Goal: Transaction & Acquisition: Purchase product/service

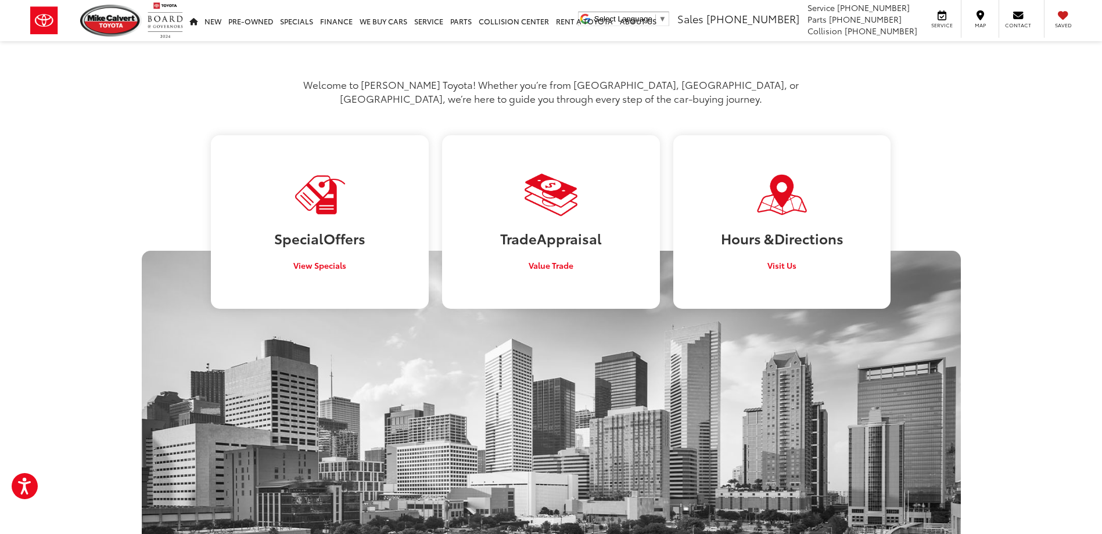
scroll to position [697, 0]
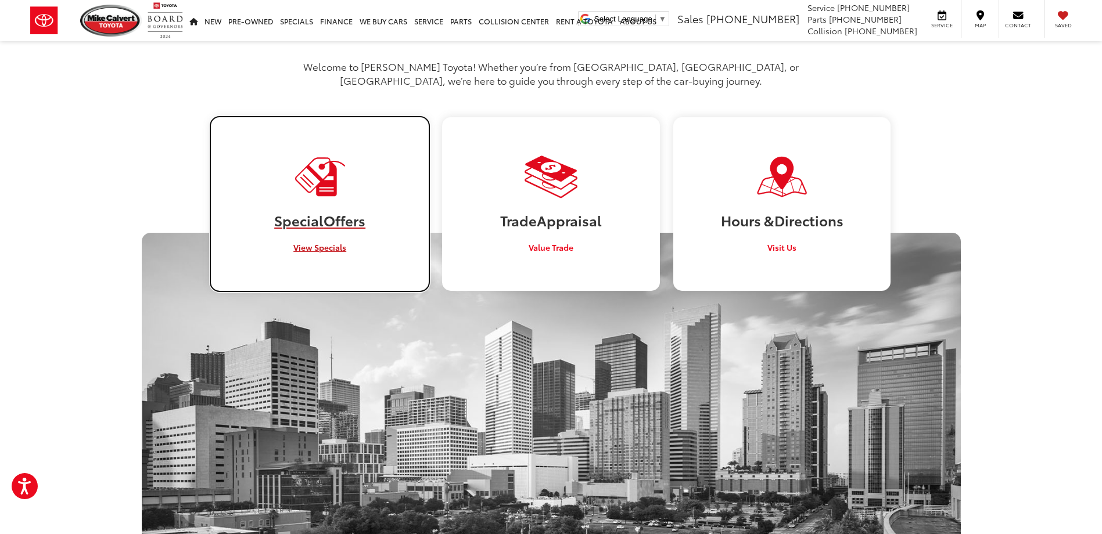
drag, startPoint x: 309, startPoint y: 226, endPoint x: 456, endPoint y: 275, distance: 155.0
click at [309, 242] on span "View Specials" at bounding box center [319, 248] width 53 height 12
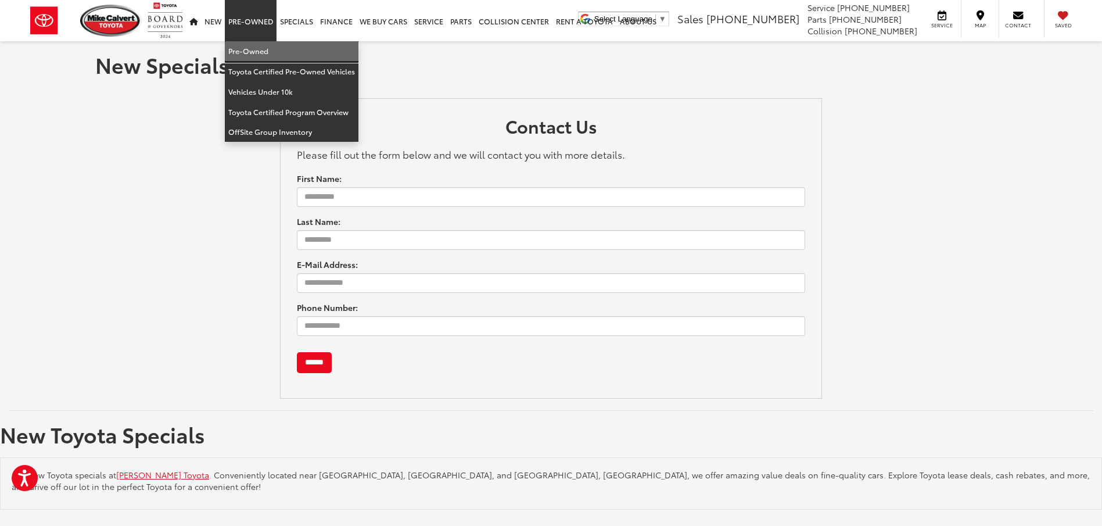
click at [257, 49] on link "Pre-Owned" at bounding box center [292, 51] width 134 height 20
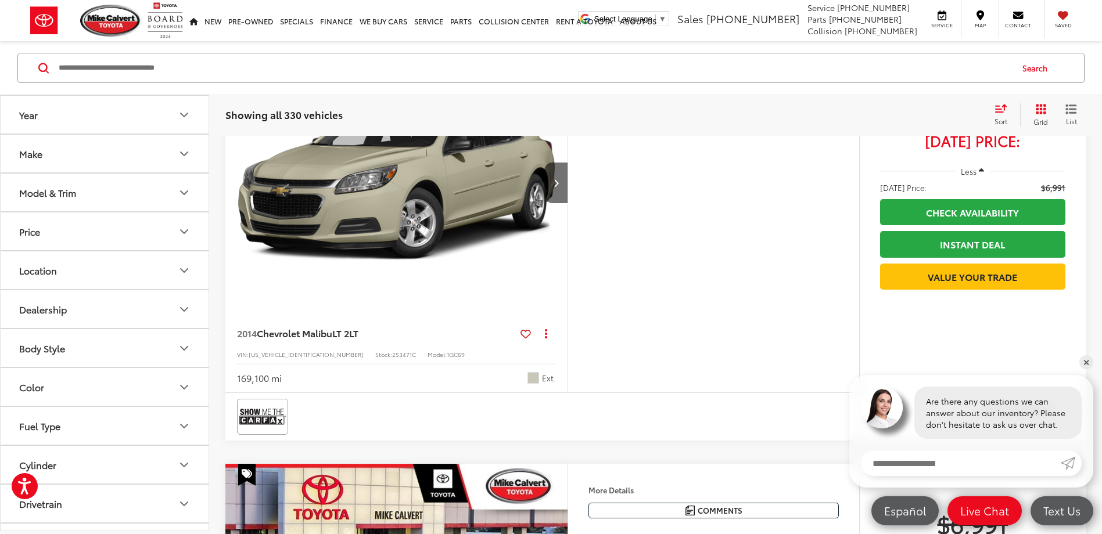
scroll to position [116, 0]
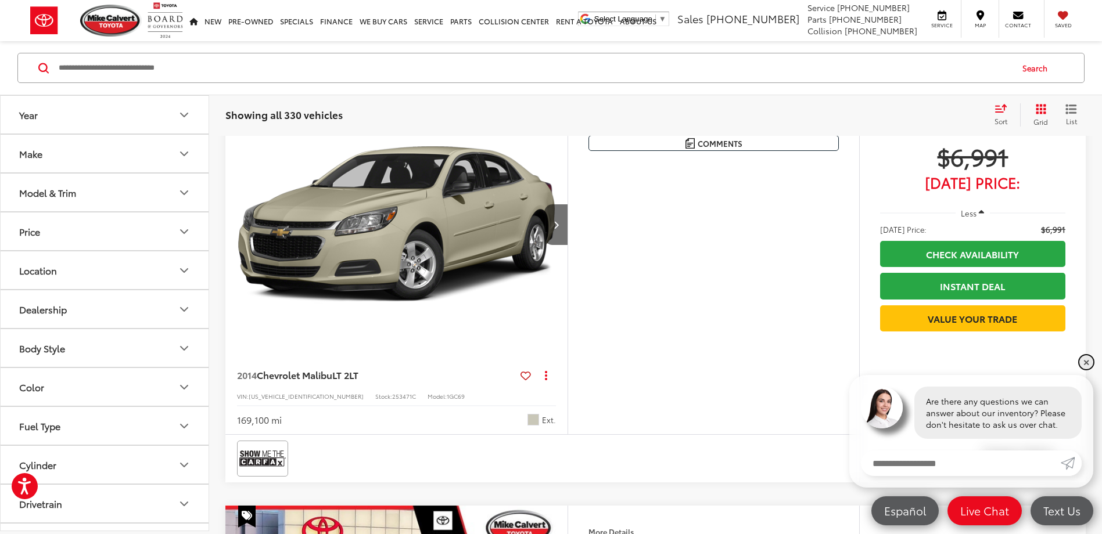
click at [1089, 362] on link "✕" at bounding box center [1086, 362] width 14 height 14
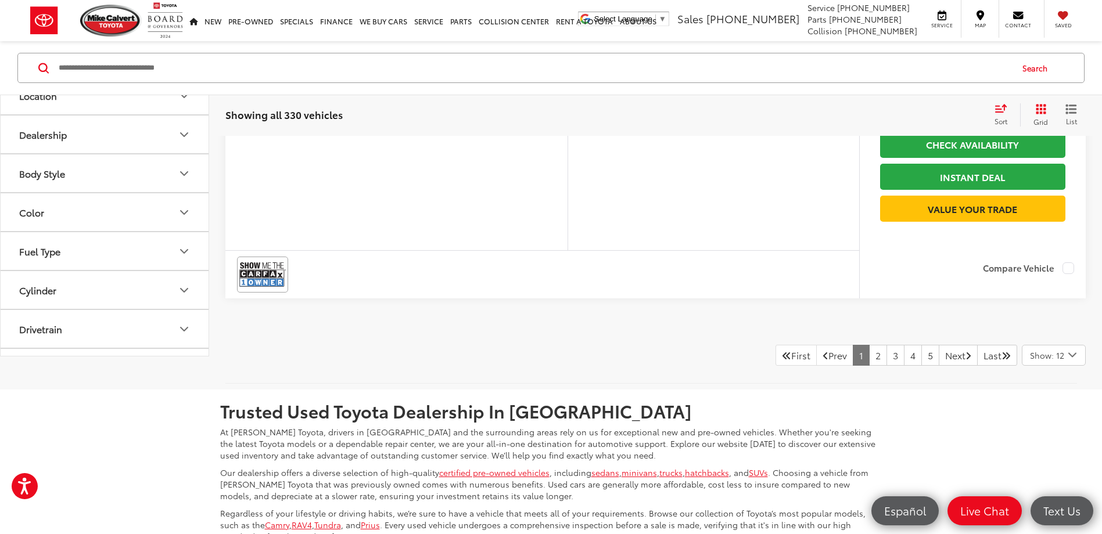
scroll to position [4761, 0]
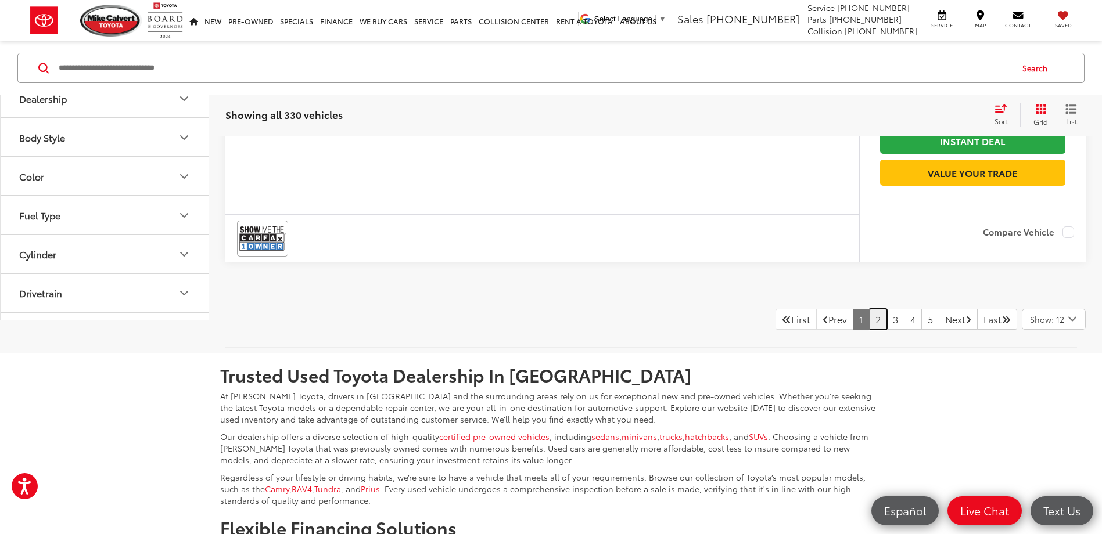
click at [869, 330] on link "2" at bounding box center [878, 319] width 18 height 21
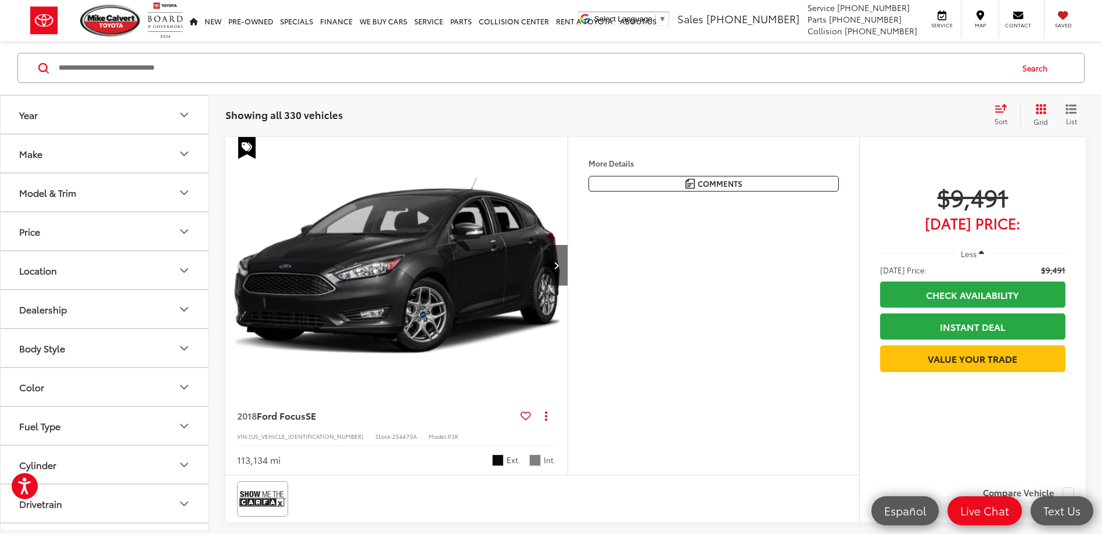
scroll to position [2514, 0]
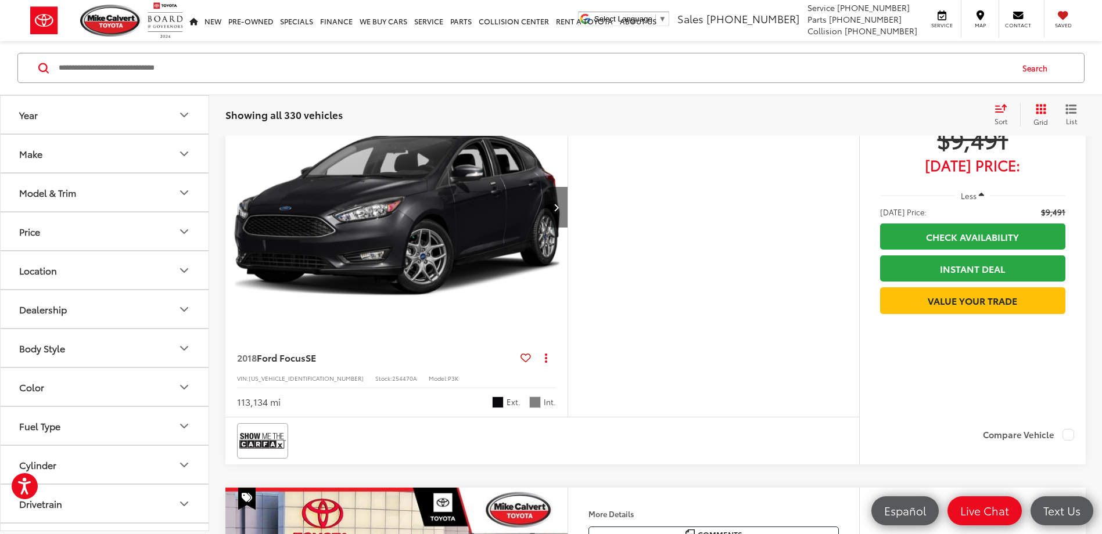
click at [554, 211] on icon "Next image" at bounding box center [555, 207] width 5 height 8
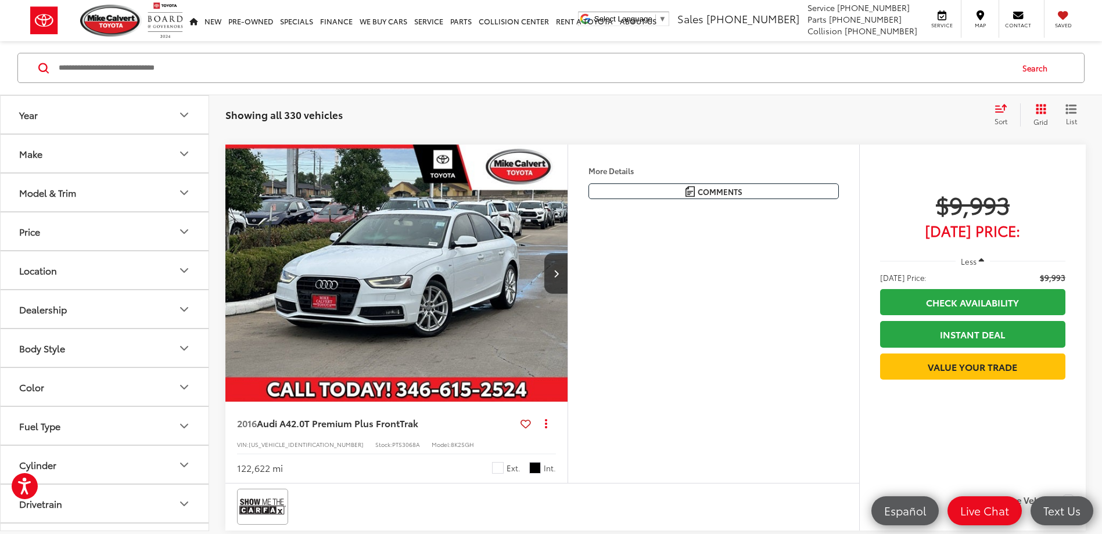
scroll to position [3733, 0]
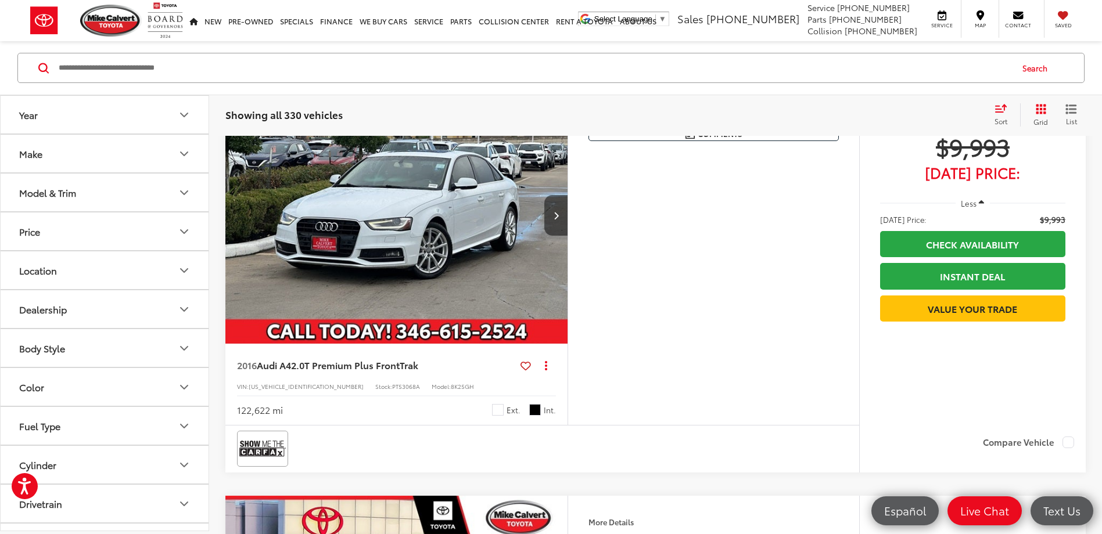
click at [555, 236] on button "Next image" at bounding box center [555, 215] width 23 height 41
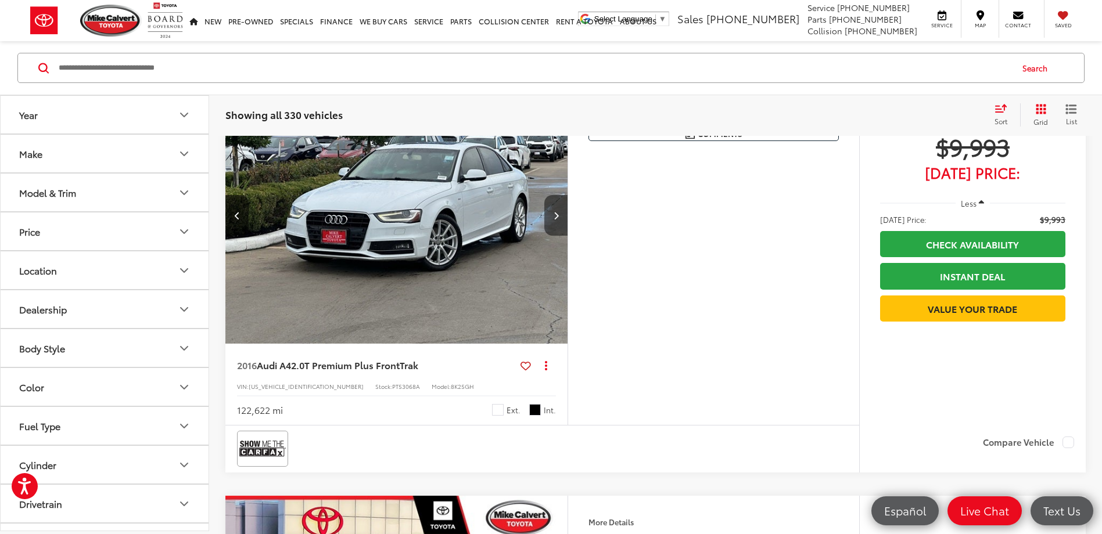
click at [555, 236] on button "Next image" at bounding box center [555, 215] width 23 height 41
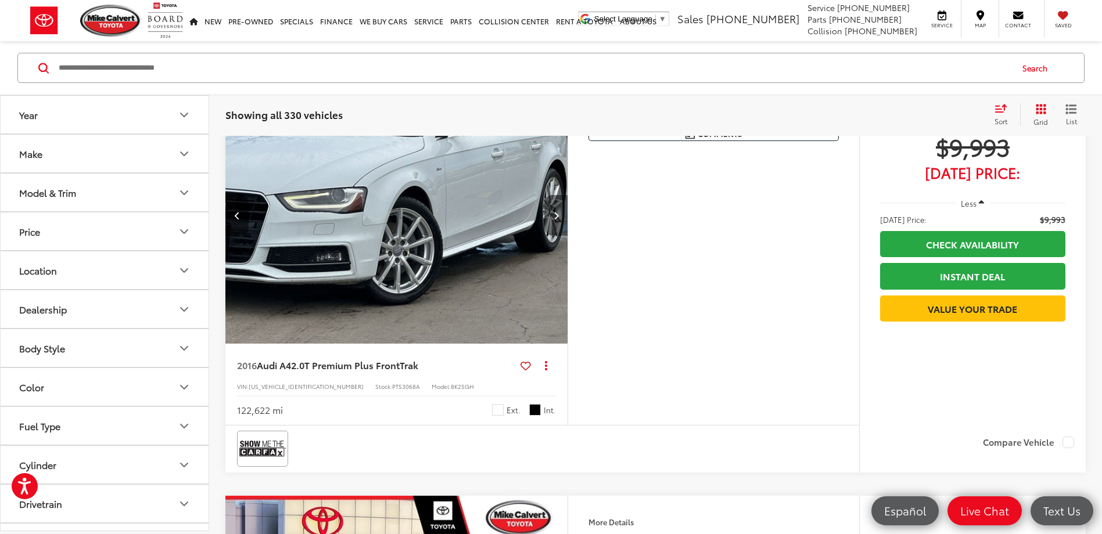
click at [555, 236] on button "Next image" at bounding box center [555, 215] width 23 height 41
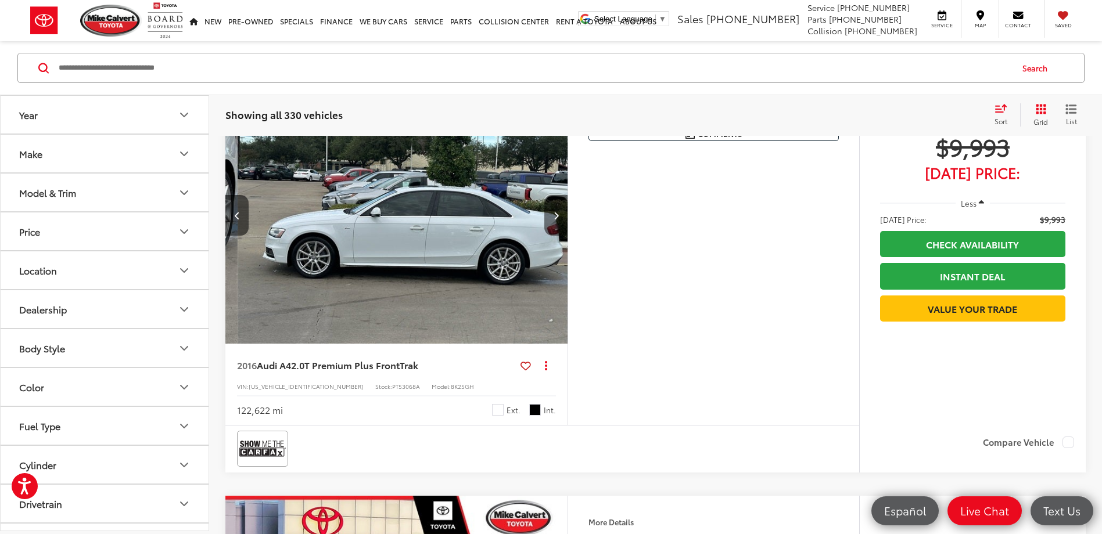
scroll to position [0, 1031]
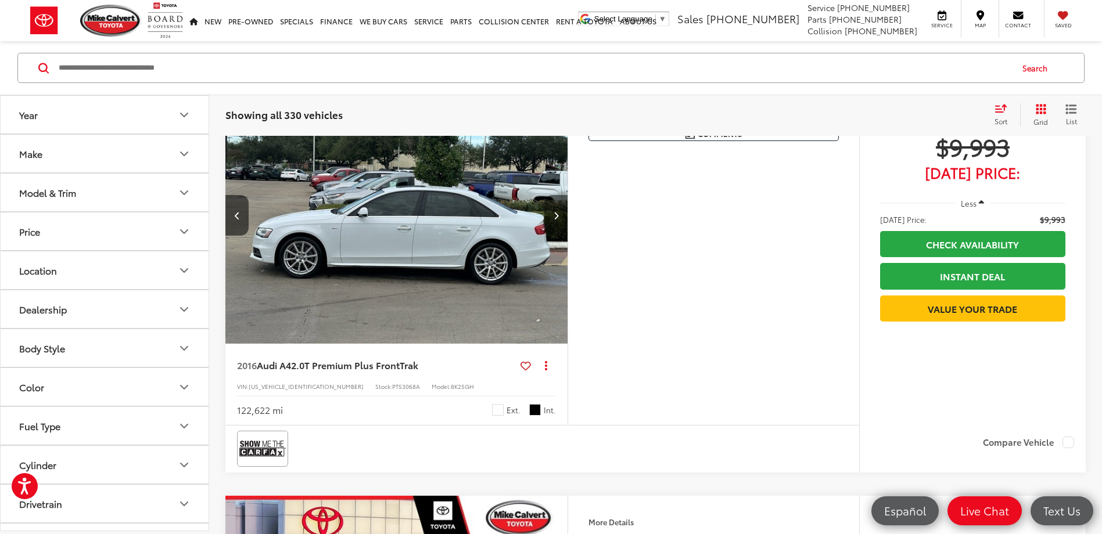
click at [555, 236] on button "Next image" at bounding box center [555, 215] width 23 height 41
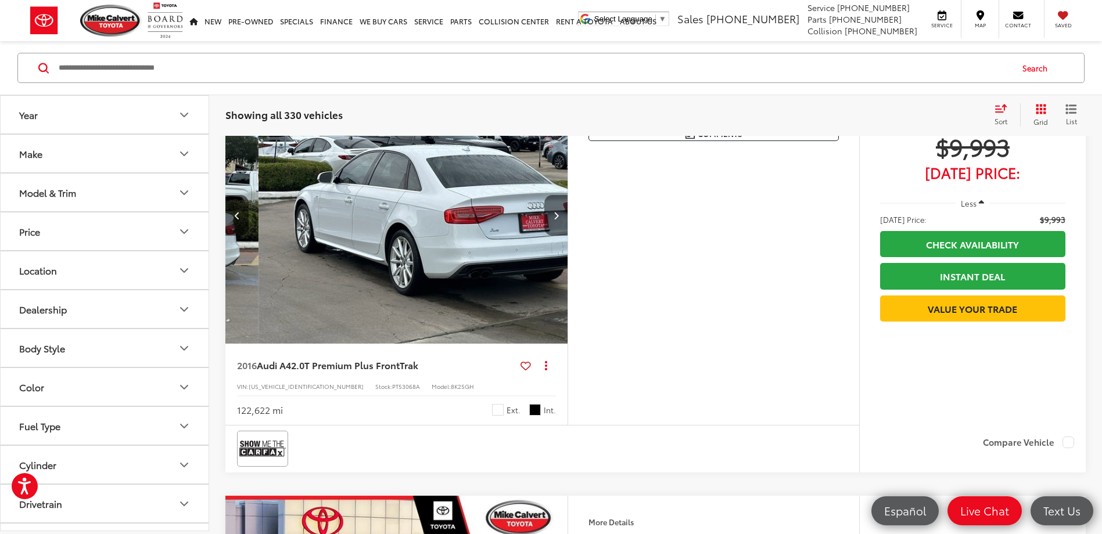
scroll to position [0, 1375]
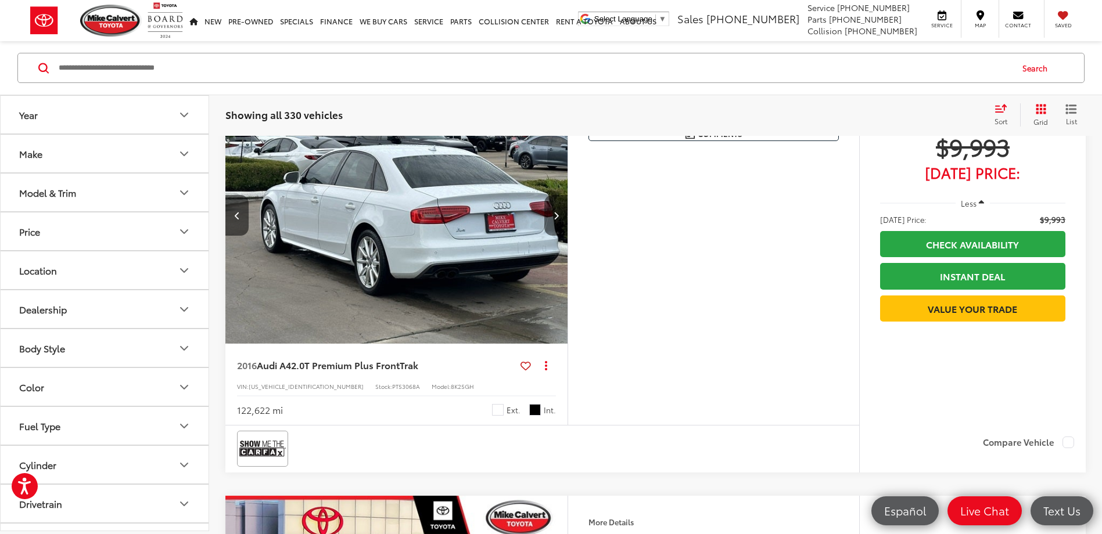
click at [555, 236] on button "Next image" at bounding box center [555, 215] width 23 height 41
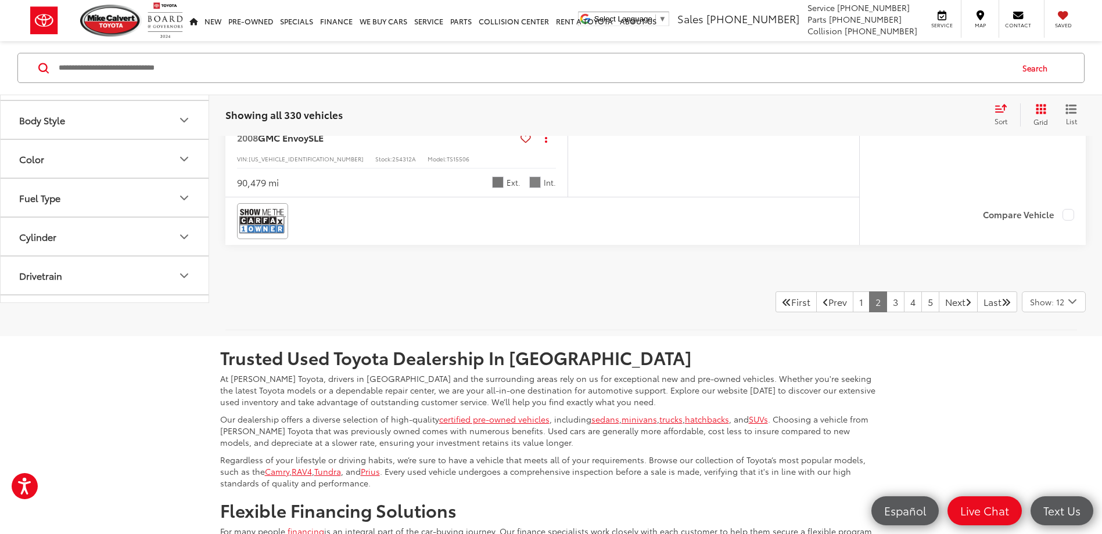
scroll to position [4778, 0]
click at [1078, 309] on icon "Select number of vehicles per page" at bounding box center [1072, 302] width 14 height 15
click at [1055, 401] on button "Show: 96" at bounding box center [1053, 390] width 63 height 21
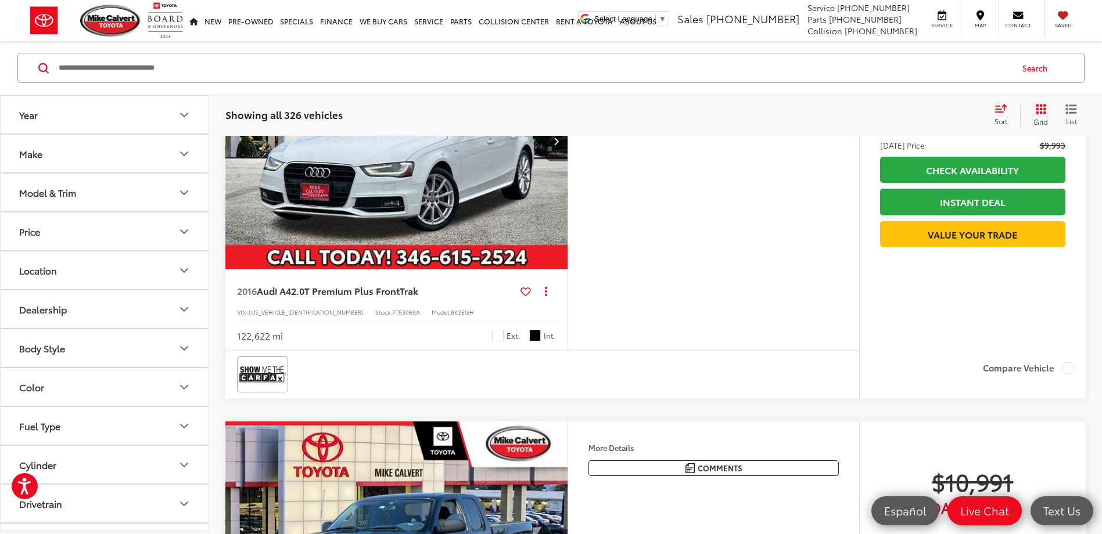
scroll to position [8204, 0]
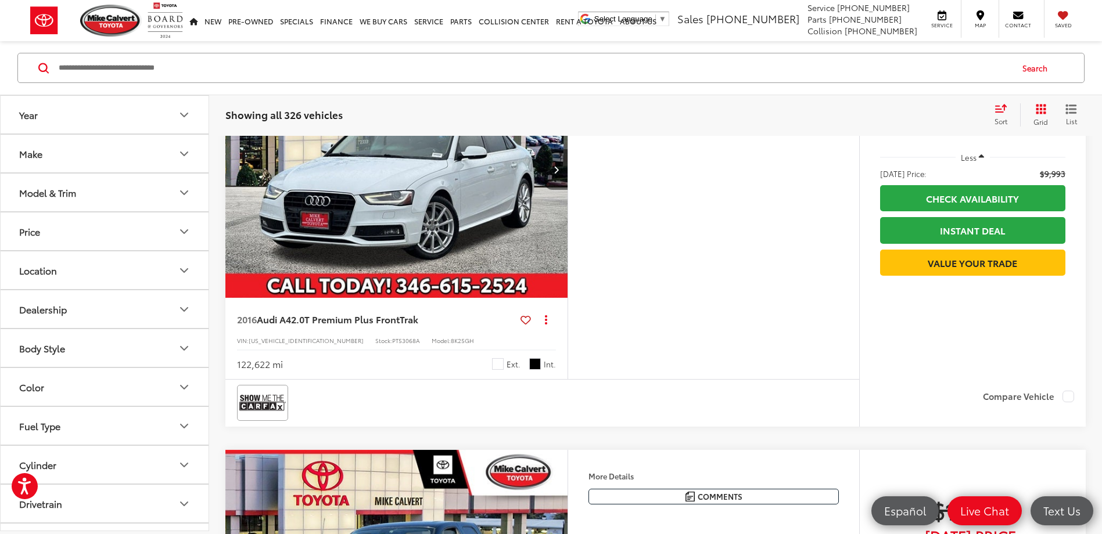
click at [551, 190] on button "Next image" at bounding box center [555, 169] width 23 height 41
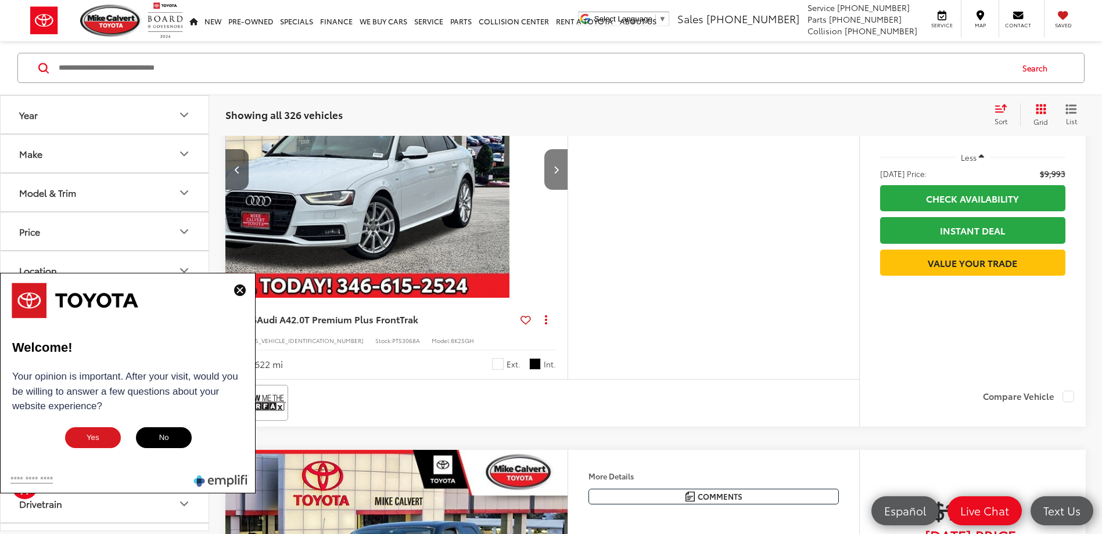
scroll to position [0, 344]
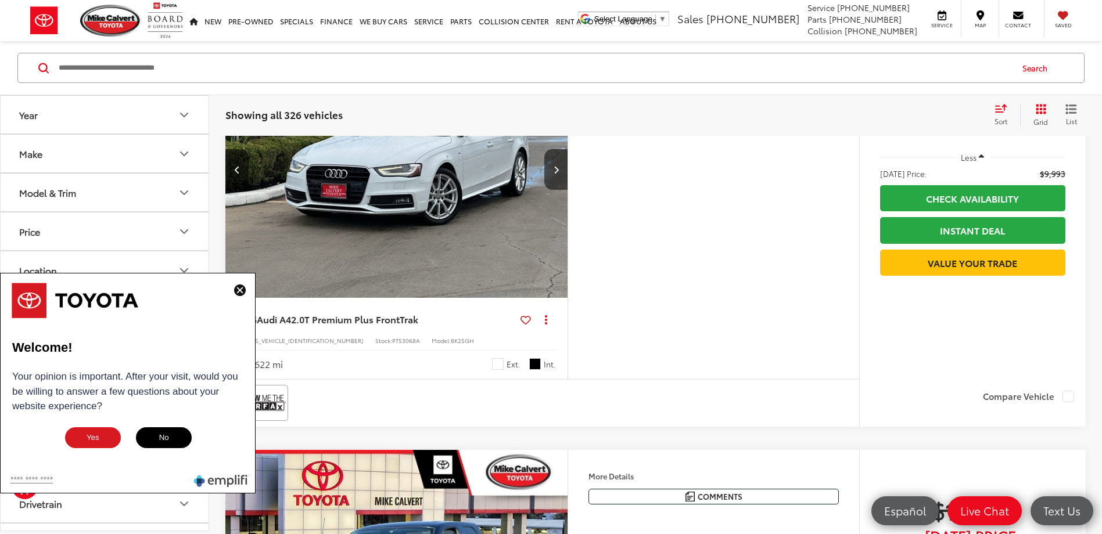
click at [240, 289] on img at bounding box center [240, 291] width 12 height 12
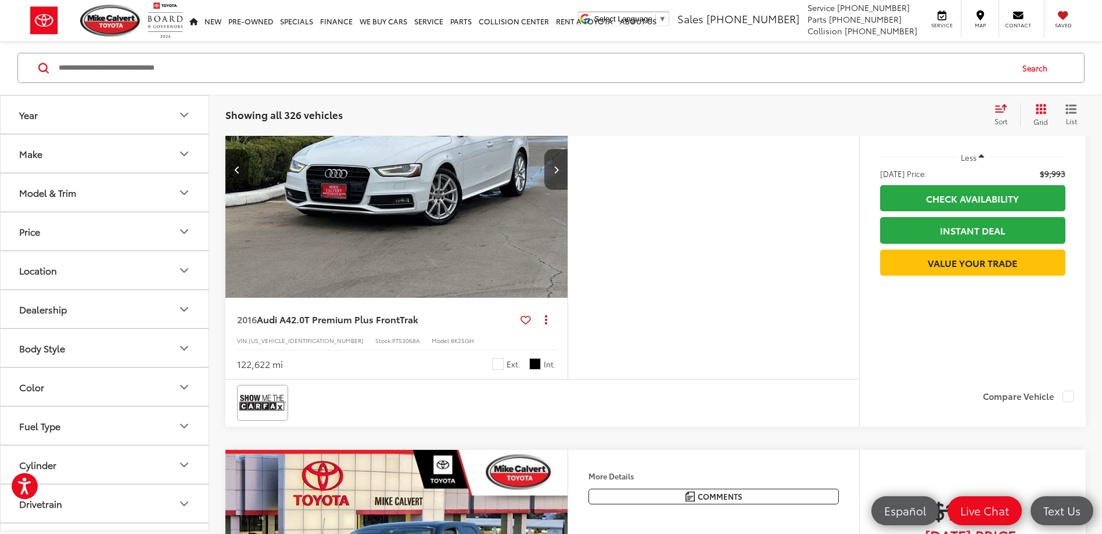
click at [550, 190] on button "Next image" at bounding box center [555, 169] width 23 height 41
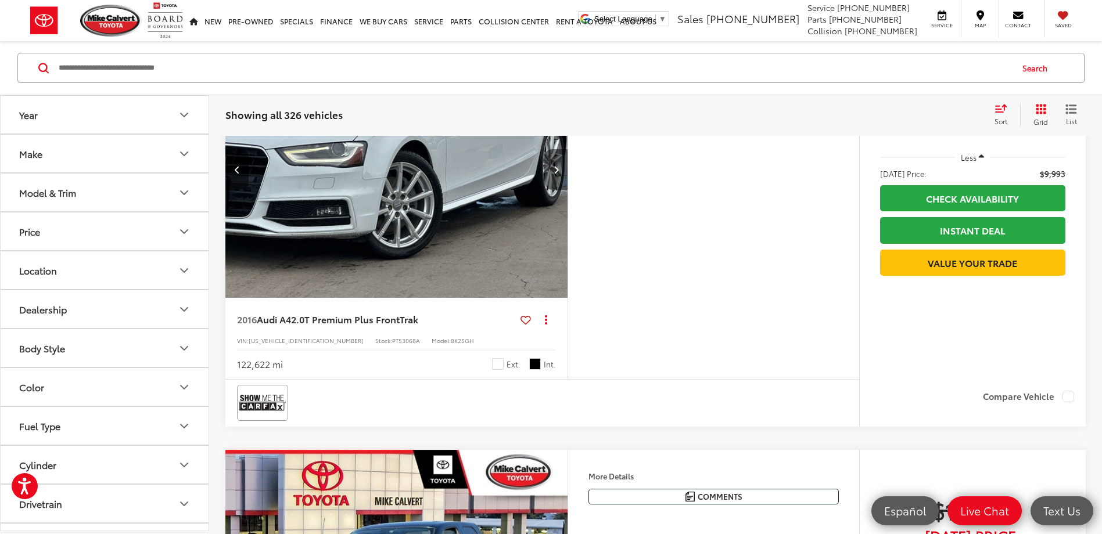
click at [553, 174] on icon "Next image" at bounding box center [555, 169] width 5 height 8
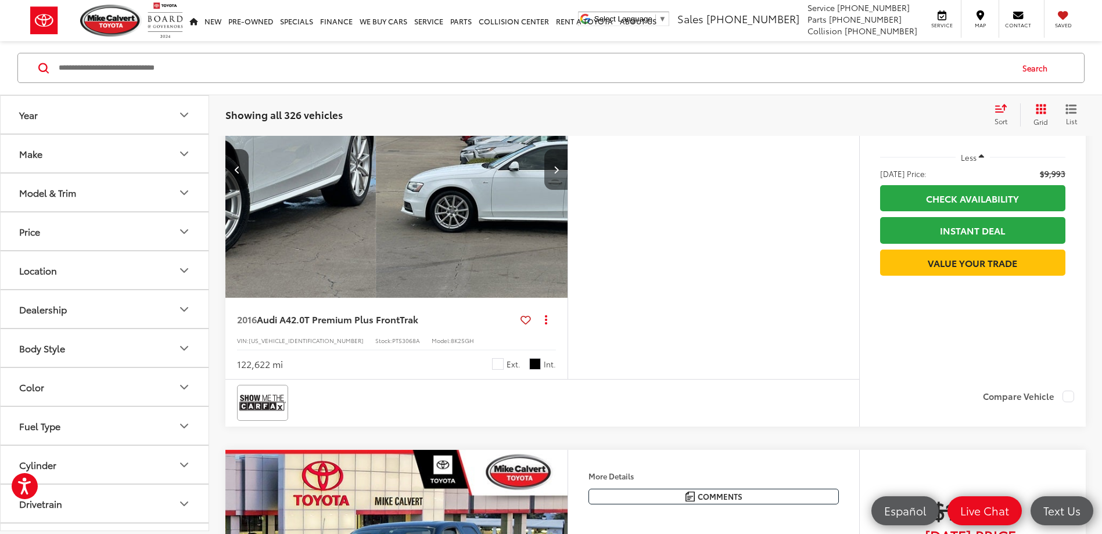
scroll to position [0, 1031]
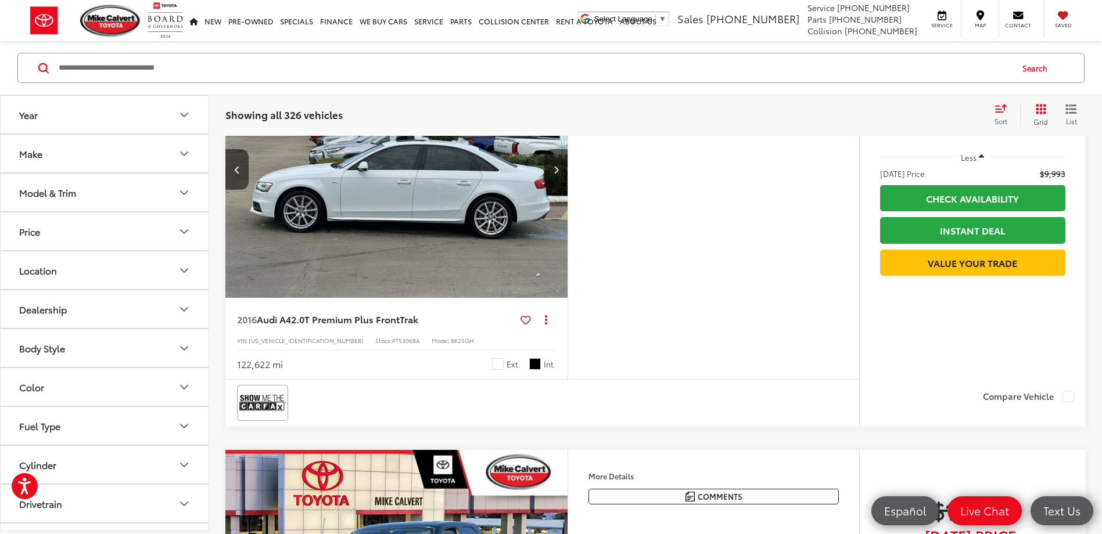
click at [559, 190] on button "Next image" at bounding box center [555, 169] width 23 height 41
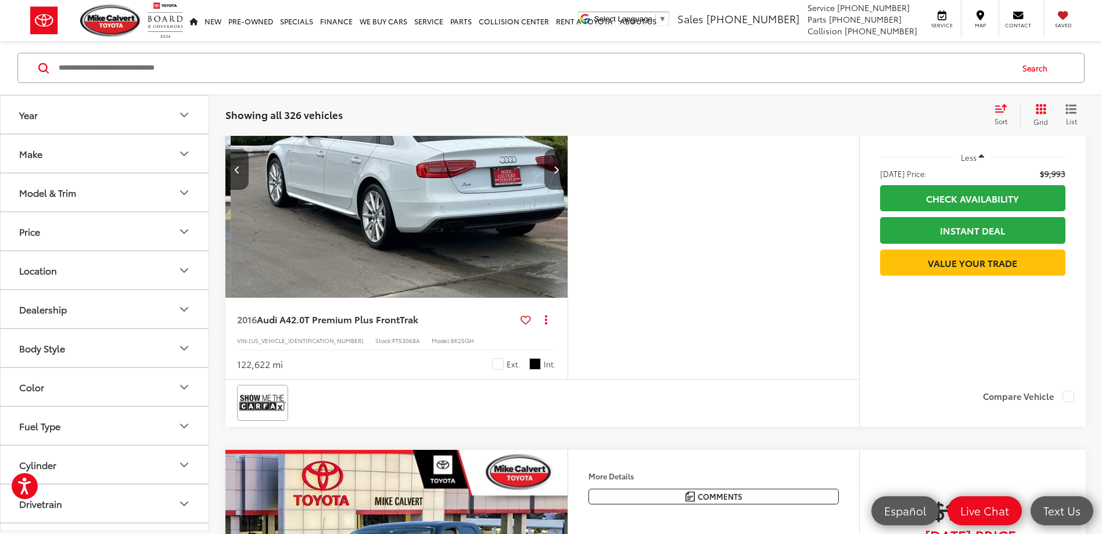
scroll to position [0, 1375]
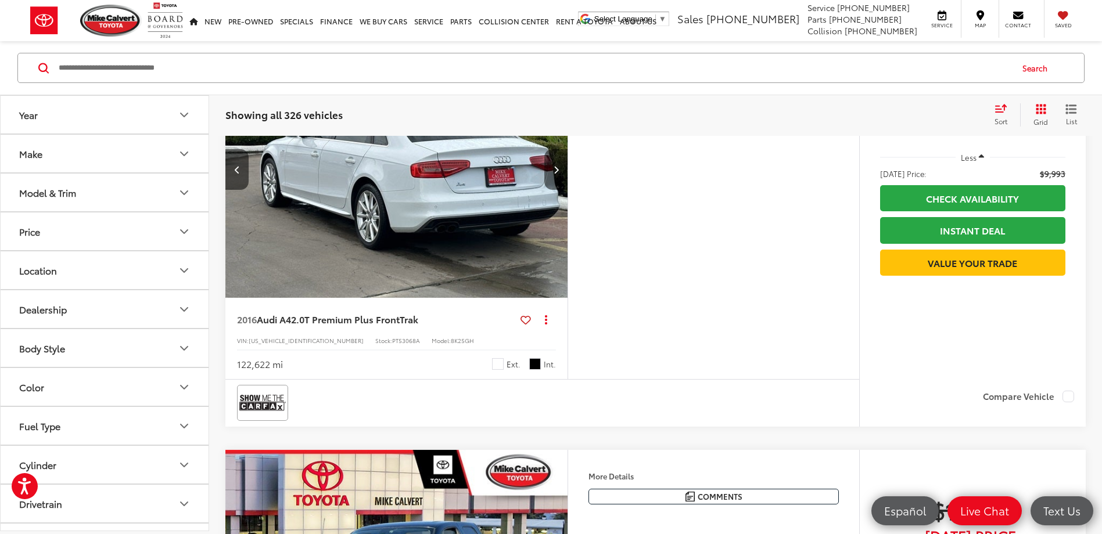
click at [557, 190] on button "Next image" at bounding box center [555, 169] width 23 height 41
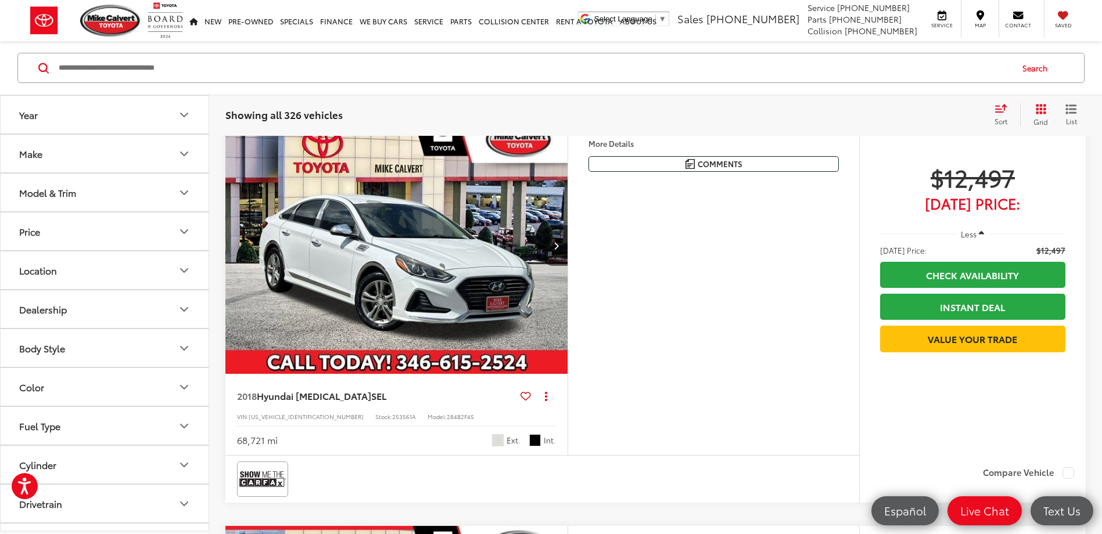
scroll to position [11050, 0]
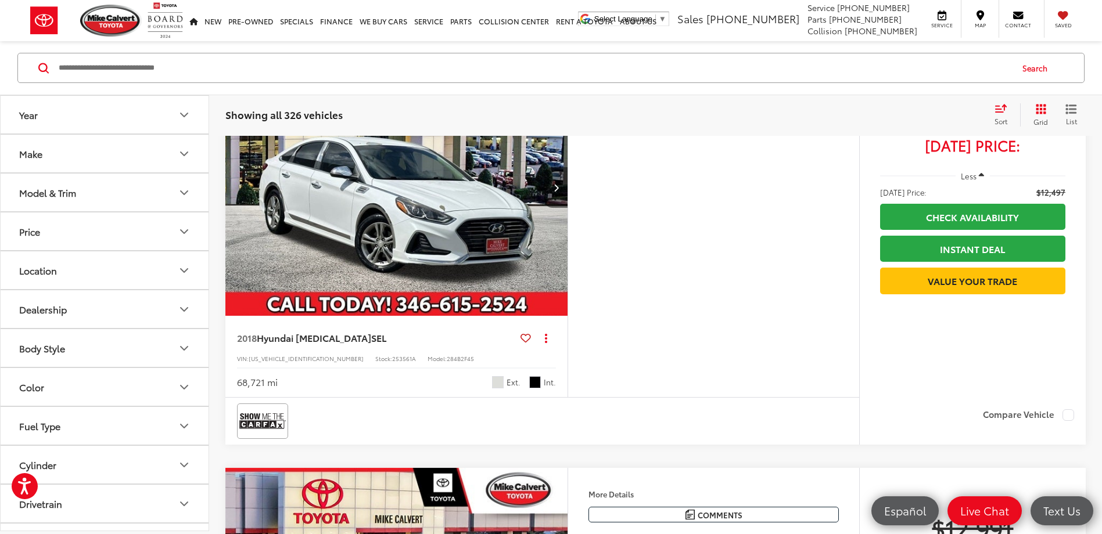
click at [556, 208] on button "Next image" at bounding box center [555, 187] width 23 height 41
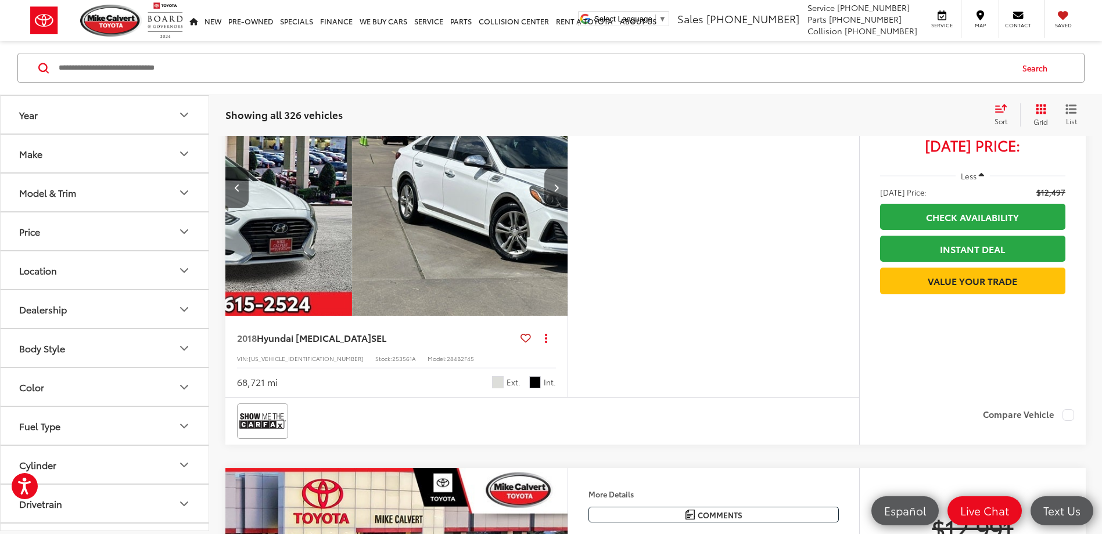
scroll to position [0, 344]
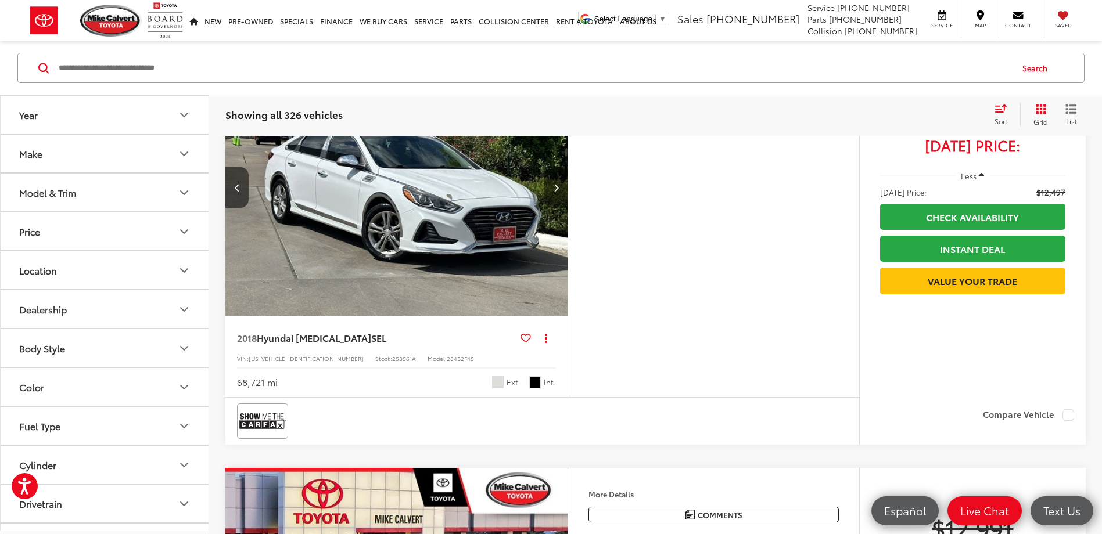
click at [556, 208] on button "Next image" at bounding box center [555, 187] width 23 height 41
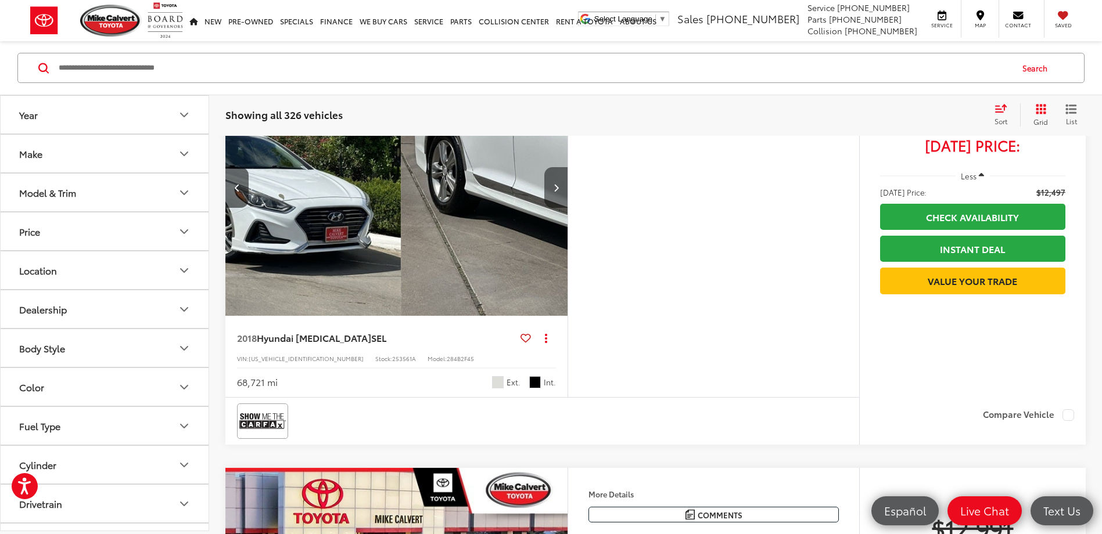
scroll to position [0, 688]
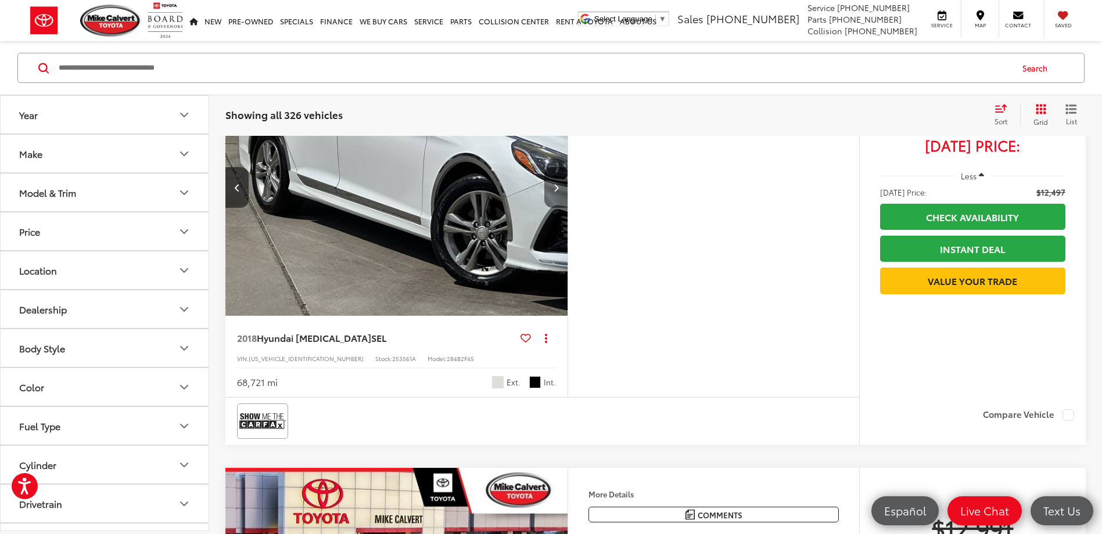
click at [556, 192] on icon "Next image" at bounding box center [555, 187] width 5 height 8
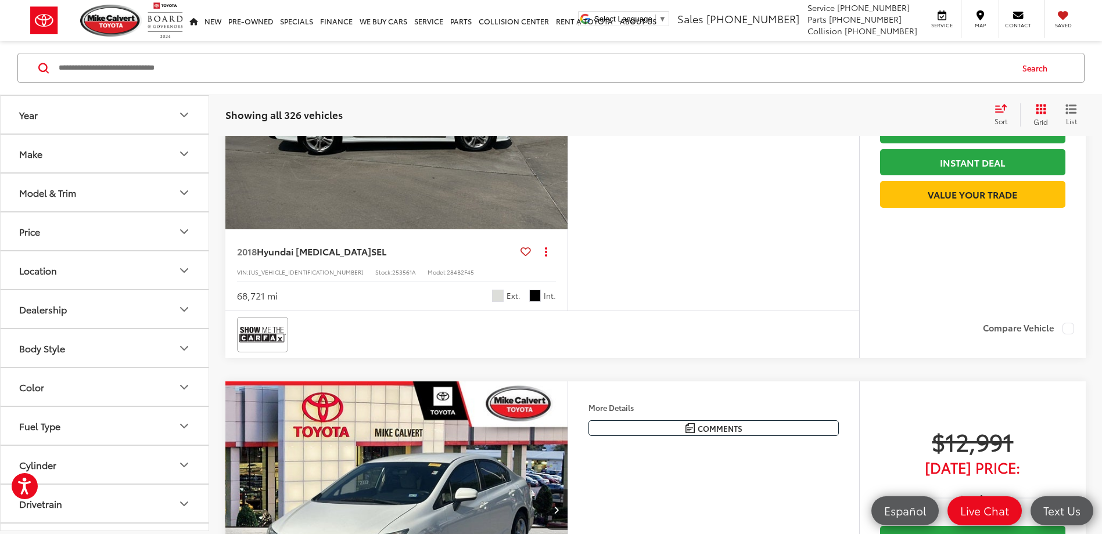
scroll to position [11108, 0]
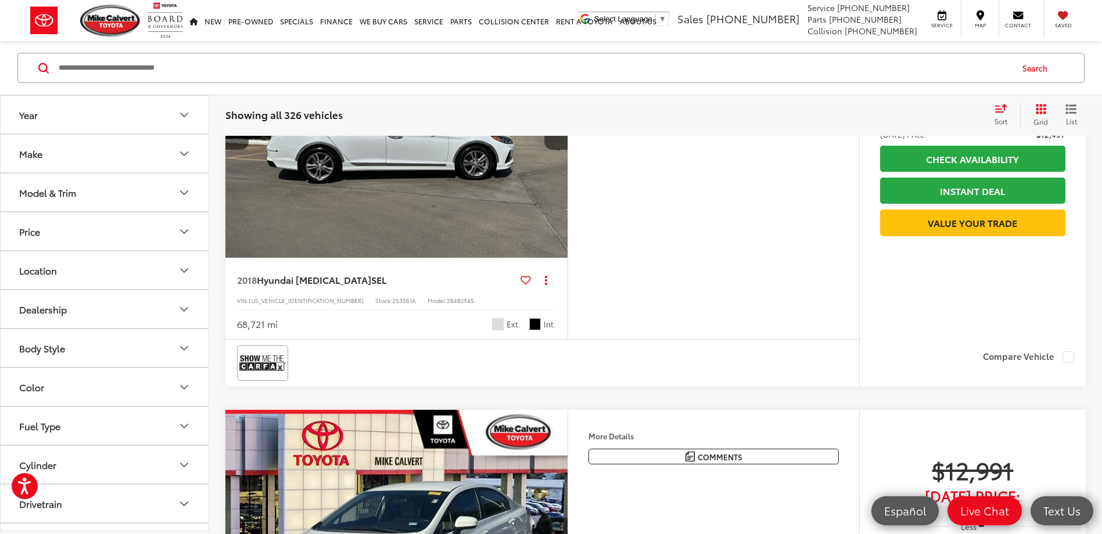
click at [556, 134] on icon "Next image" at bounding box center [555, 129] width 5 height 8
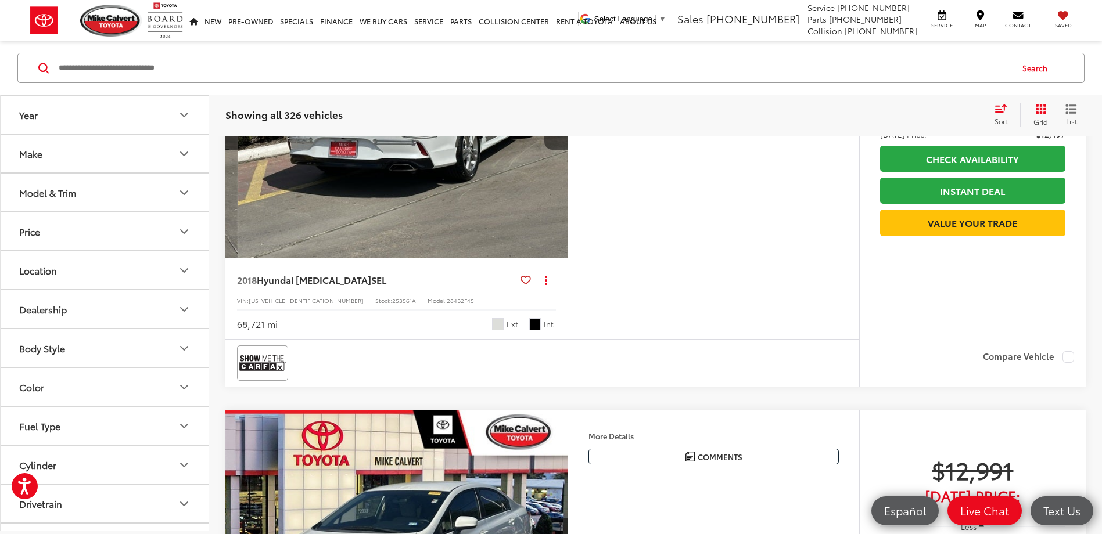
scroll to position [0, 1375]
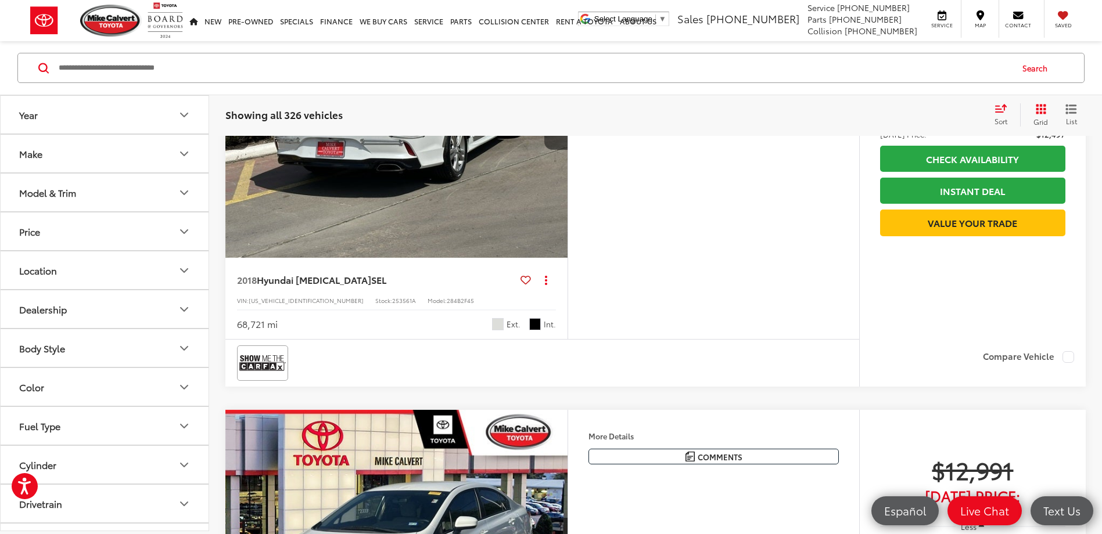
click at [557, 134] on icon "Next image" at bounding box center [555, 129] width 5 height 8
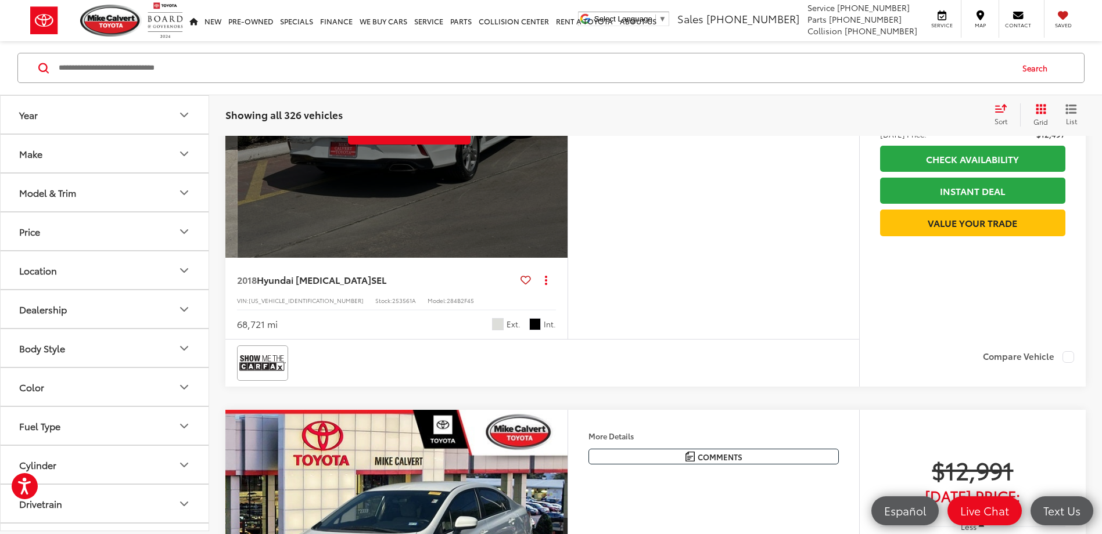
scroll to position [0, 1719]
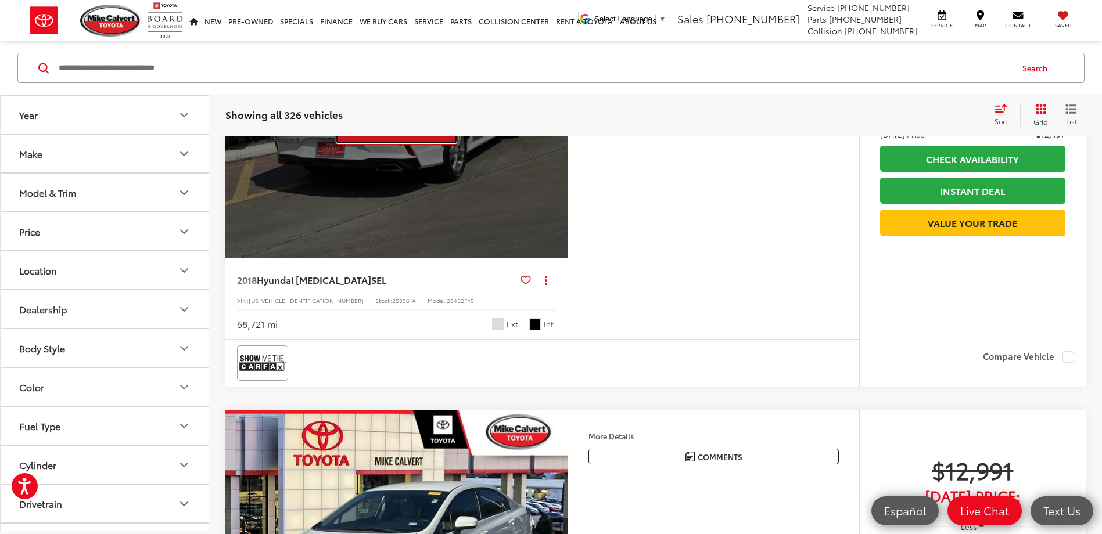
click at [423, 145] on button "View More" at bounding box center [396, 130] width 123 height 29
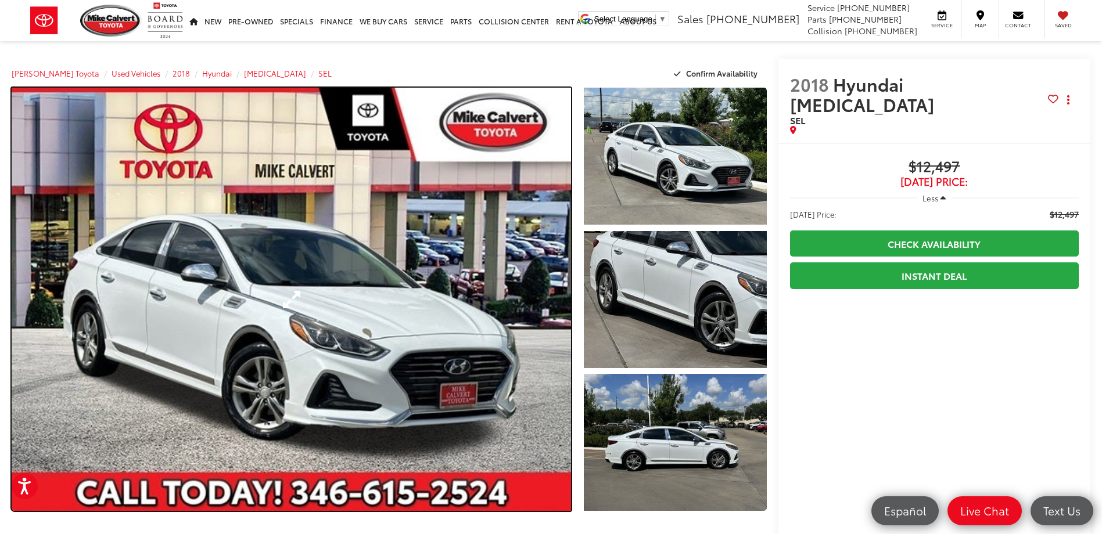
click at [460, 308] on link "Expand Photo 0" at bounding box center [291, 299] width 559 height 423
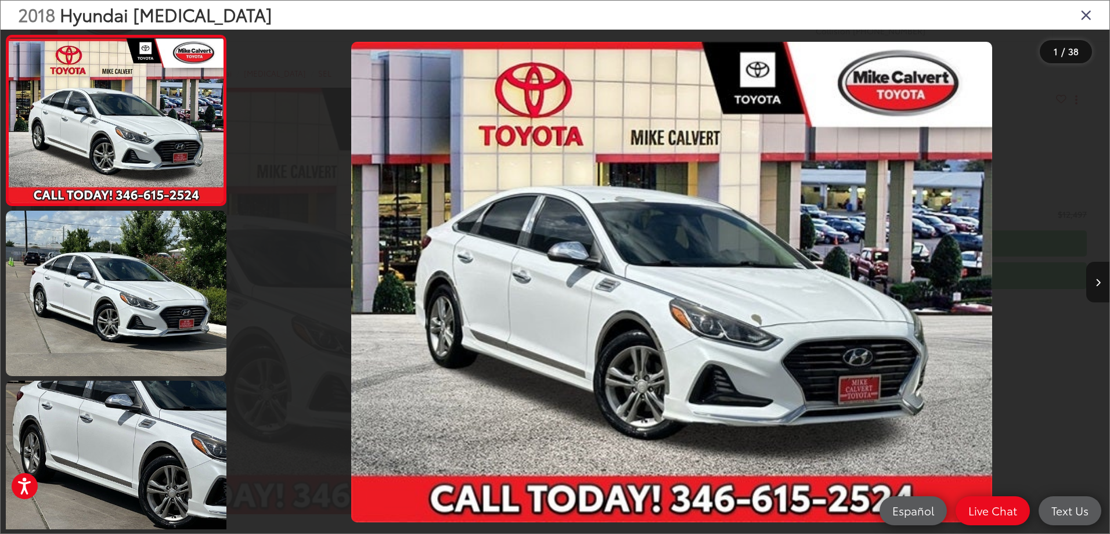
click at [1096, 282] on icon "Next image" at bounding box center [1098, 283] width 5 height 8
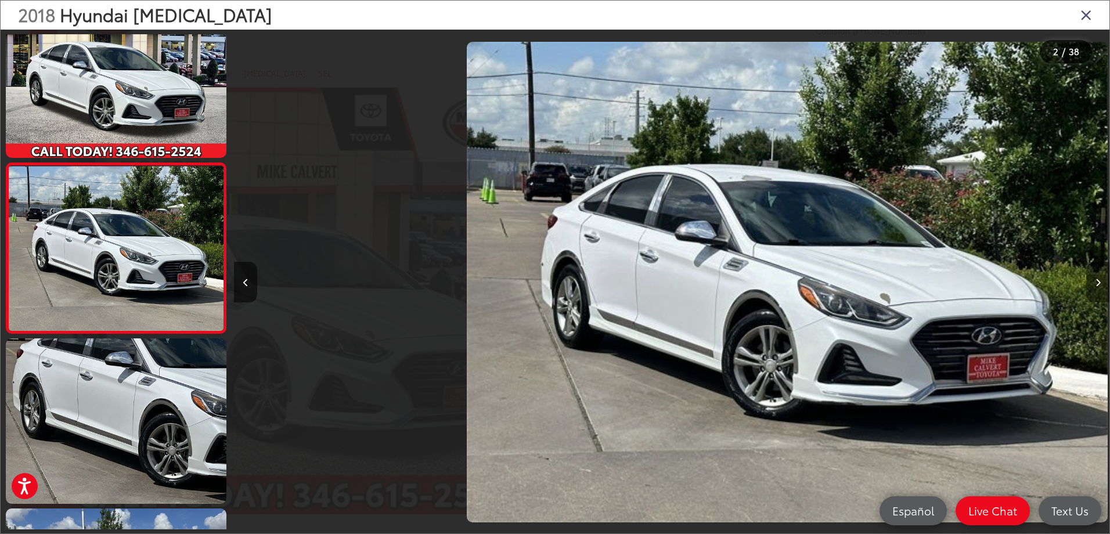
scroll to position [0, 876]
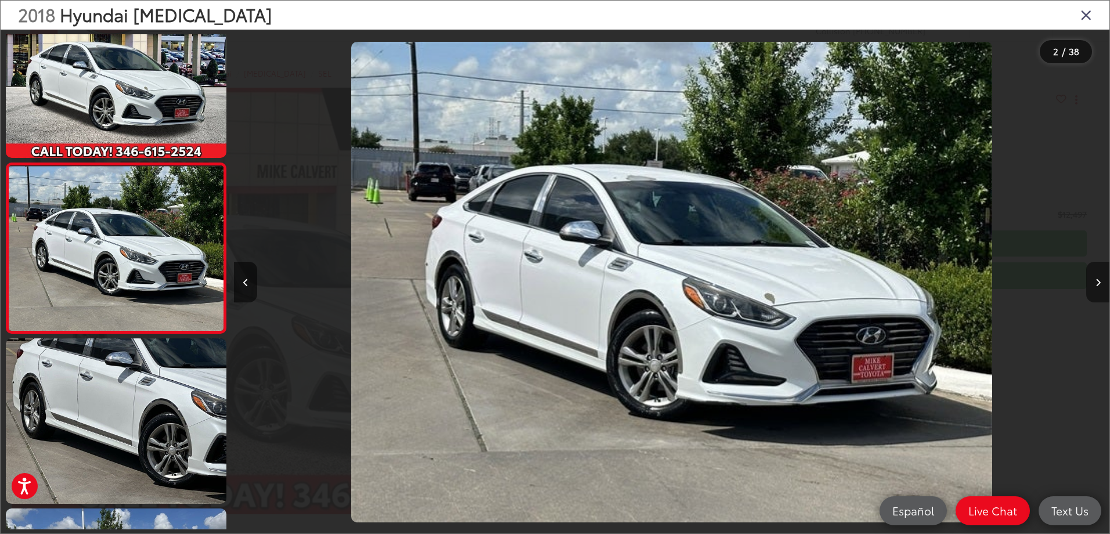
click at [1100, 282] on icon "Next image" at bounding box center [1098, 283] width 5 height 8
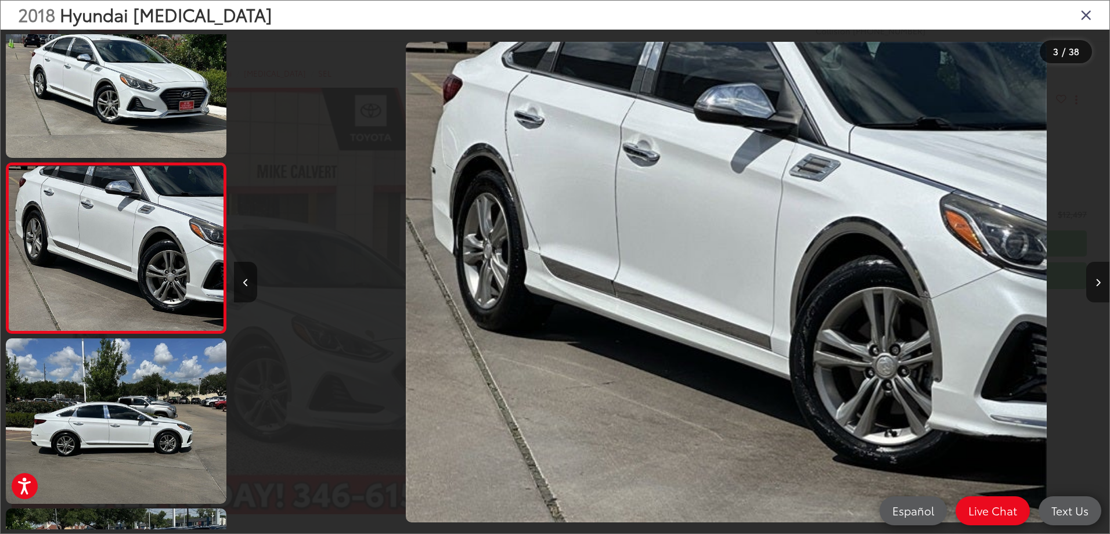
scroll to position [0, 1751]
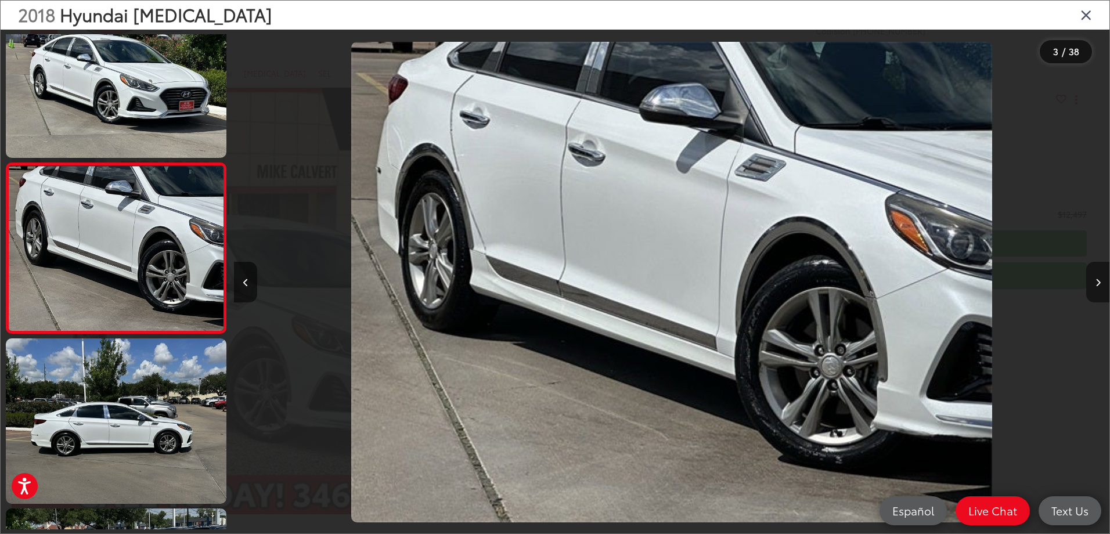
click at [1100, 282] on icon "Next image" at bounding box center [1098, 283] width 5 height 8
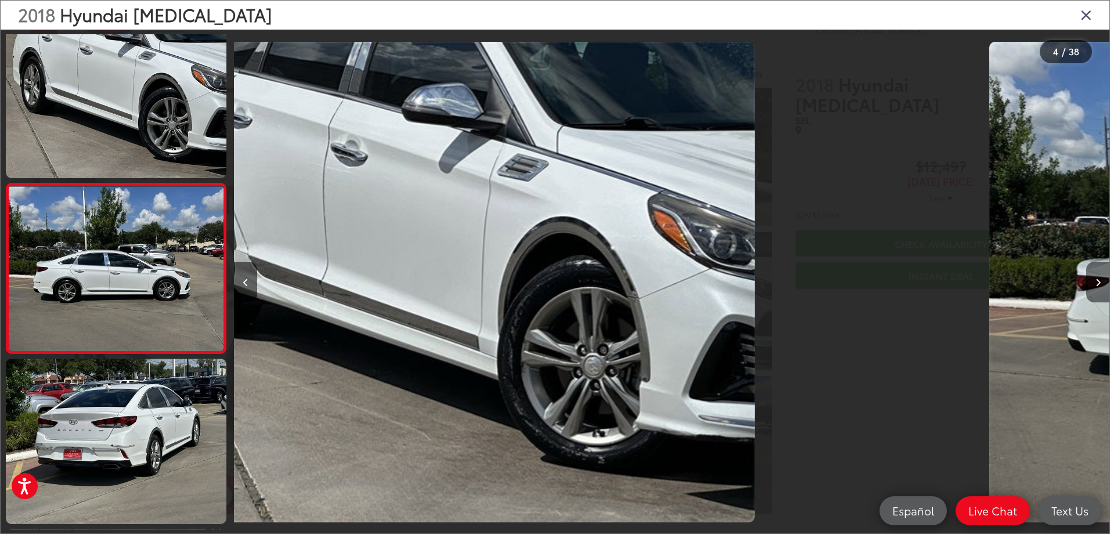
scroll to position [383, 0]
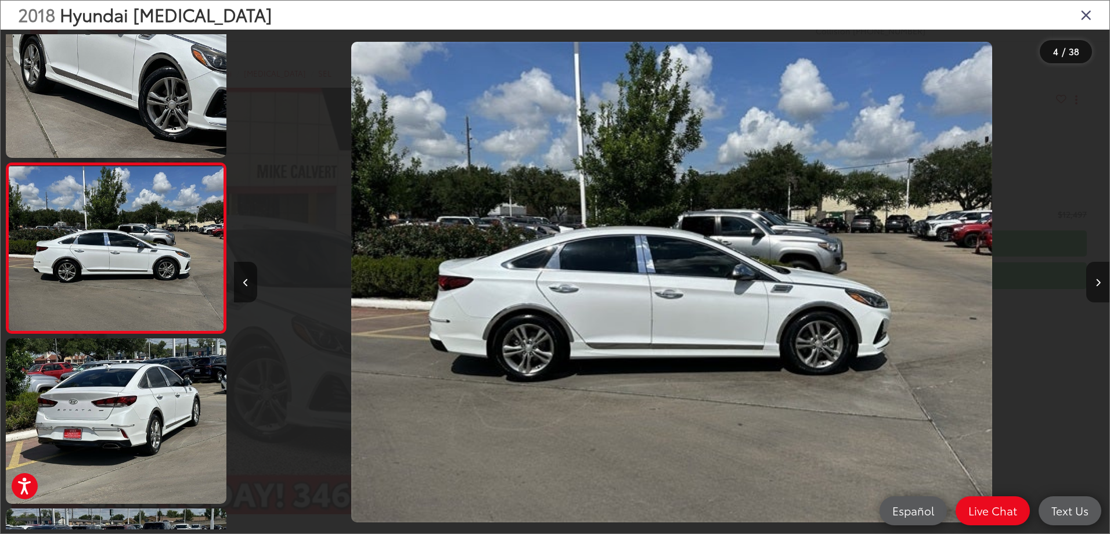
click at [1100, 282] on icon "Next image" at bounding box center [1098, 283] width 5 height 8
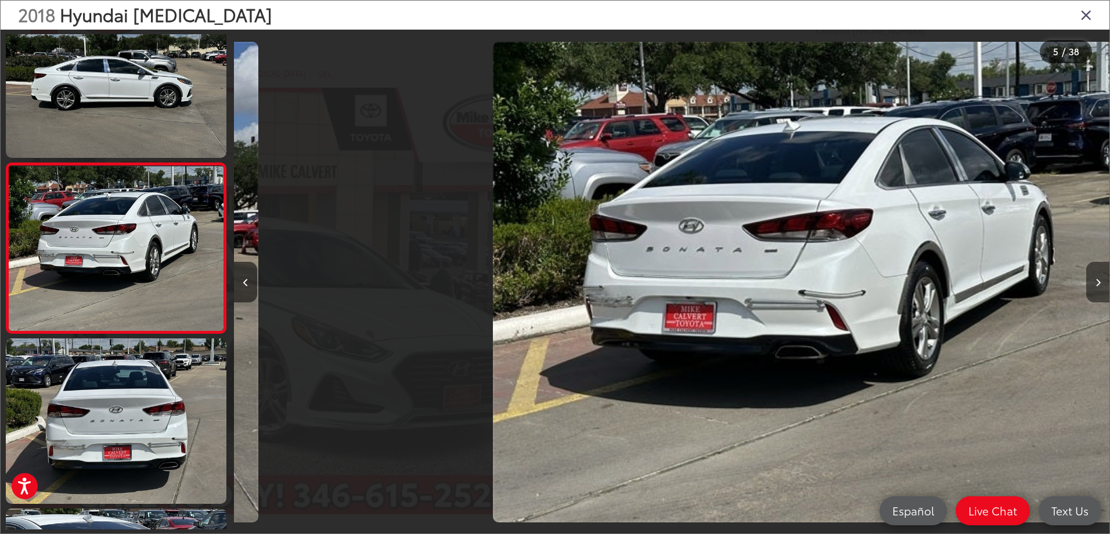
scroll to position [0, 3503]
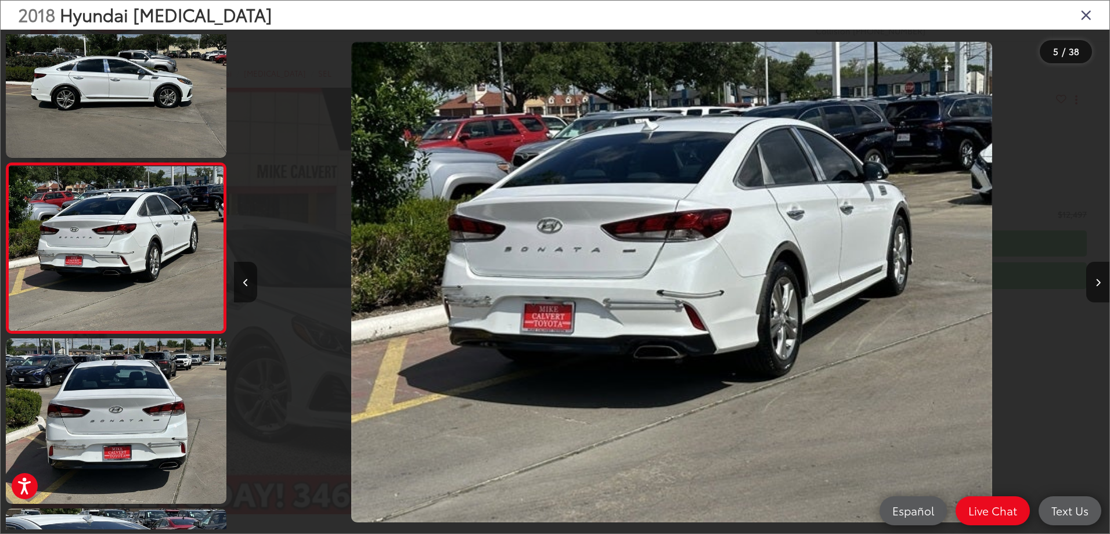
click at [456, 308] on img "2018 Hyundai Sonata SEL 4" at bounding box center [671, 282] width 641 height 481
click at [1096, 286] on icon "Next image" at bounding box center [1098, 283] width 5 height 8
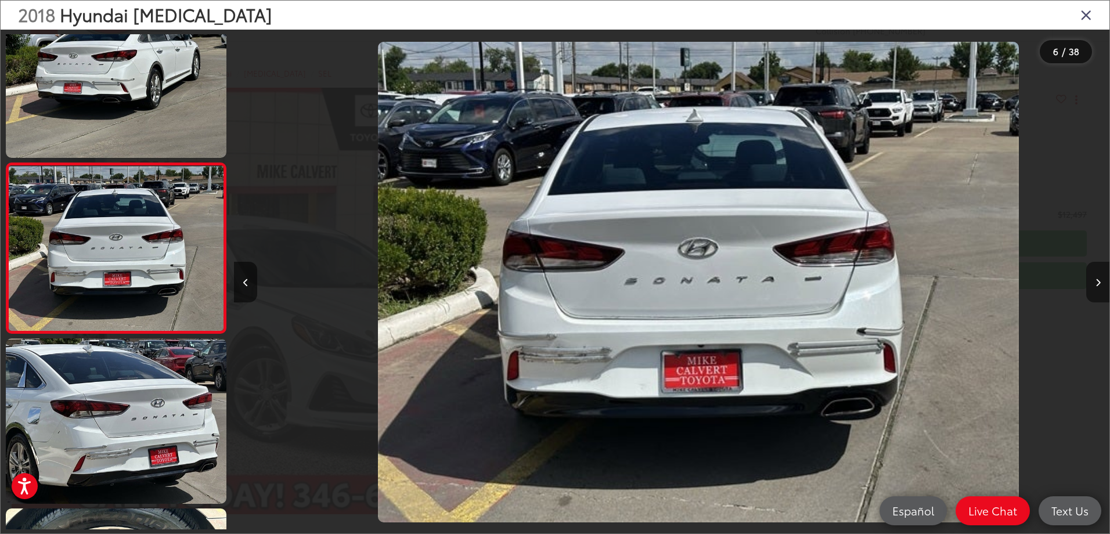
scroll to position [0, 4378]
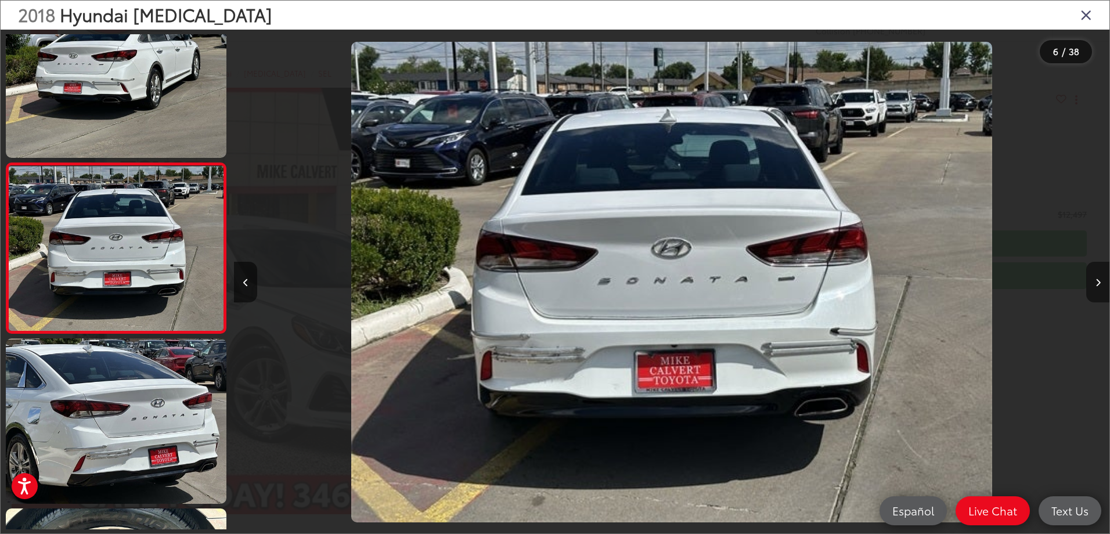
click at [1097, 283] on icon "Next image" at bounding box center [1098, 283] width 5 height 8
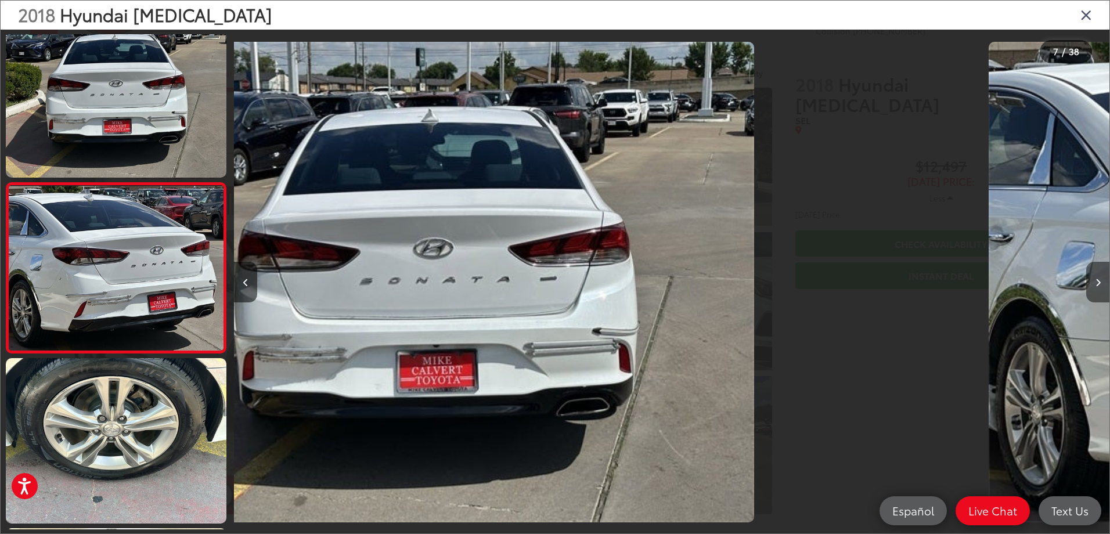
scroll to position [0, 0]
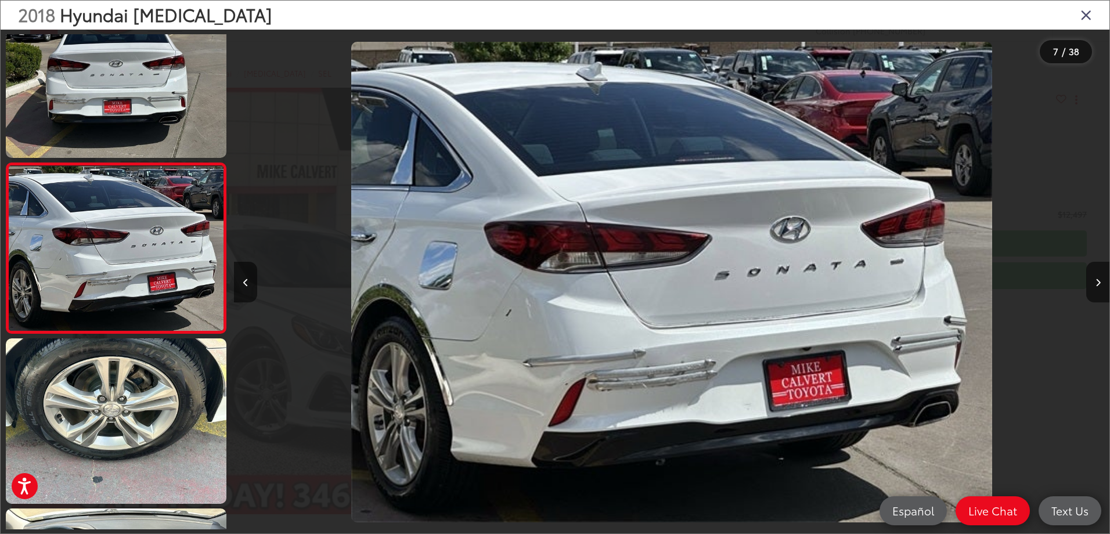
click at [1084, 17] on icon "Close gallery" at bounding box center [1087, 14] width 12 height 15
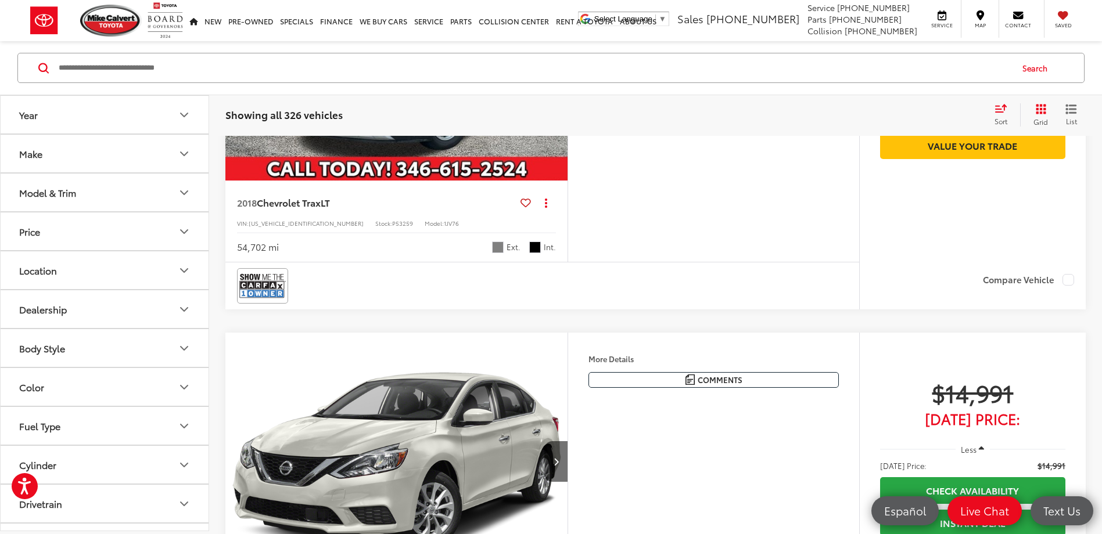
scroll to position [13082, 0]
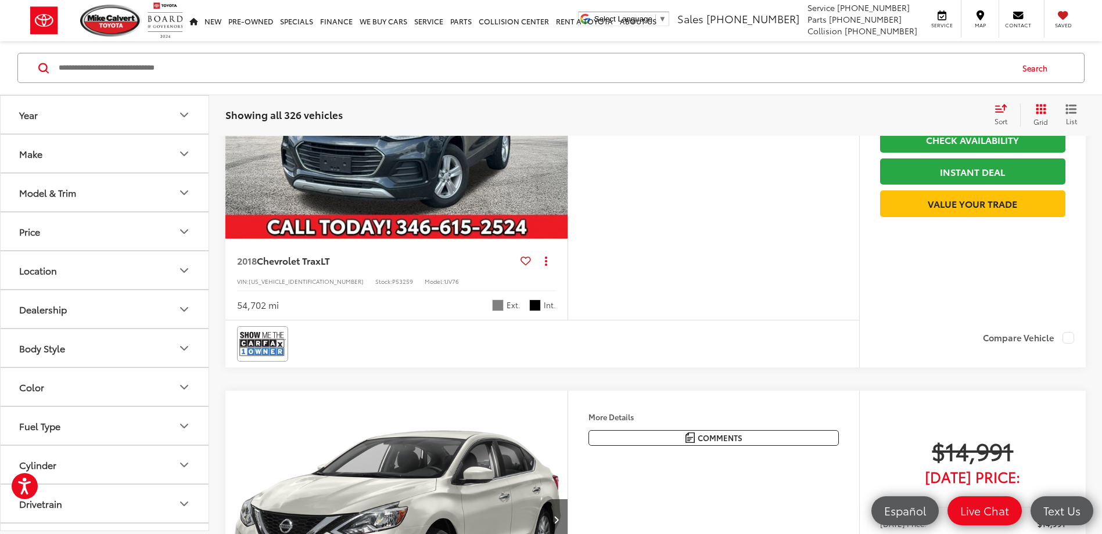
click at [553, 114] on icon "Next image" at bounding box center [555, 110] width 5 height 8
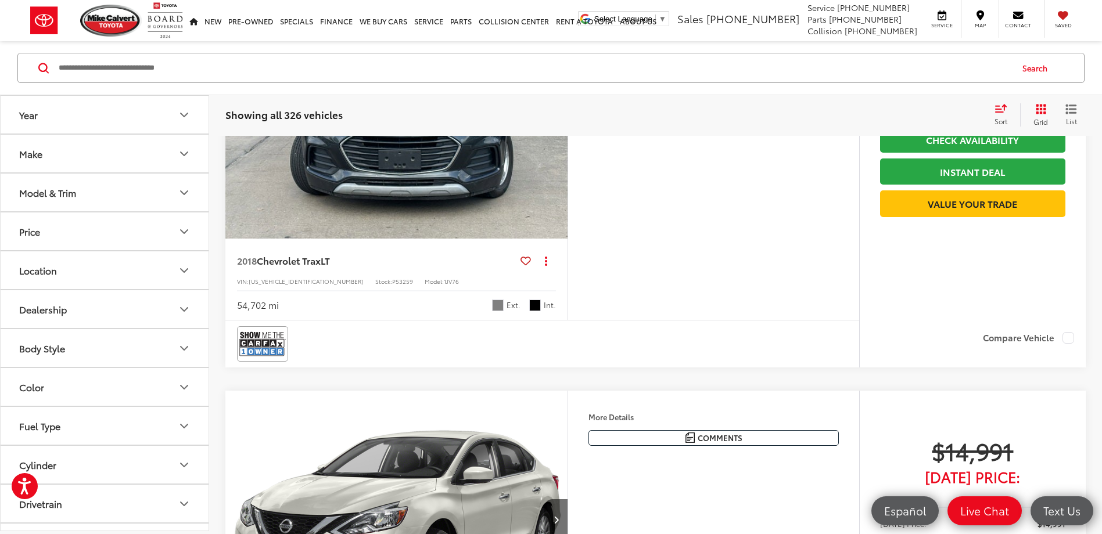
click at [553, 114] on icon "Next image" at bounding box center [555, 110] width 5 height 8
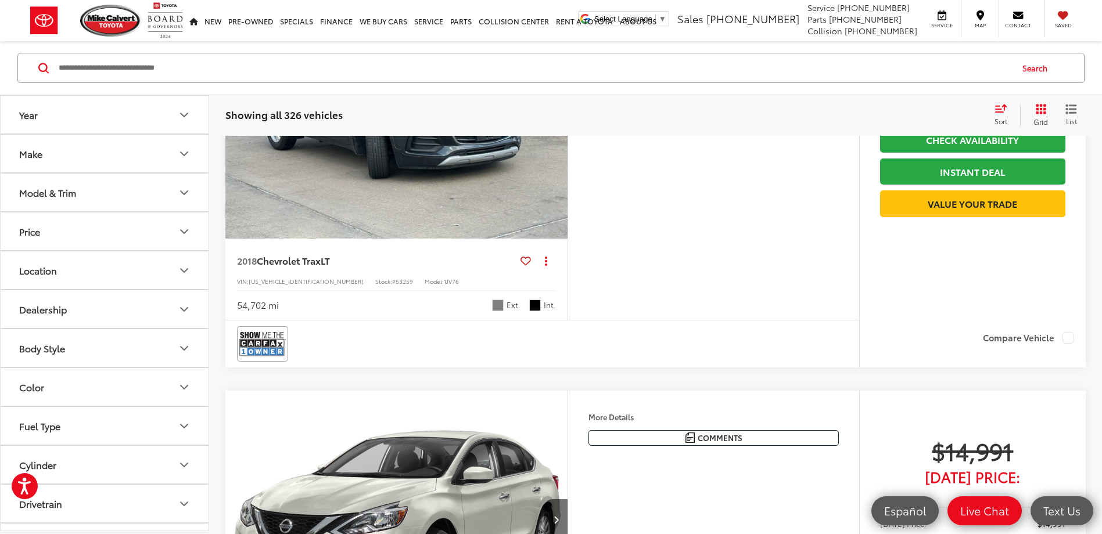
click at [553, 114] on icon "Next image" at bounding box center [555, 110] width 5 height 8
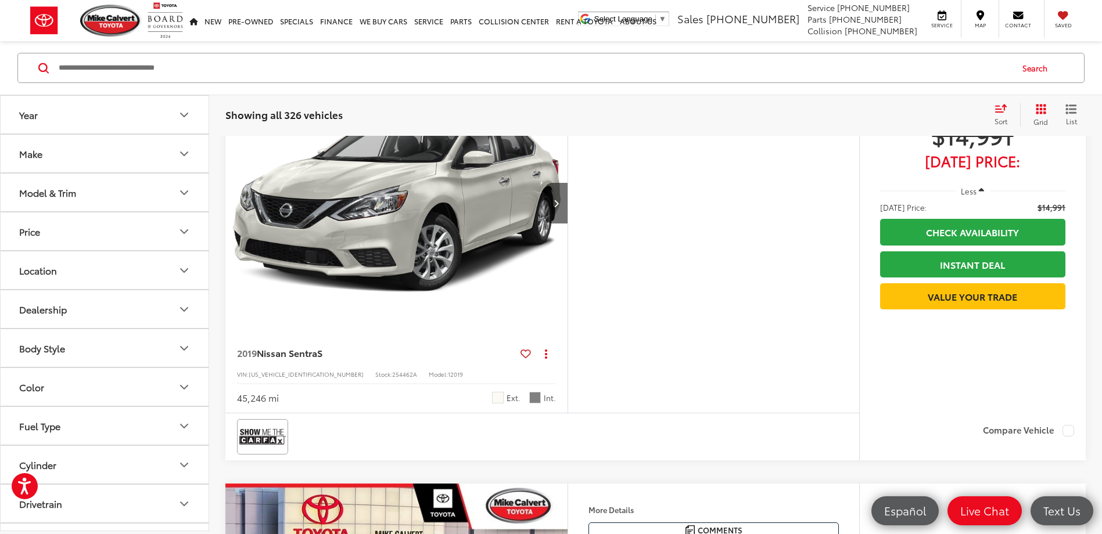
scroll to position [13546, 0]
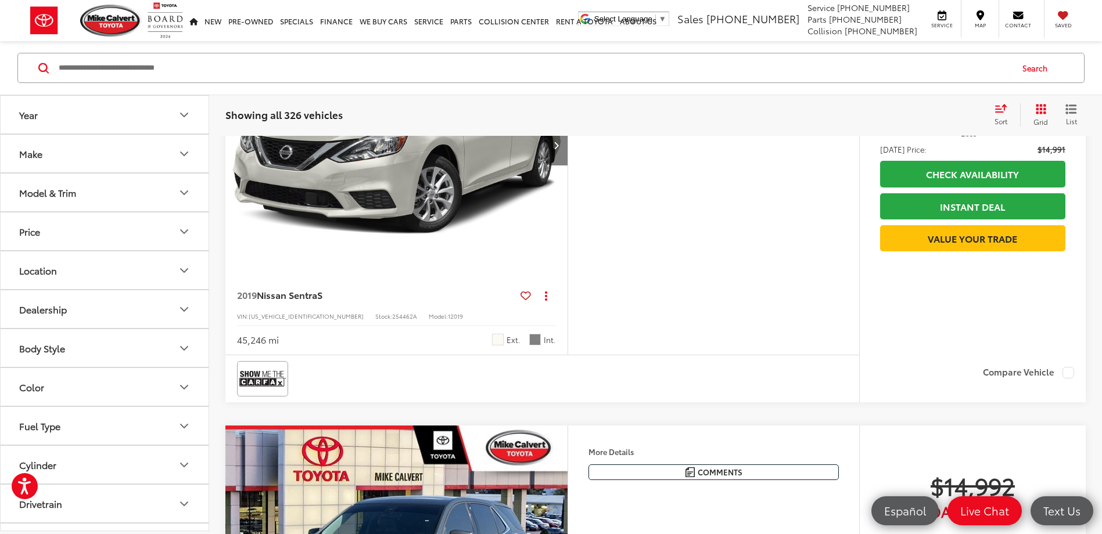
click at [556, 165] on button "Next image" at bounding box center [555, 145] width 23 height 41
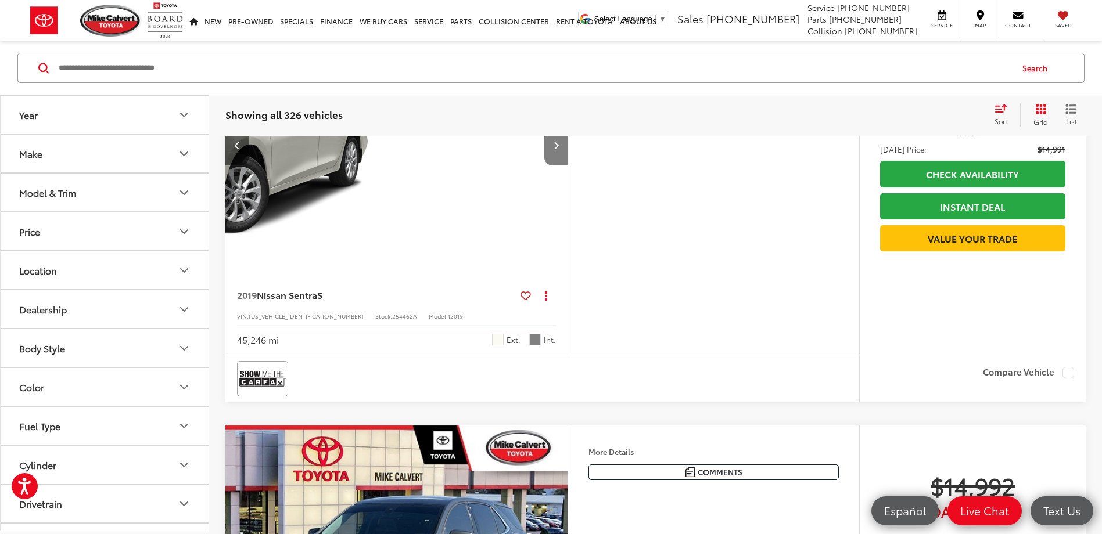
scroll to position [0, 344]
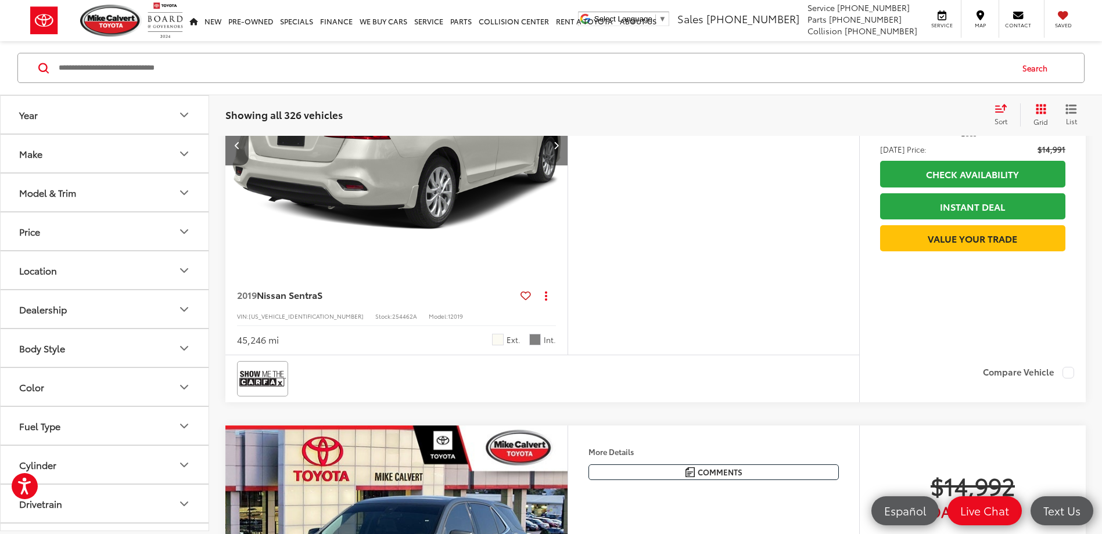
click at [556, 165] on button "Next image" at bounding box center [555, 145] width 23 height 41
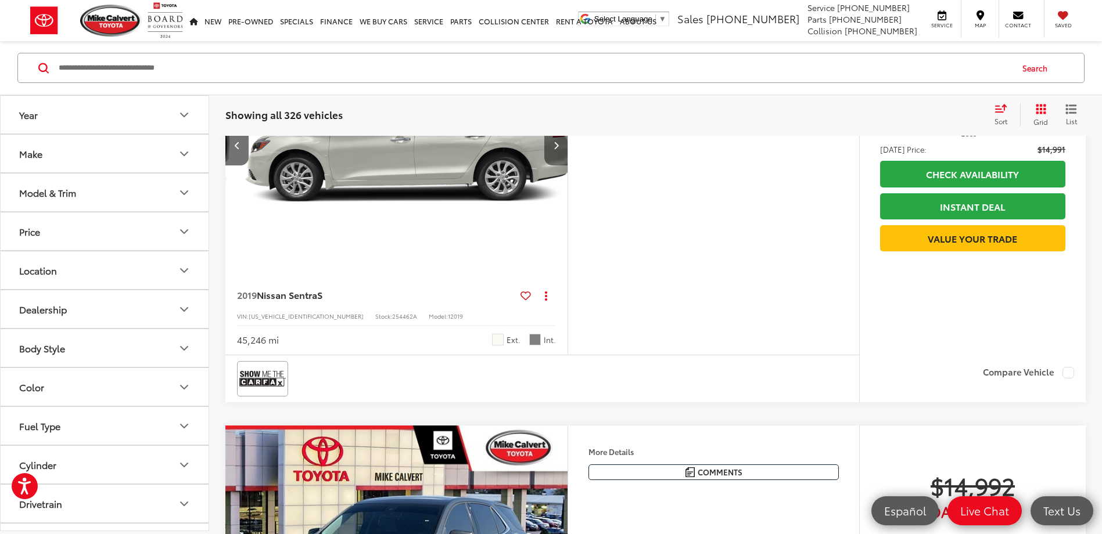
scroll to position [0, 688]
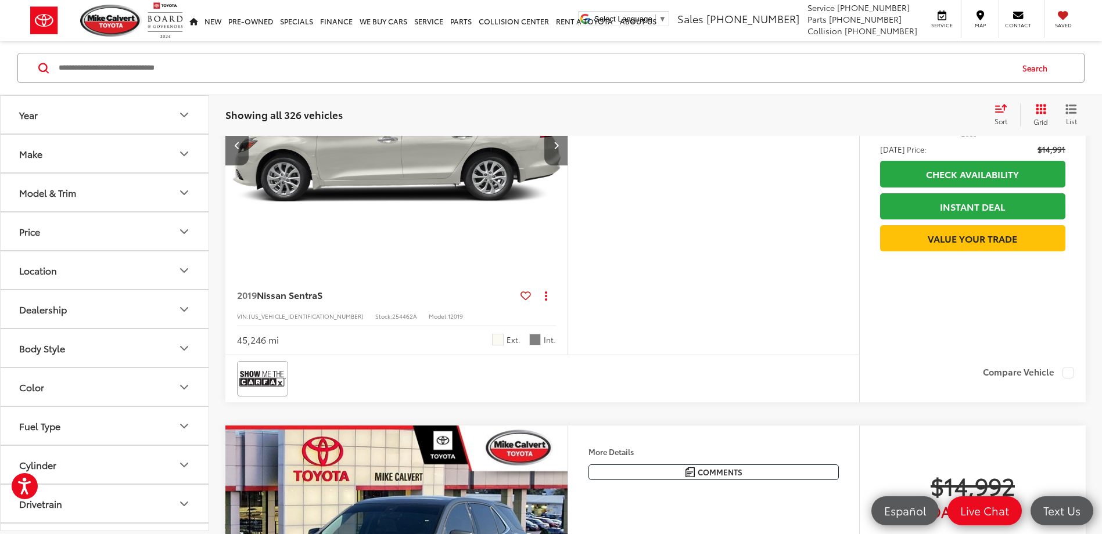
click at [556, 165] on button "Next image" at bounding box center [555, 145] width 23 height 41
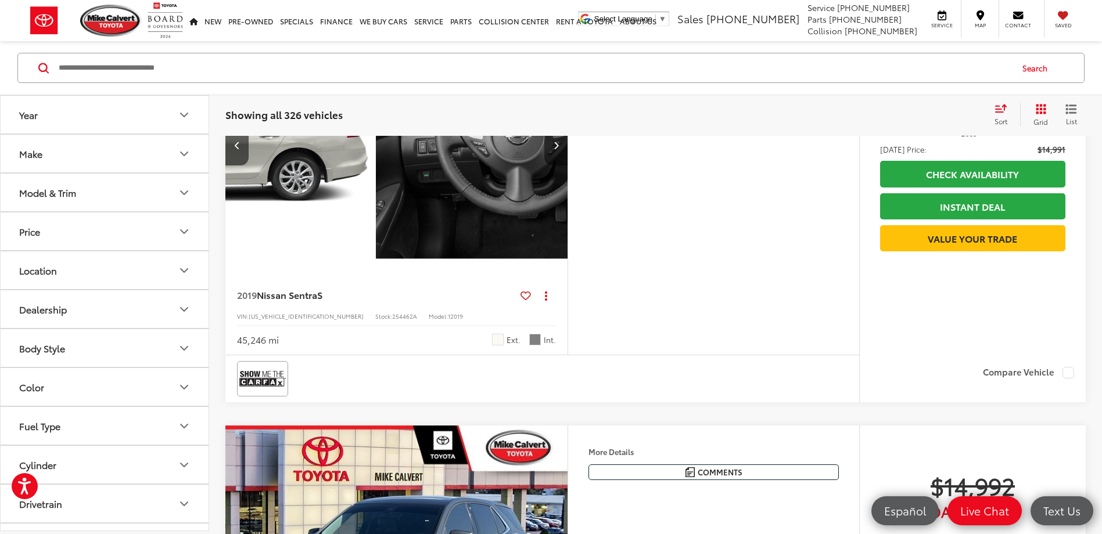
scroll to position [0, 1031]
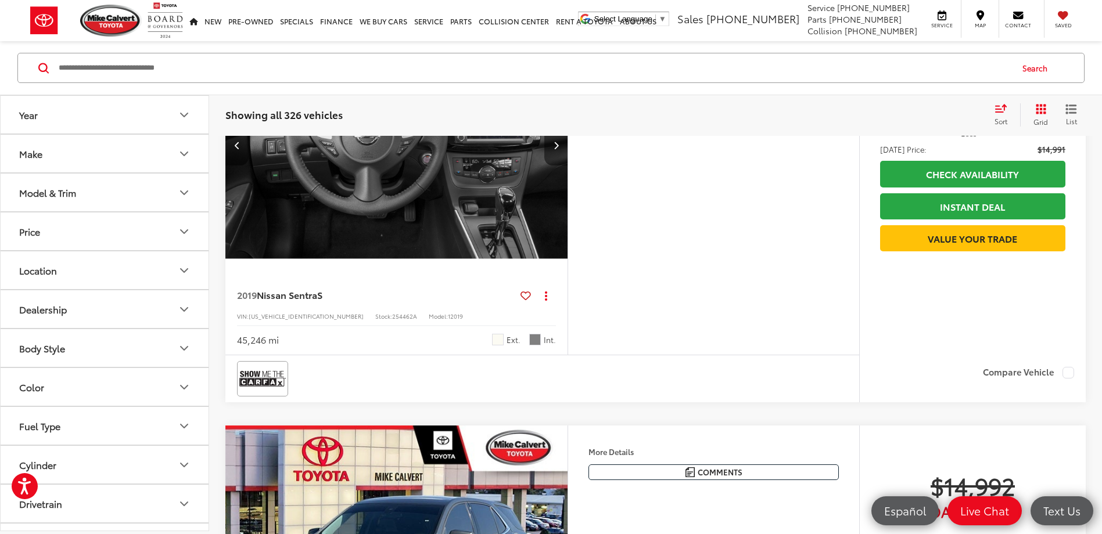
click at [559, 165] on button "Next image" at bounding box center [555, 145] width 23 height 41
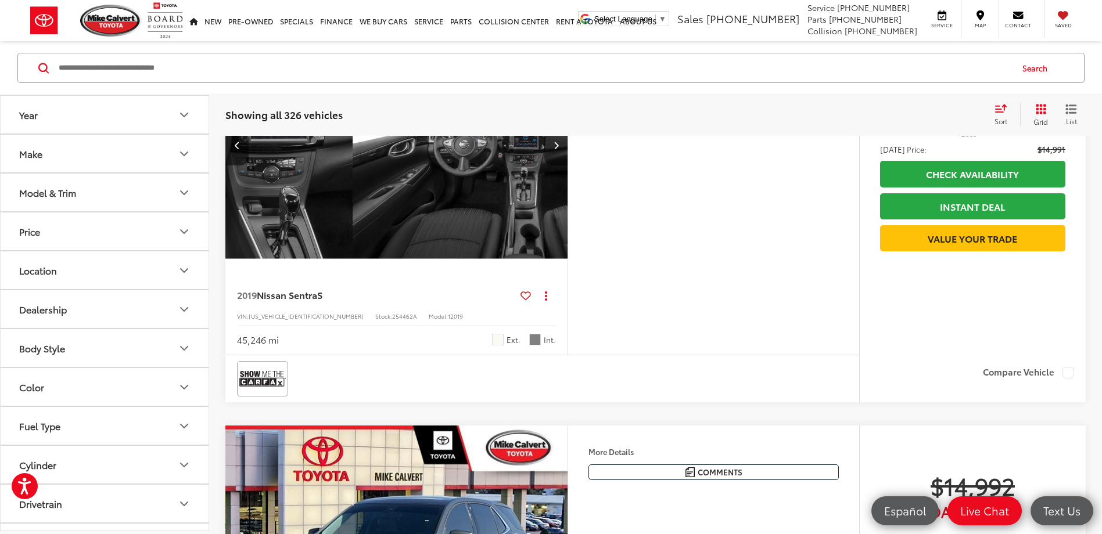
scroll to position [0, 1375]
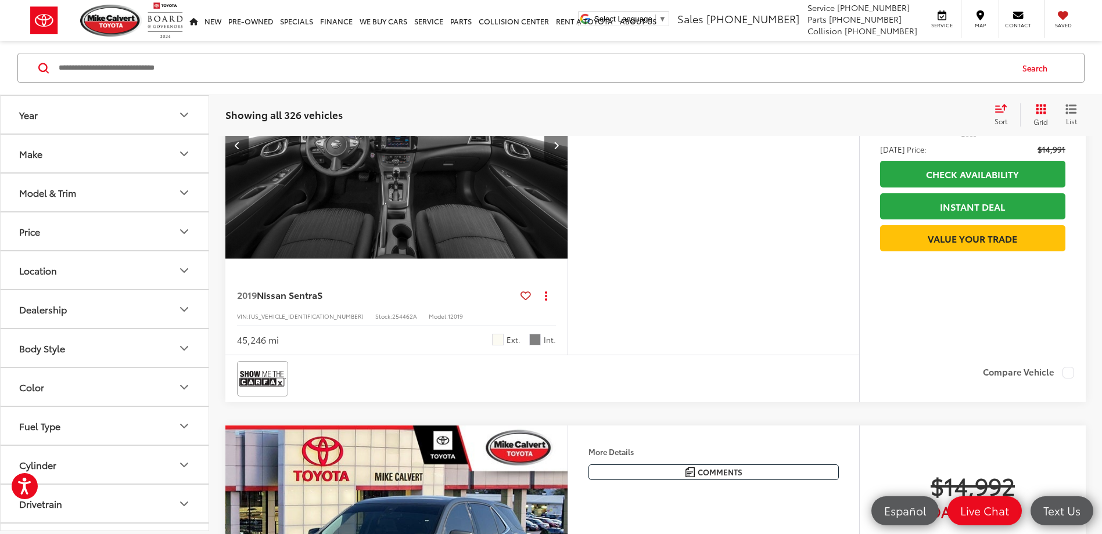
click at [559, 165] on button "Next image" at bounding box center [555, 145] width 23 height 41
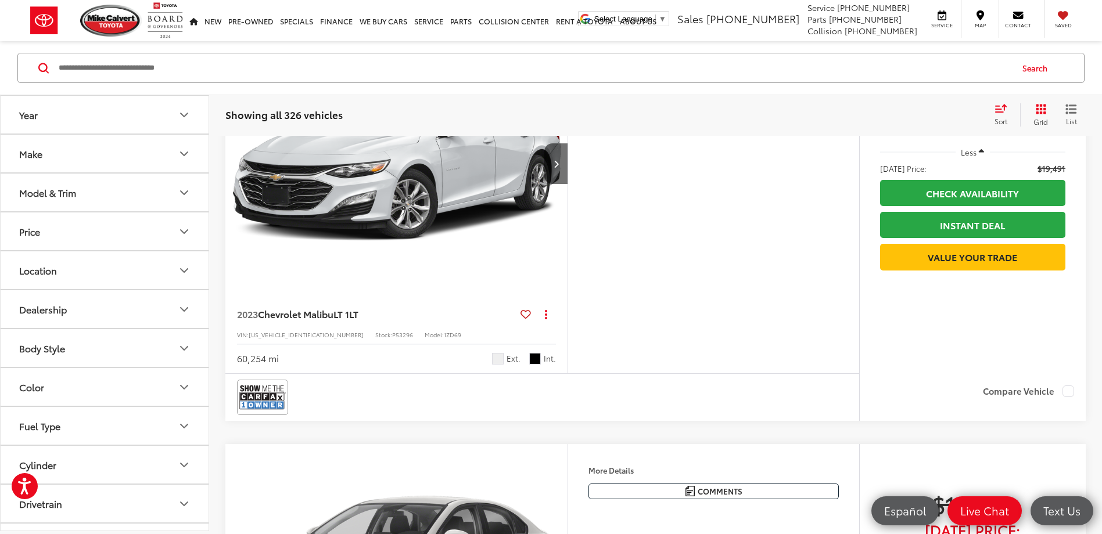
scroll to position [21269, 0]
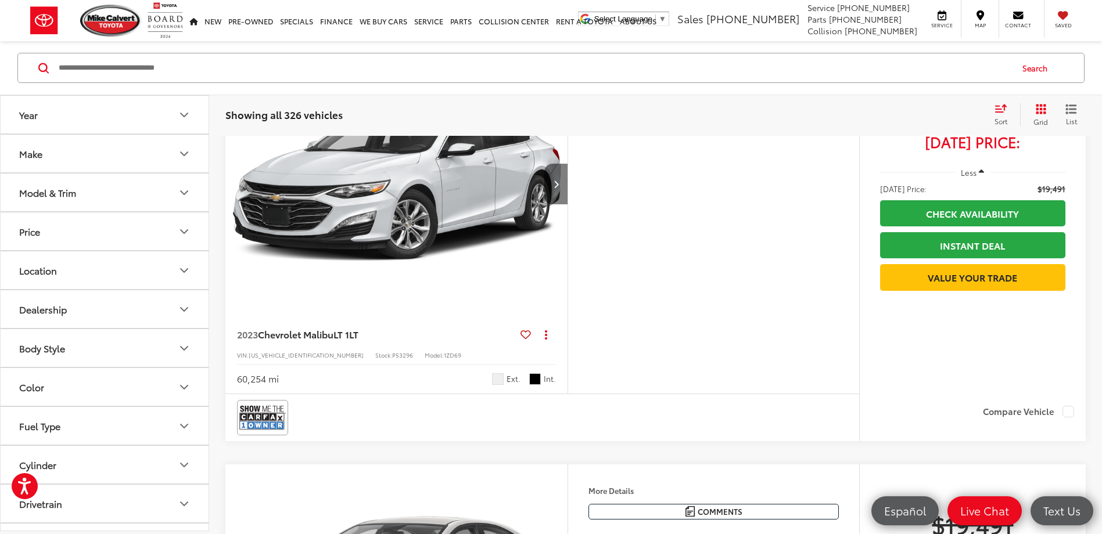
click at [556, 188] on icon "Next image" at bounding box center [555, 184] width 5 height 8
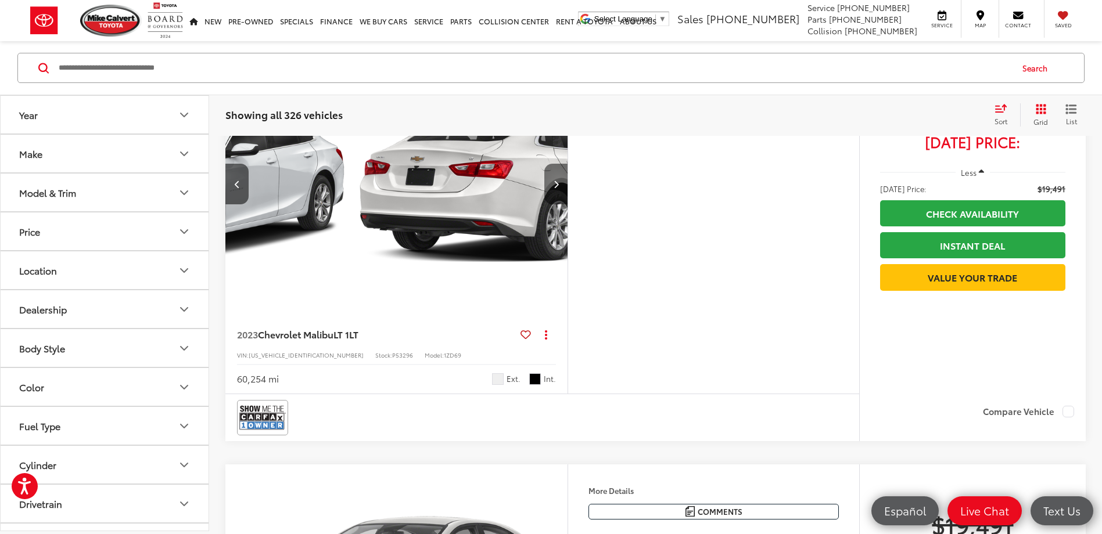
scroll to position [0, 344]
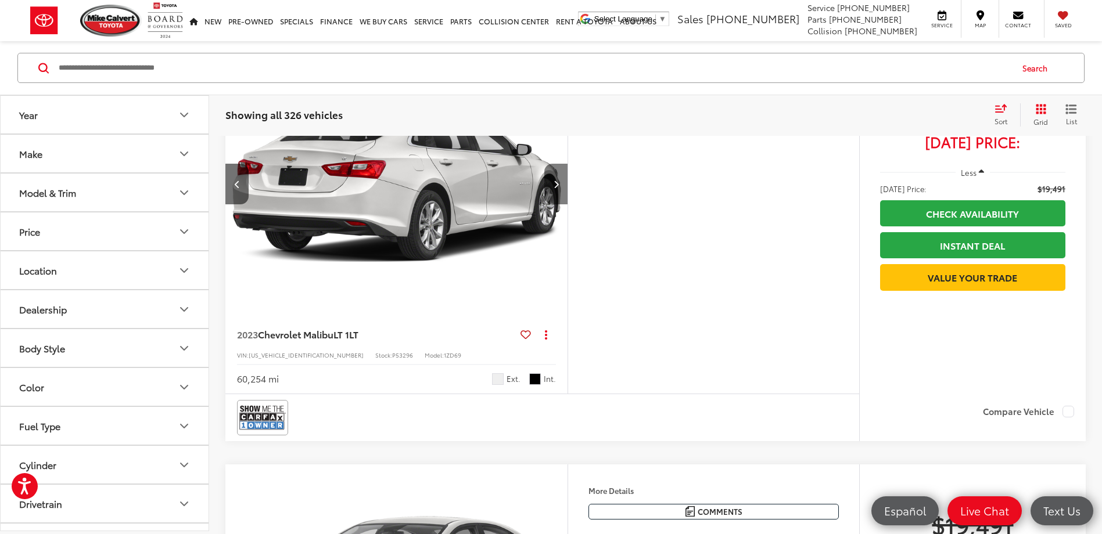
click at [556, 188] on icon "Next image" at bounding box center [555, 184] width 5 height 8
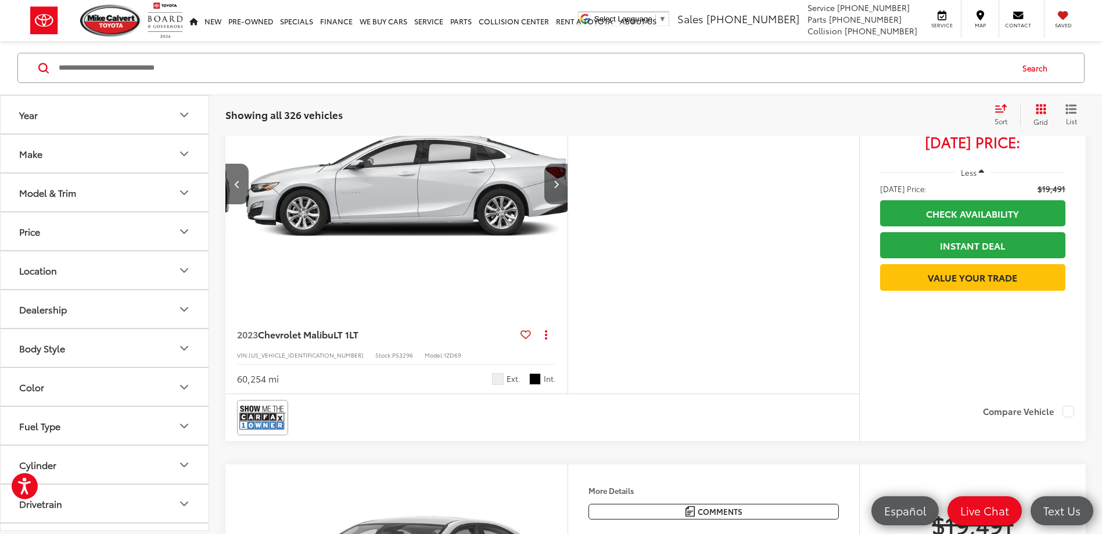
scroll to position [0, 688]
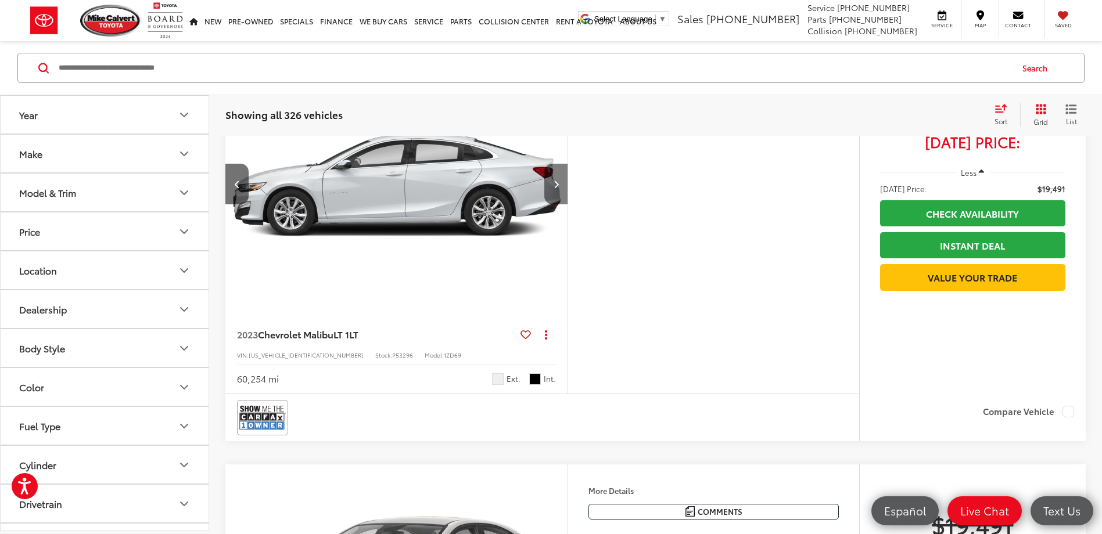
click at [556, 188] on icon "Next image" at bounding box center [555, 184] width 5 height 8
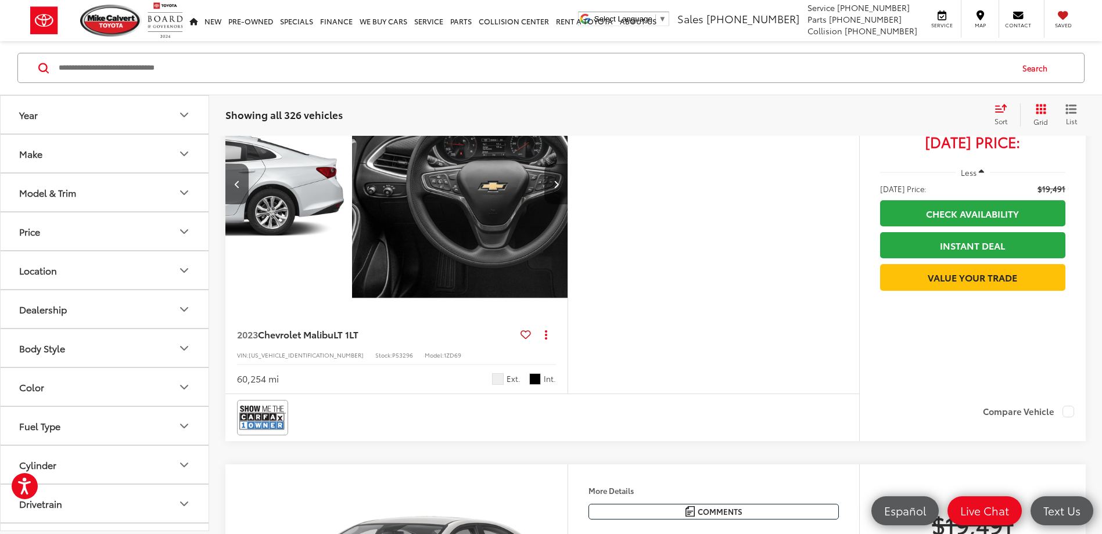
scroll to position [0, 1031]
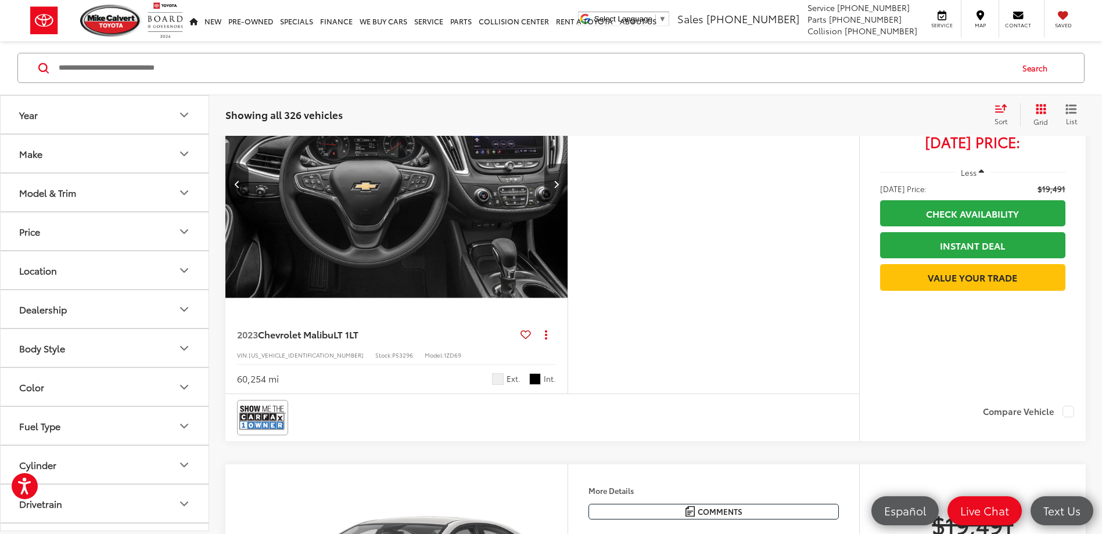
click at [556, 188] on icon "Next image" at bounding box center [555, 184] width 5 height 8
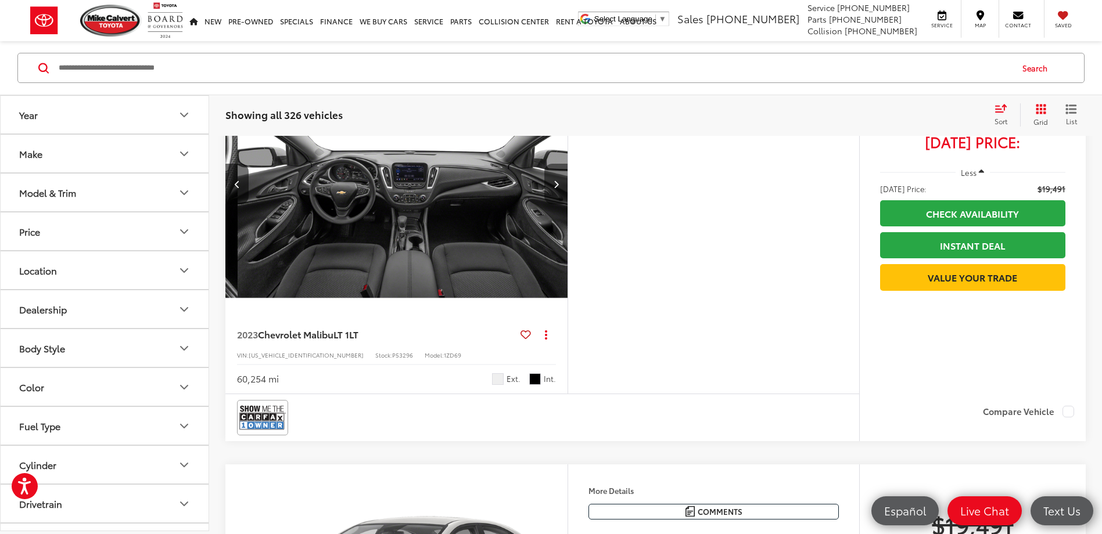
scroll to position [0, 1375]
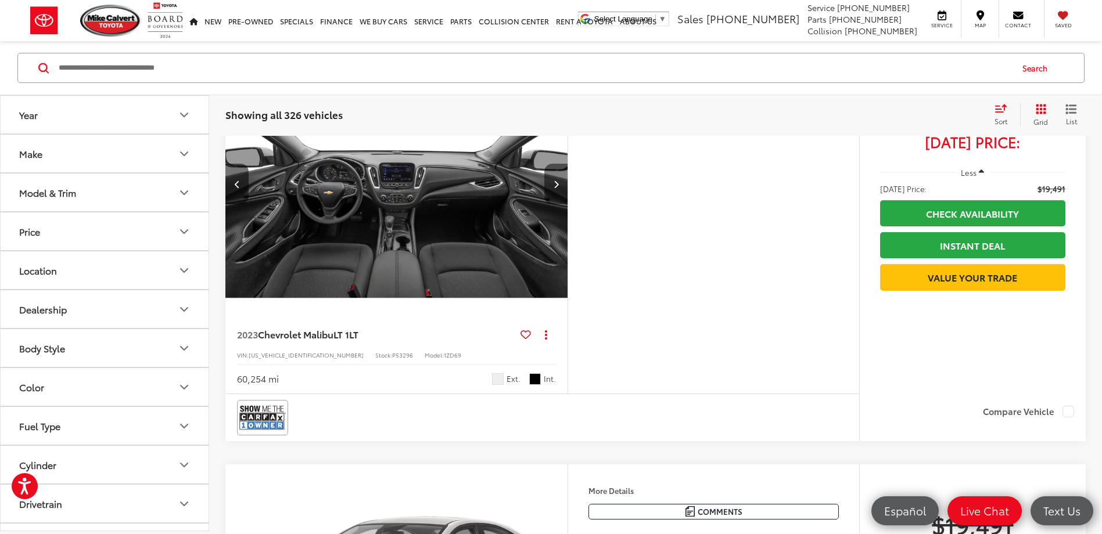
click at [556, 188] on icon "Next image" at bounding box center [555, 184] width 5 height 8
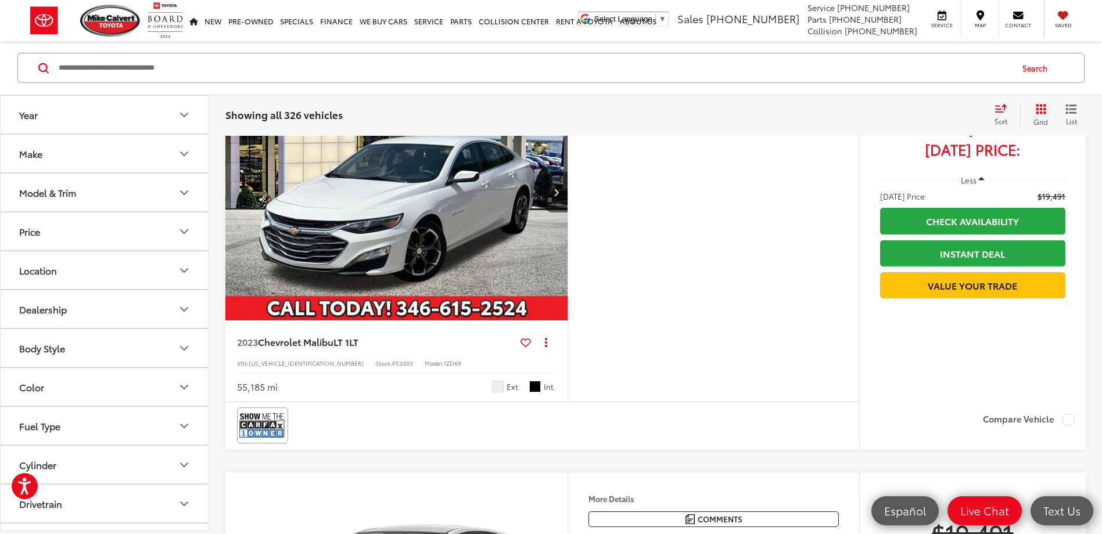
scroll to position [22547, 0]
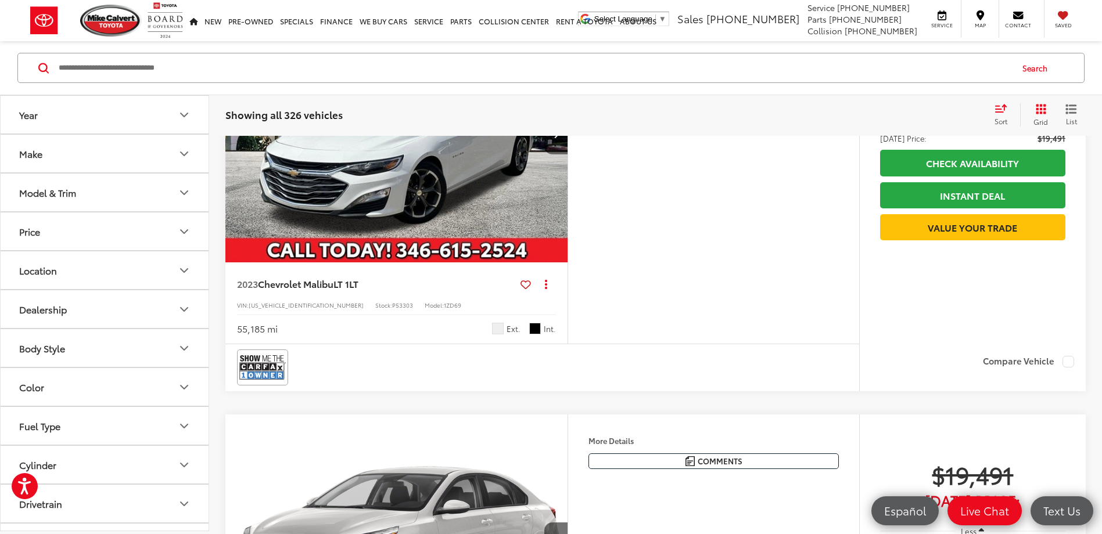
click at [559, 154] on button "Next image" at bounding box center [555, 134] width 23 height 41
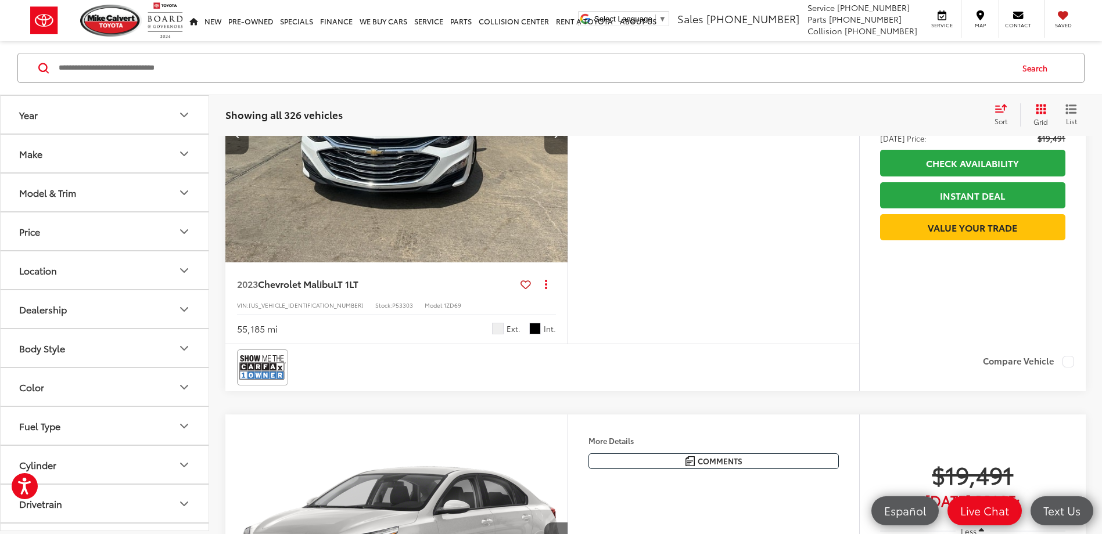
click at [559, 154] on button "Next image" at bounding box center [555, 134] width 23 height 41
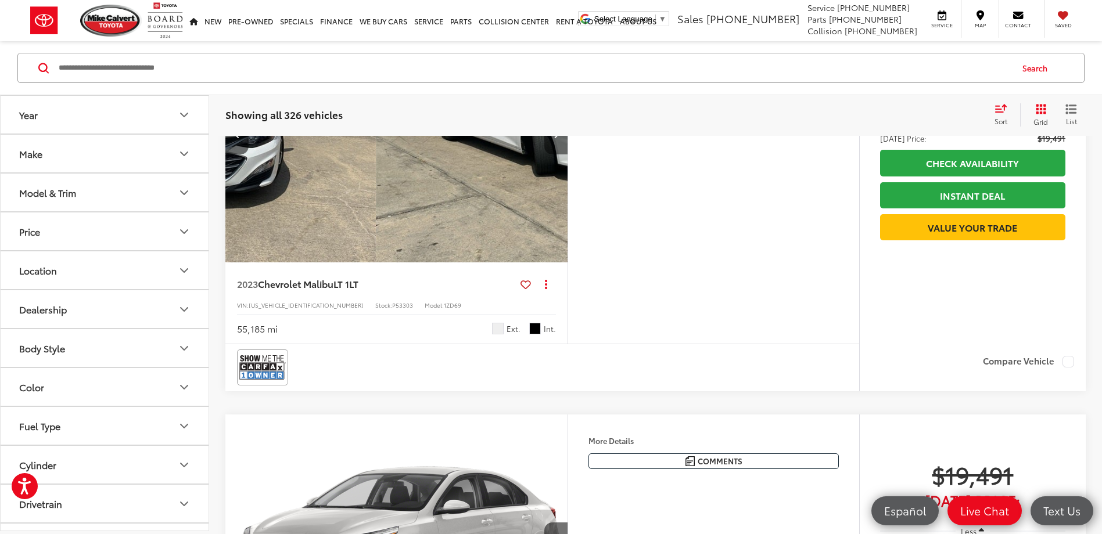
scroll to position [0, 688]
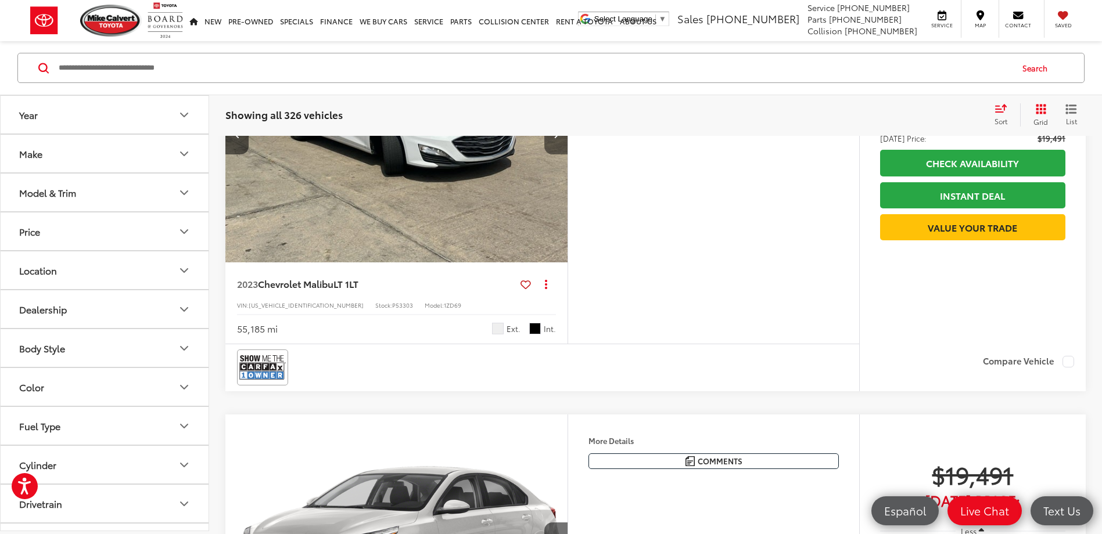
click at [559, 154] on button "Next image" at bounding box center [555, 134] width 23 height 41
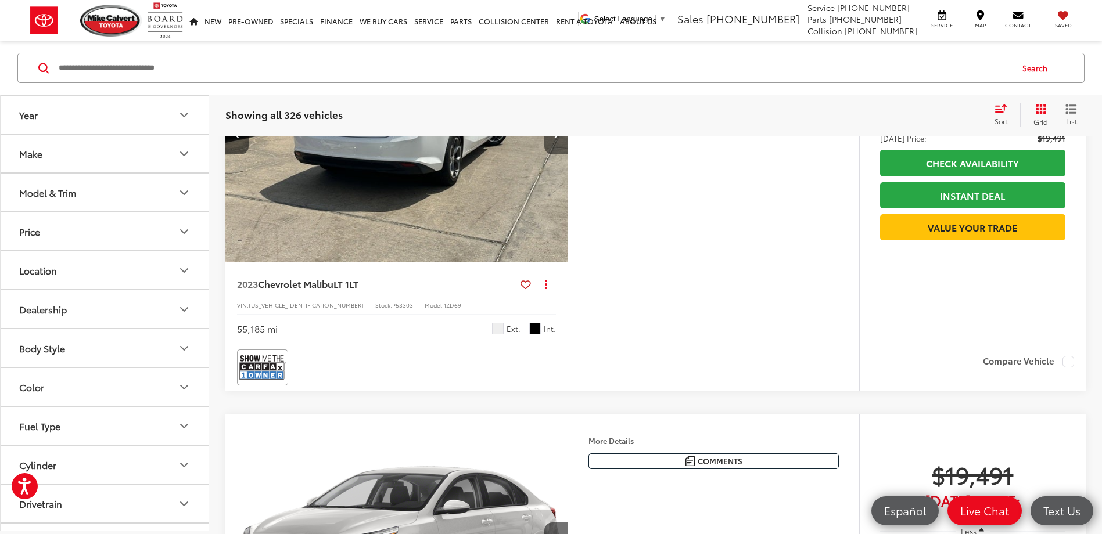
click at [559, 154] on button "Next image" at bounding box center [555, 134] width 23 height 41
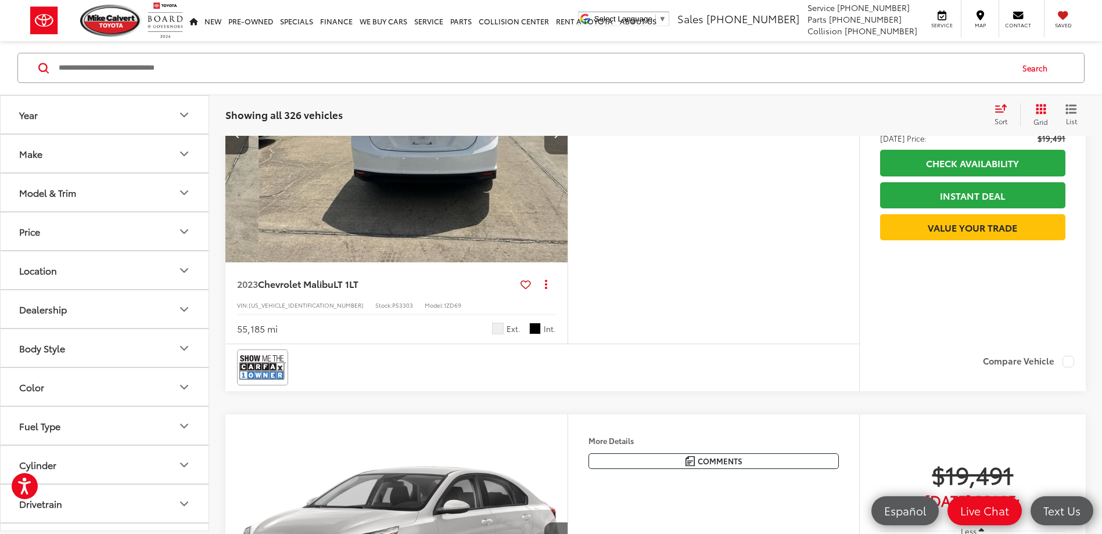
scroll to position [0, 1375]
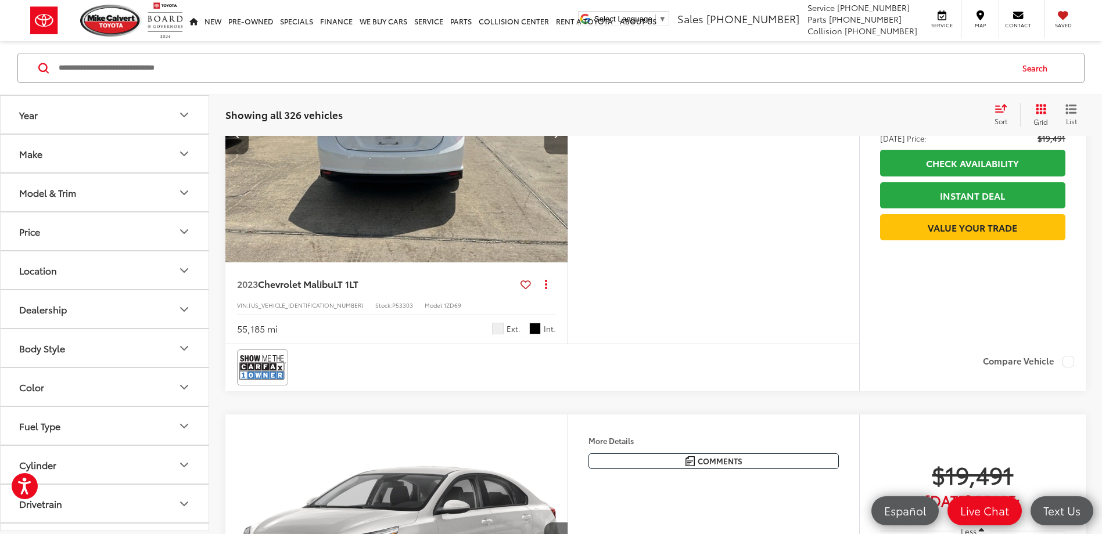
click at [559, 154] on button "Next image" at bounding box center [555, 134] width 23 height 41
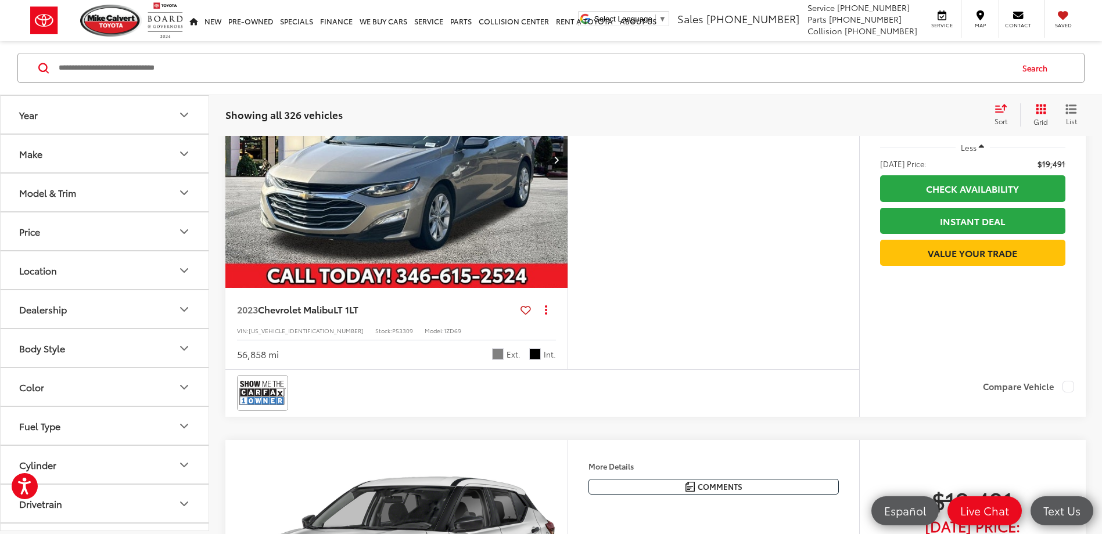
scroll to position [23360, 0]
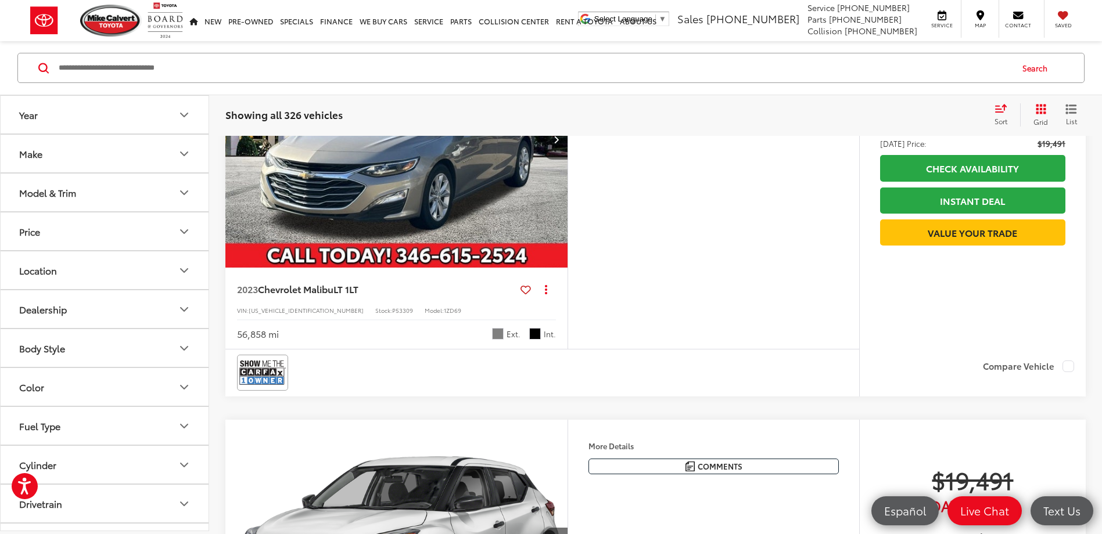
click at [558, 143] on icon "Next image" at bounding box center [555, 139] width 5 height 8
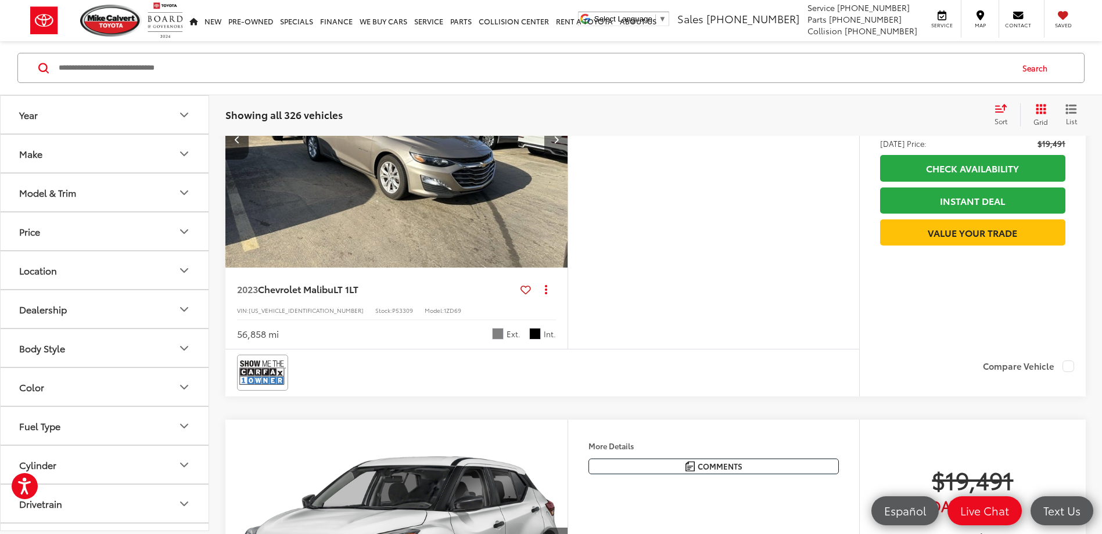
click at [558, 143] on icon "Next image" at bounding box center [555, 139] width 5 height 8
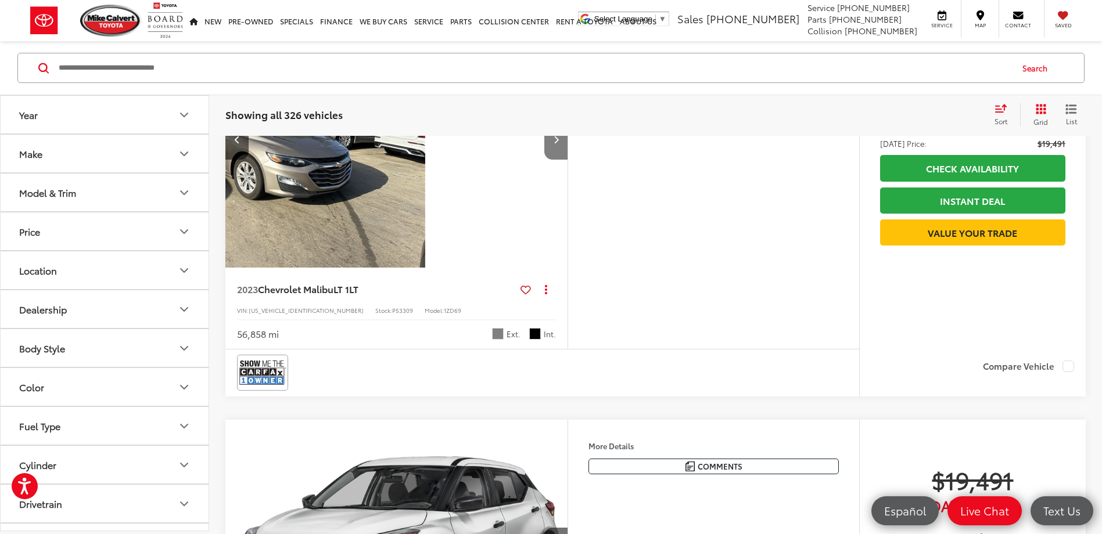
scroll to position [0, 688]
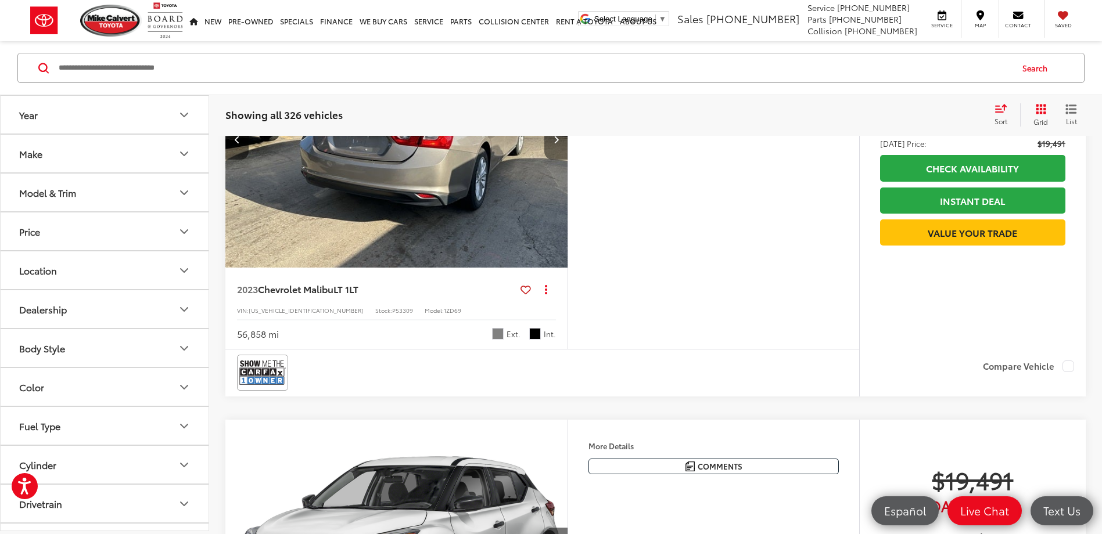
click at [558, 143] on icon "Next image" at bounding box center [555, 139] width 5 height 8
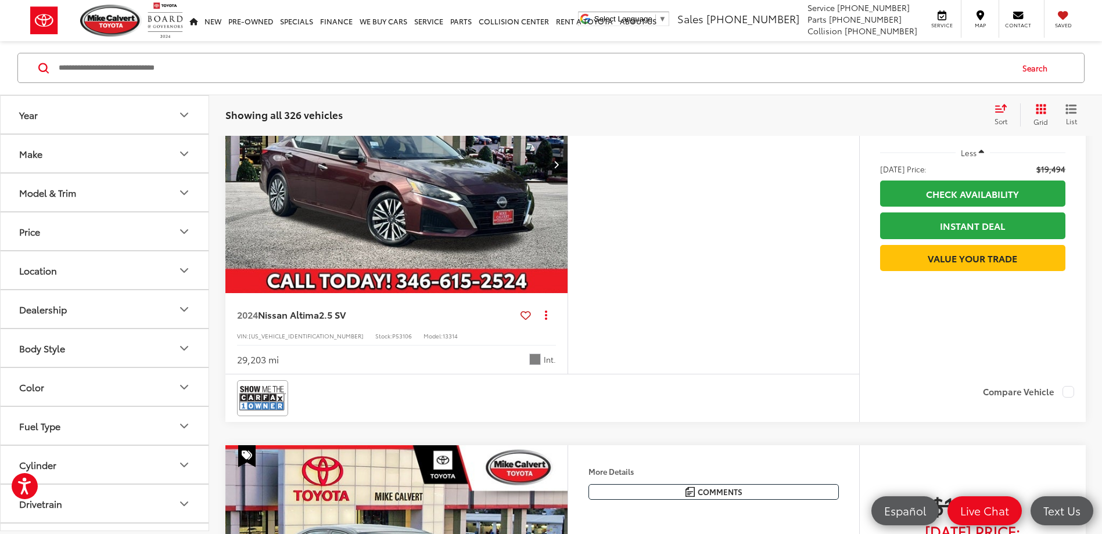
scroll to position [24173, 0]
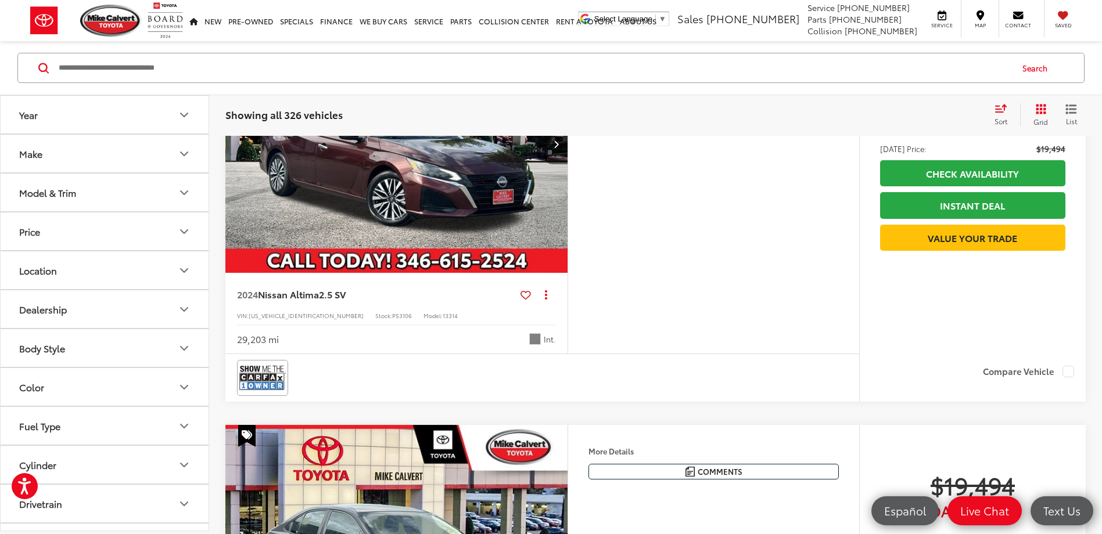
click at [560, 164] on button "Next image" at bounding box center [555, 144] width 23 height 41
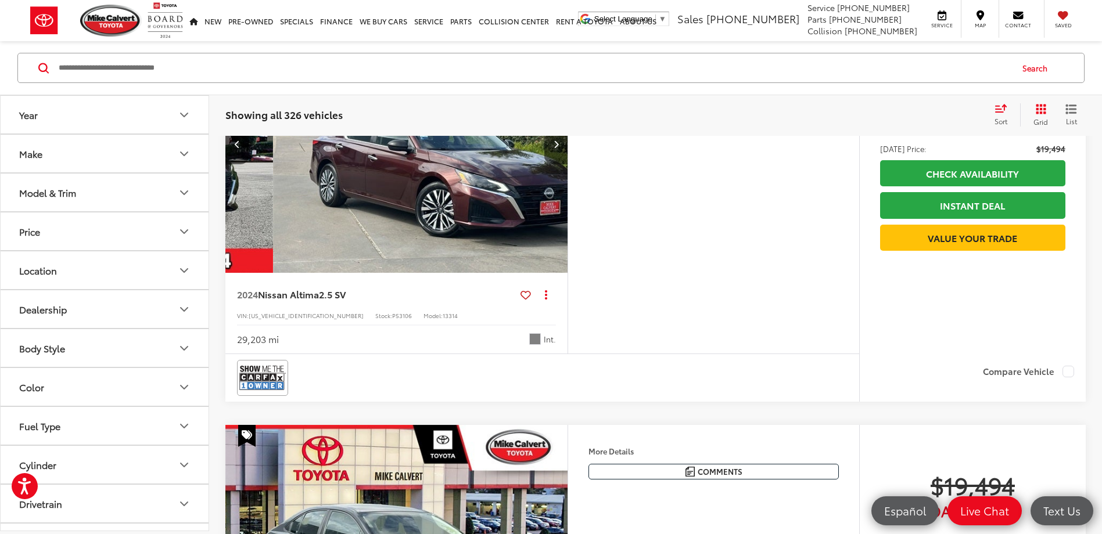
scroll to position [0, 344]
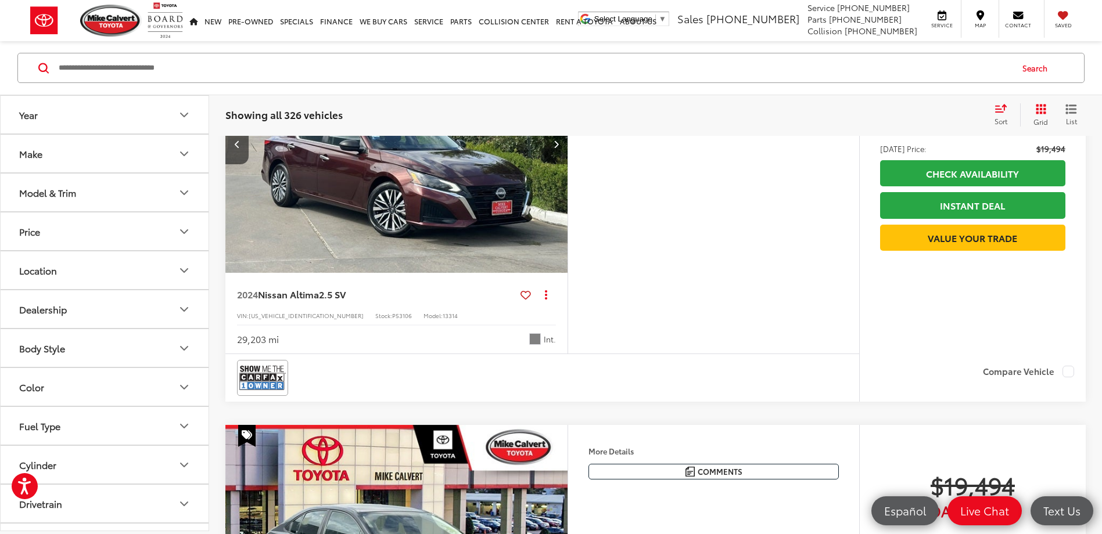
click at [560, 164] on button "Next image" at bounding box center [555, 144] width 23 height 41
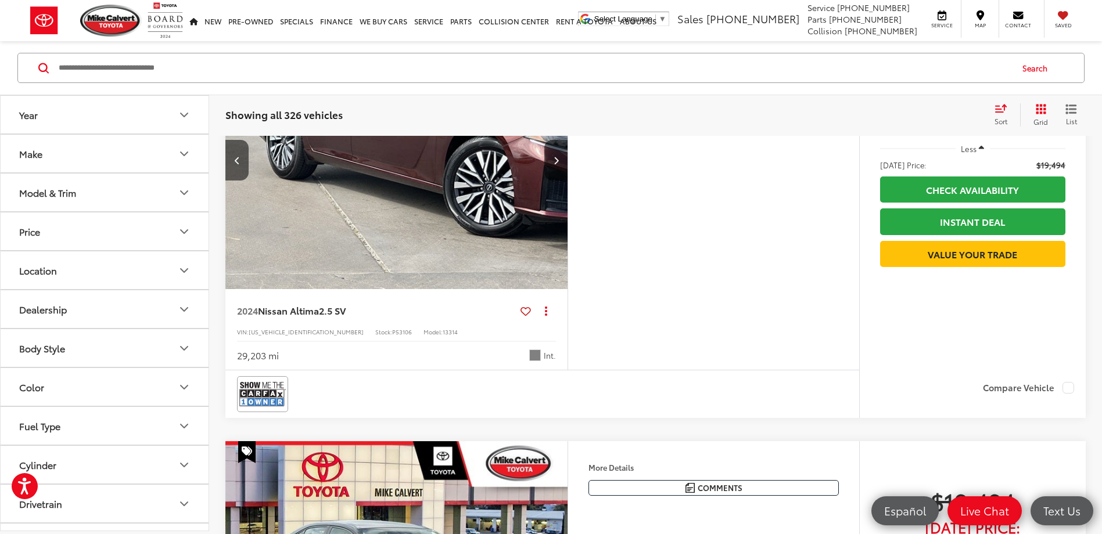
scroll to position [24115, 0]
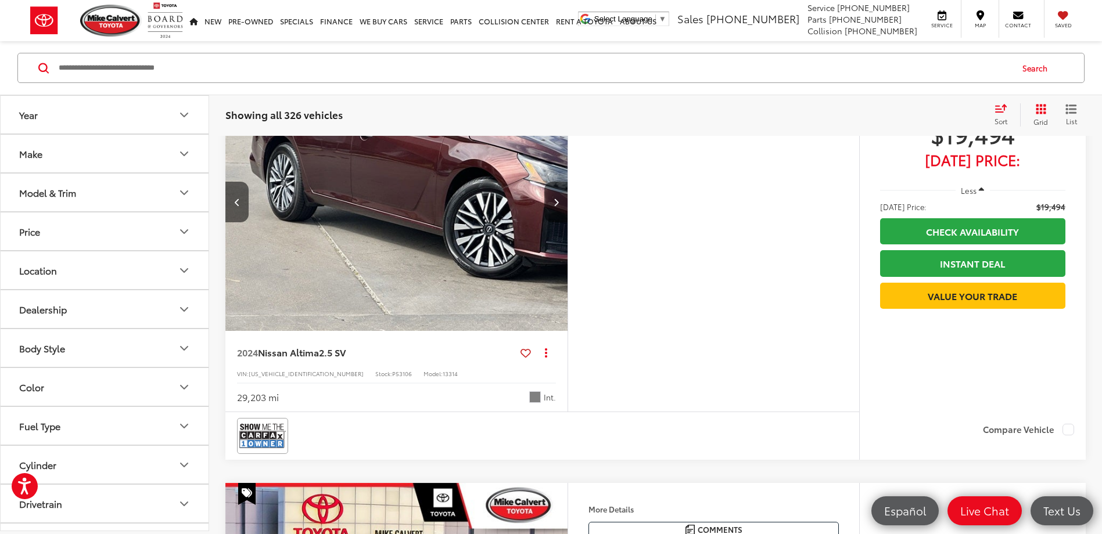
click at [559, 222] on button "Next image" at bounding box center [555, 202] width 23 height 41
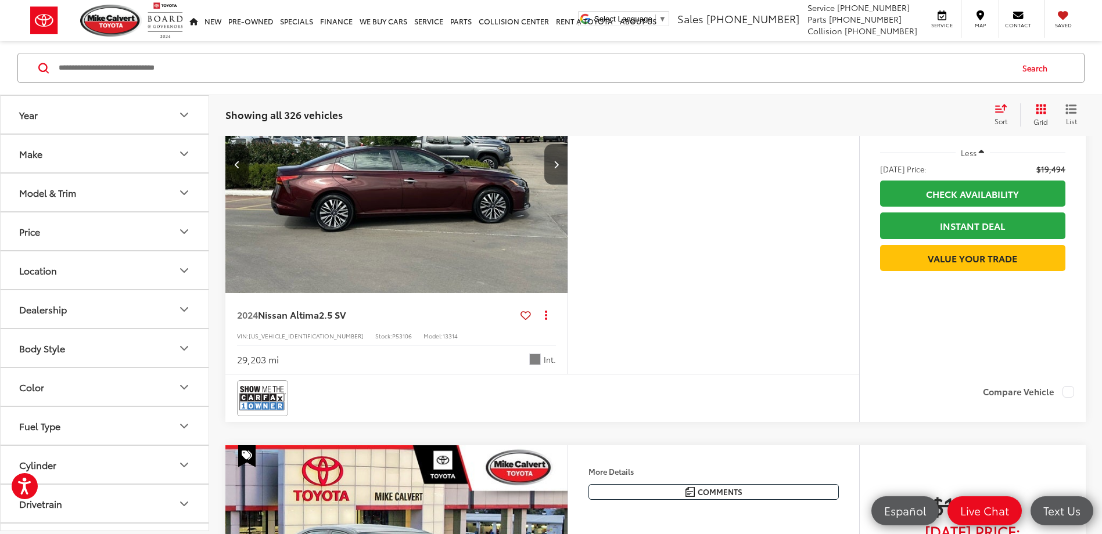
scroll to position [24173, 0]
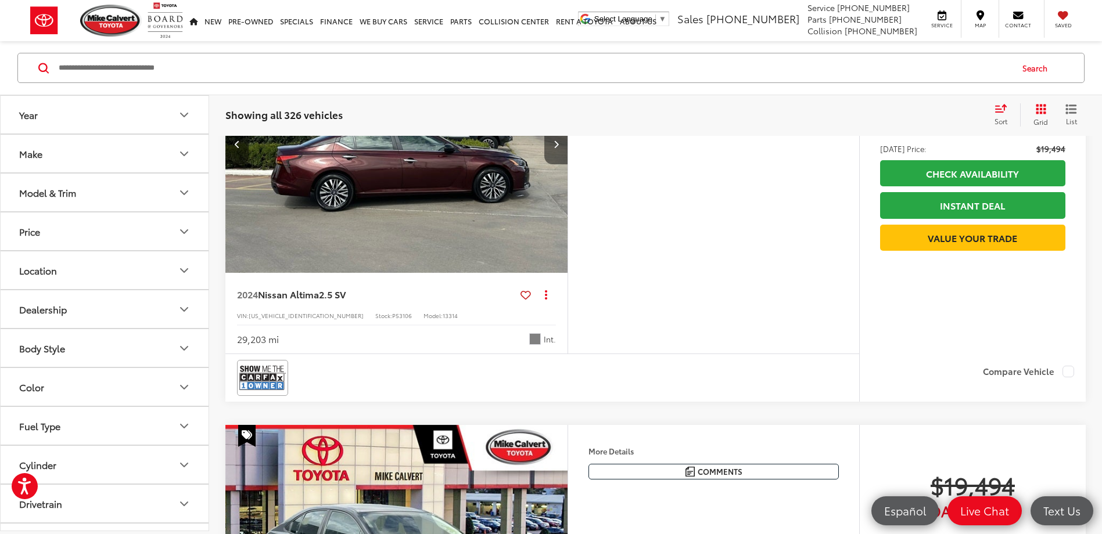
click at [562, 164] on button "Next image" at bounding box center [555, 144] width 23 height 41
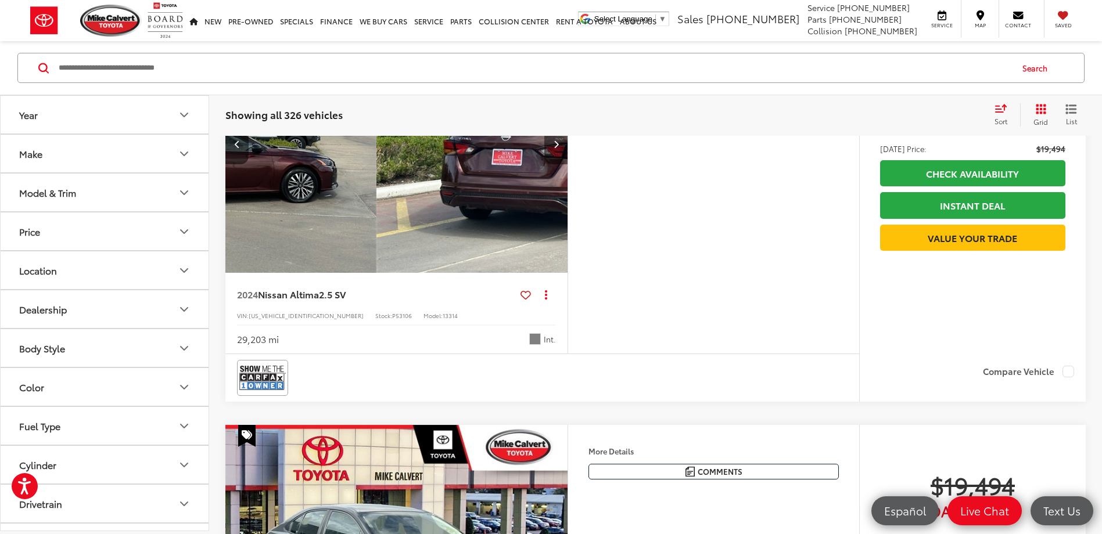
scroll to position [0, 1375]
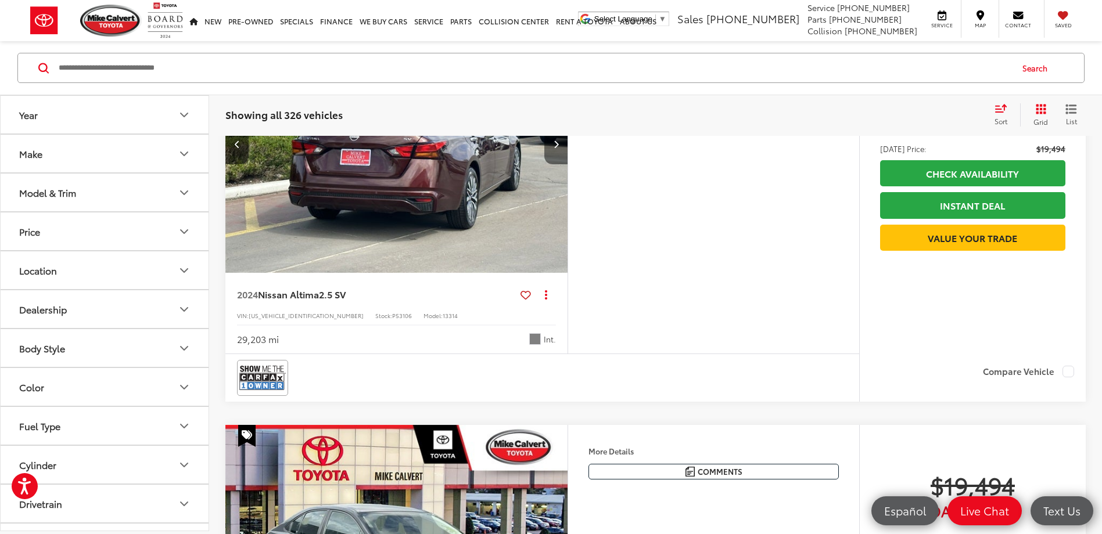
click at [559, 164] on button "Next image" at bounding box center [555, 144] width 23 height 41
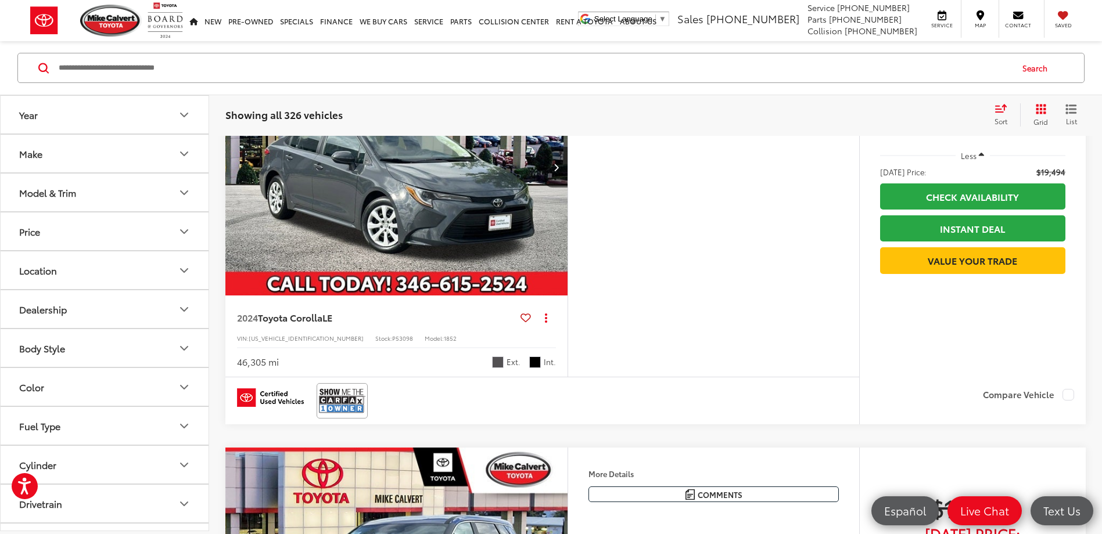
scroll to position [24579, 0]
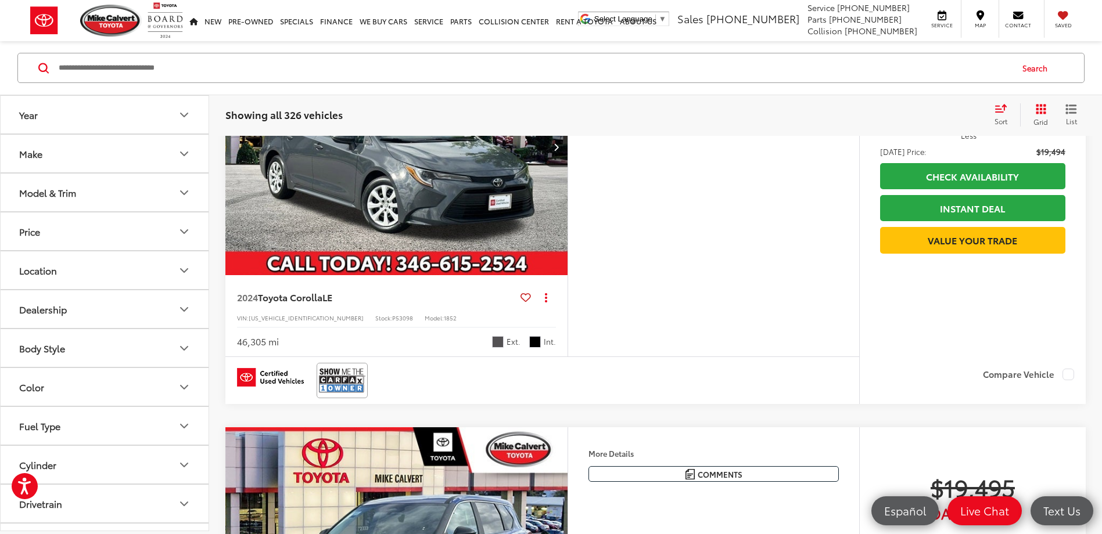
click at [560, 167] on button "Next image" at bounding box center [555, 147] width 23 height 41
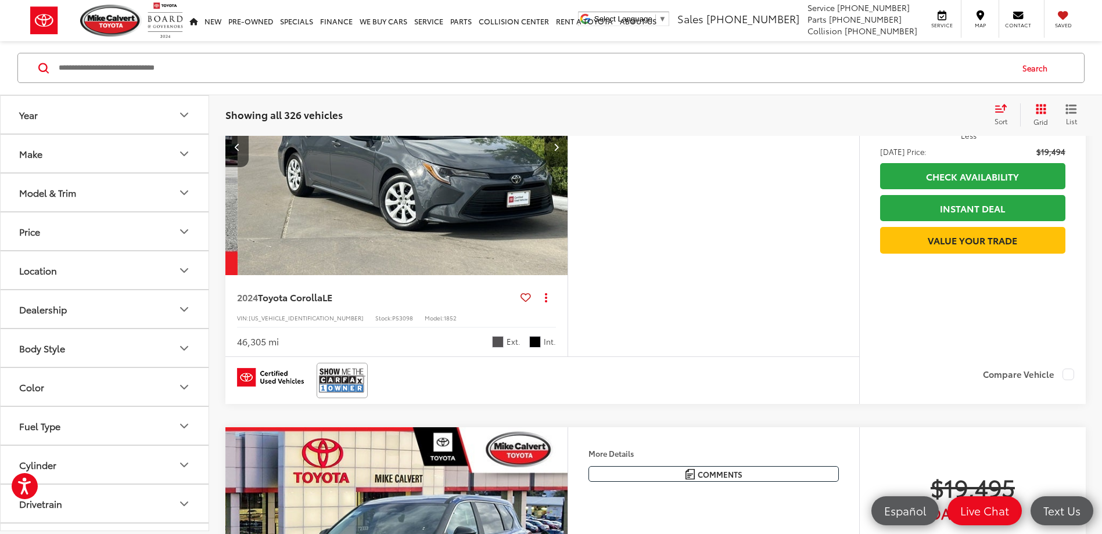
scroll to position [0, 344]
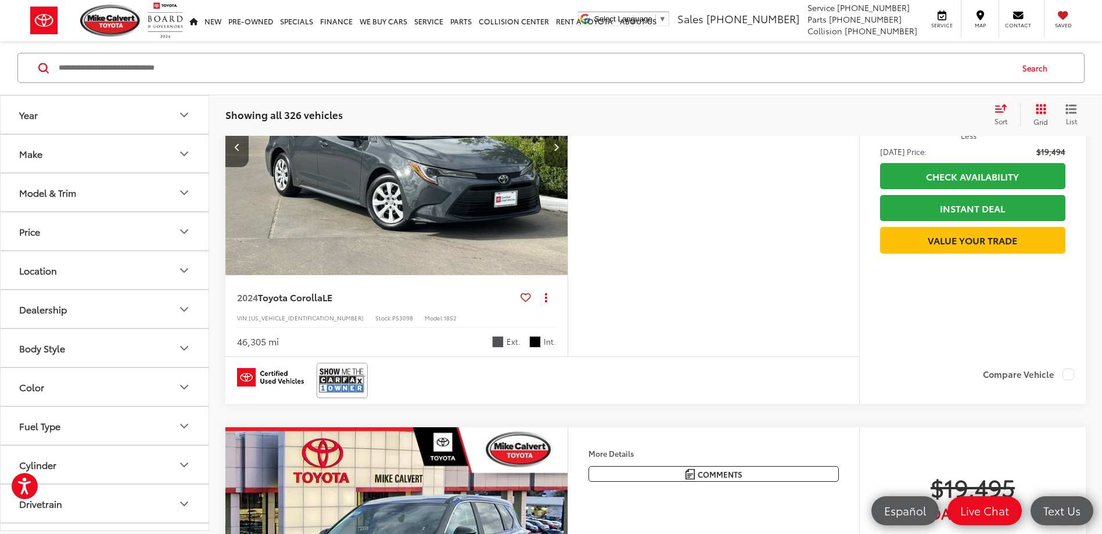
click at [560, 167] on button "Next image" at bounding box center [555, 147] width 23 height 41
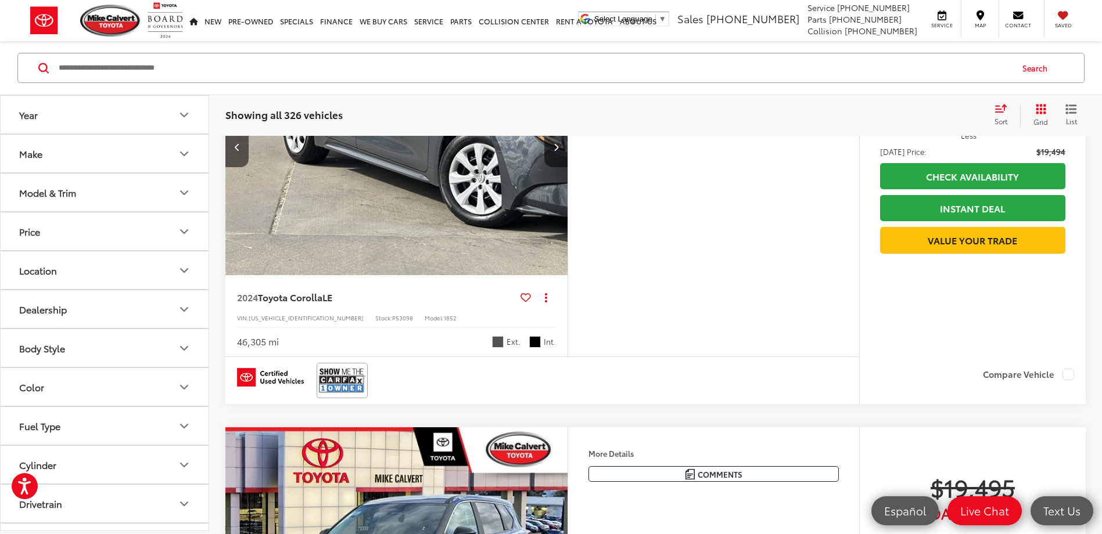
scroll to position [24521, 0]
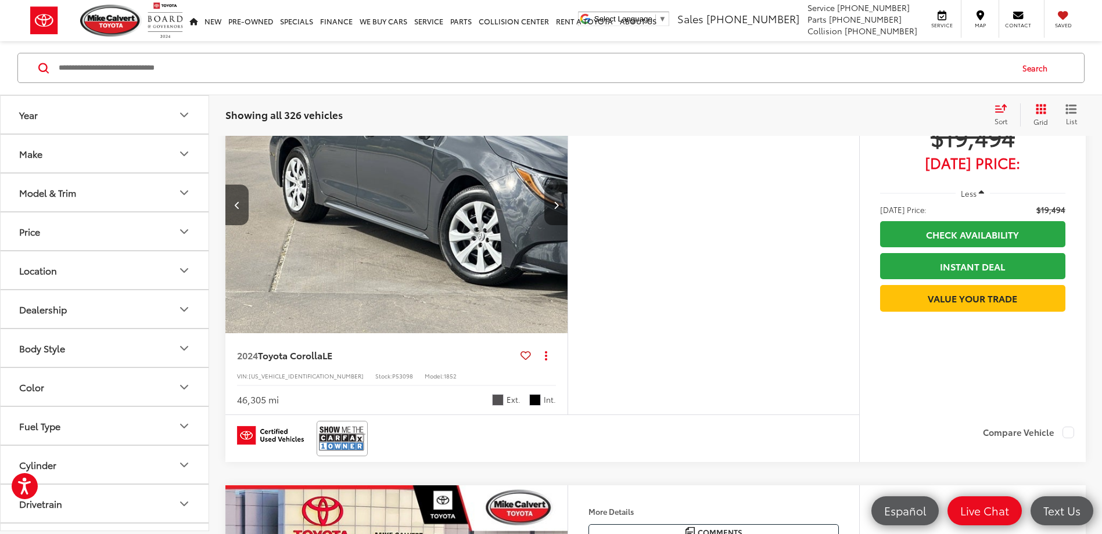
click at [552, 225] on button "Next image" at bounding box center [555, 205] width 23 height 41
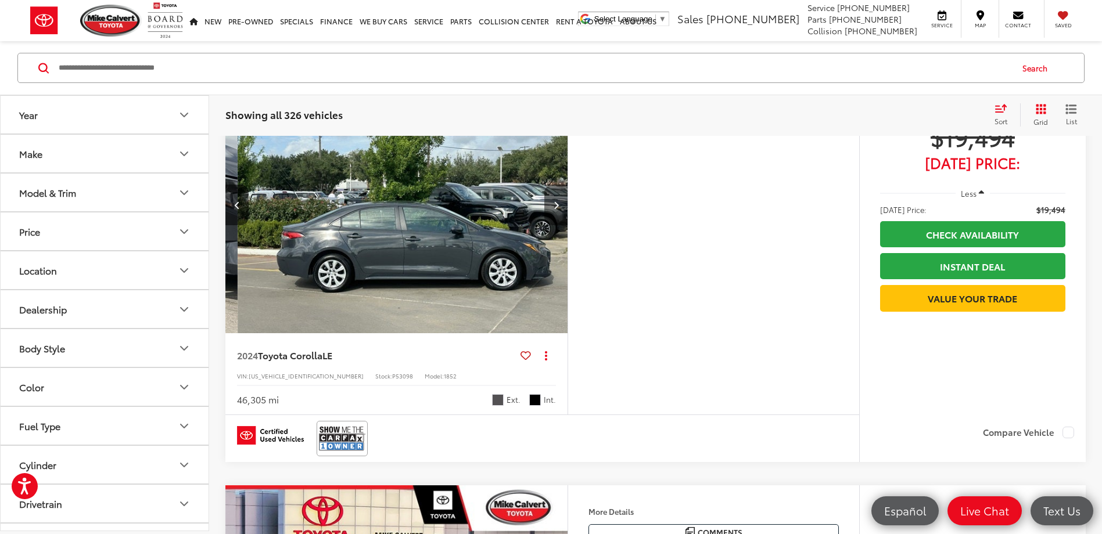
scroll to position [0, 1031]
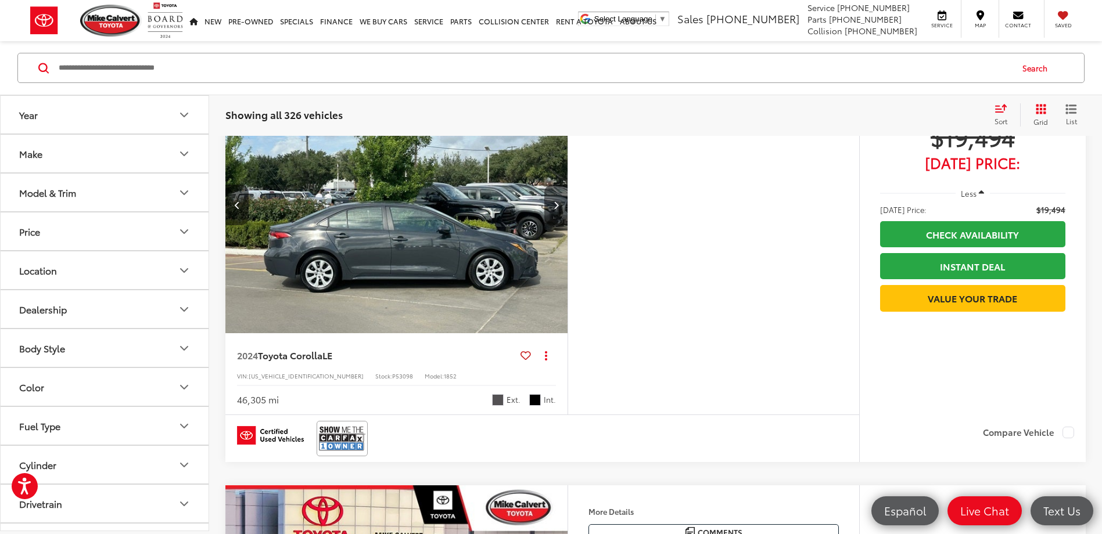
click at [552, 225] on button "Next image" at bounding box center [555, 205] width 23 height 41
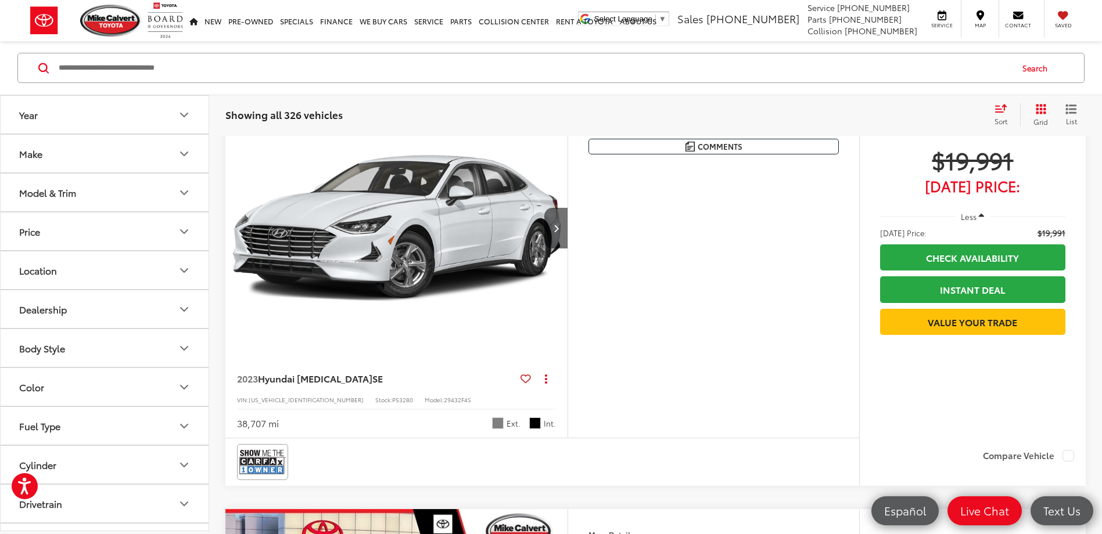
scroll to position [28237, 0]
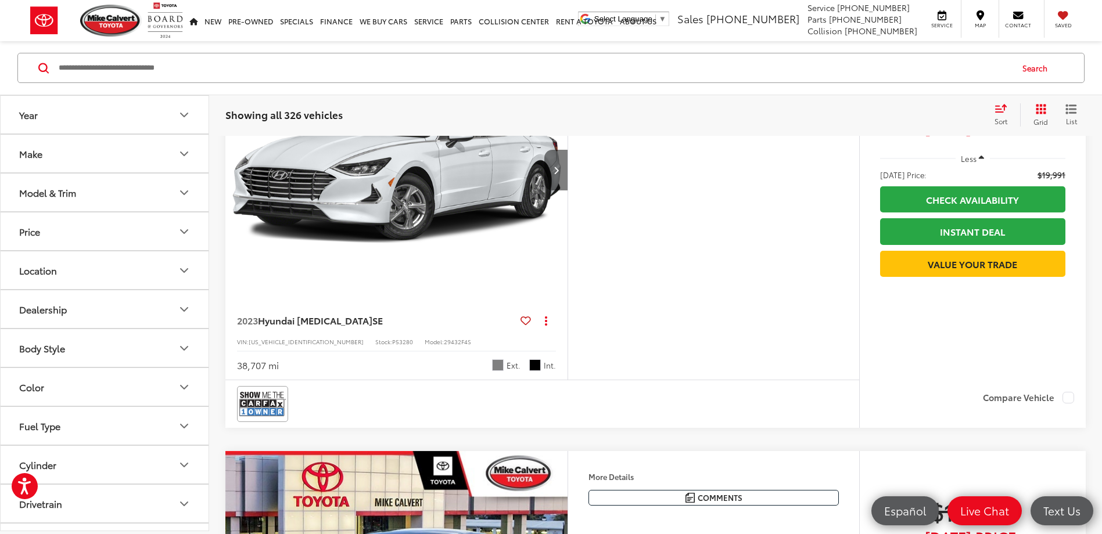
click at [557, 174] on icon "Next image" at bounding box center [555, 170] width 5 height 8
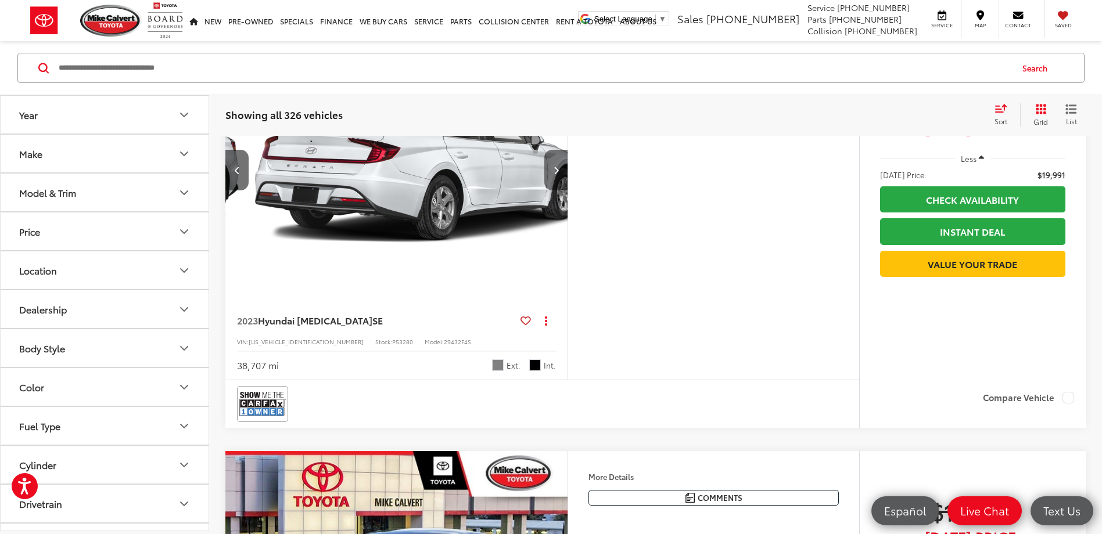
scroll to position [0, 344]
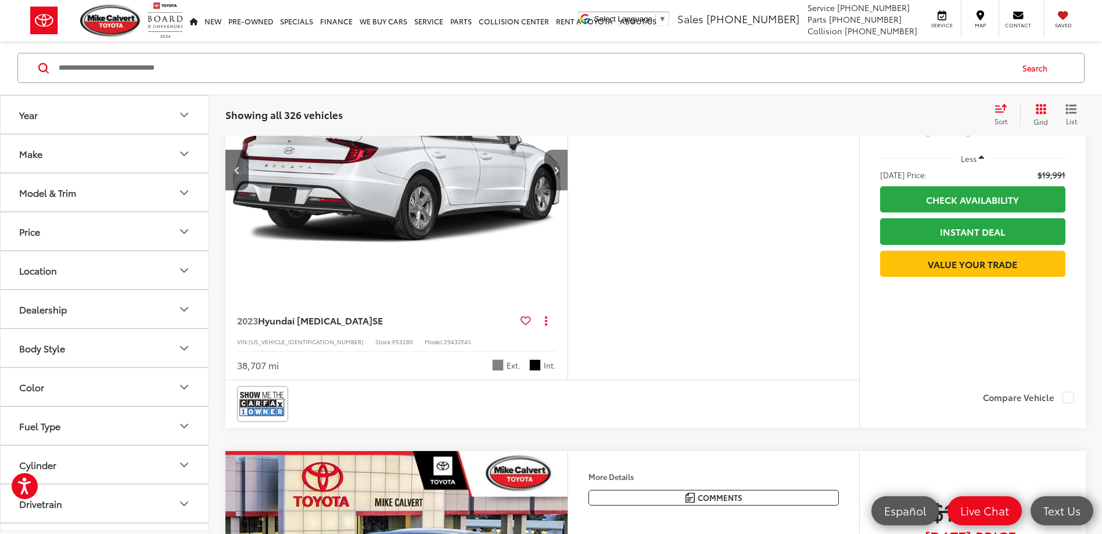
click at [557, 174] on icon "Next image" at bounding box center [555, 170] width 5 height 8
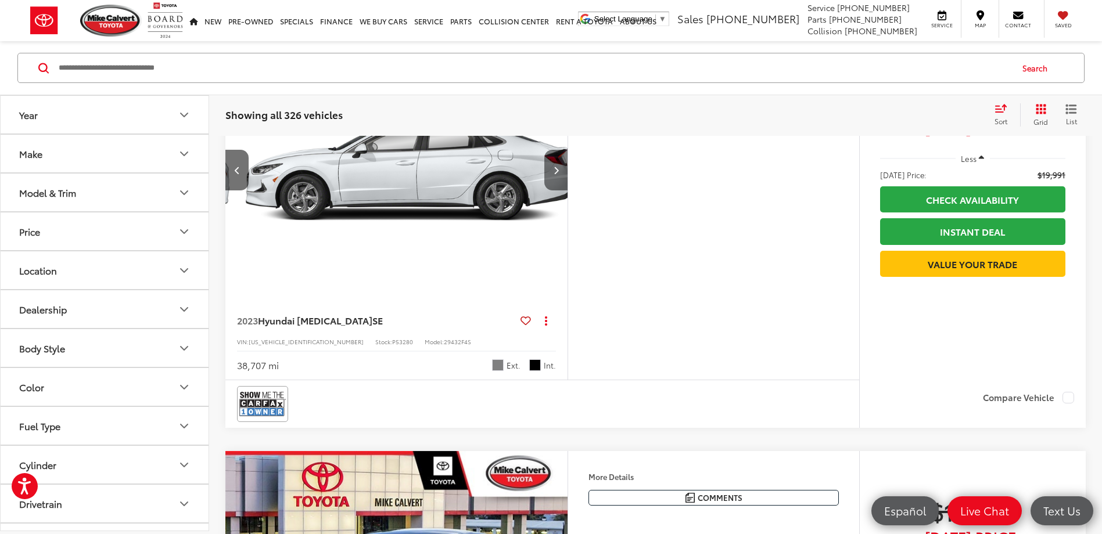
scroll to position [0, 688]
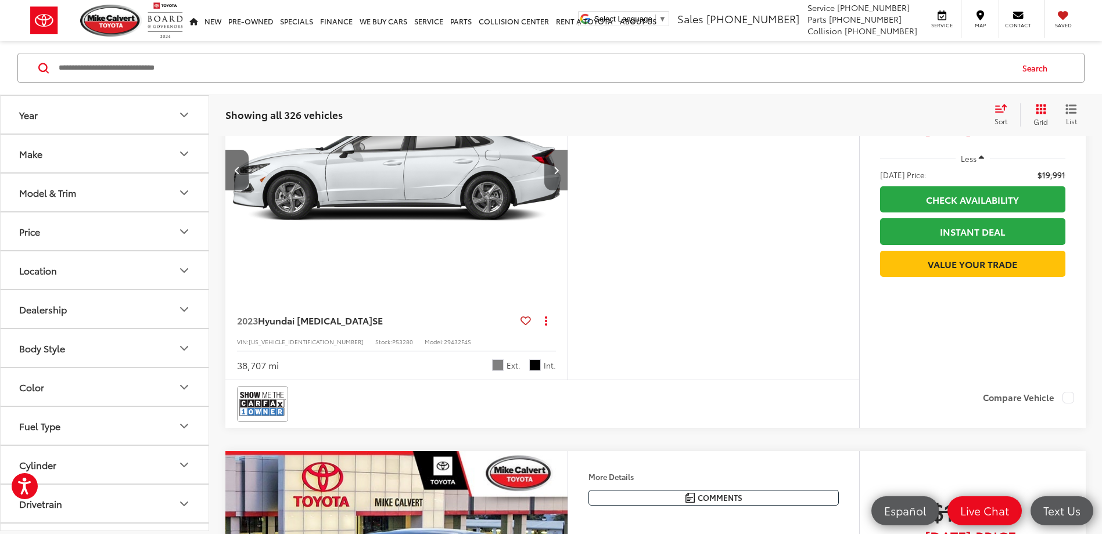
click at [555, 174] on icon "Next image" at bounding box center [555, 170] width 5 height 8
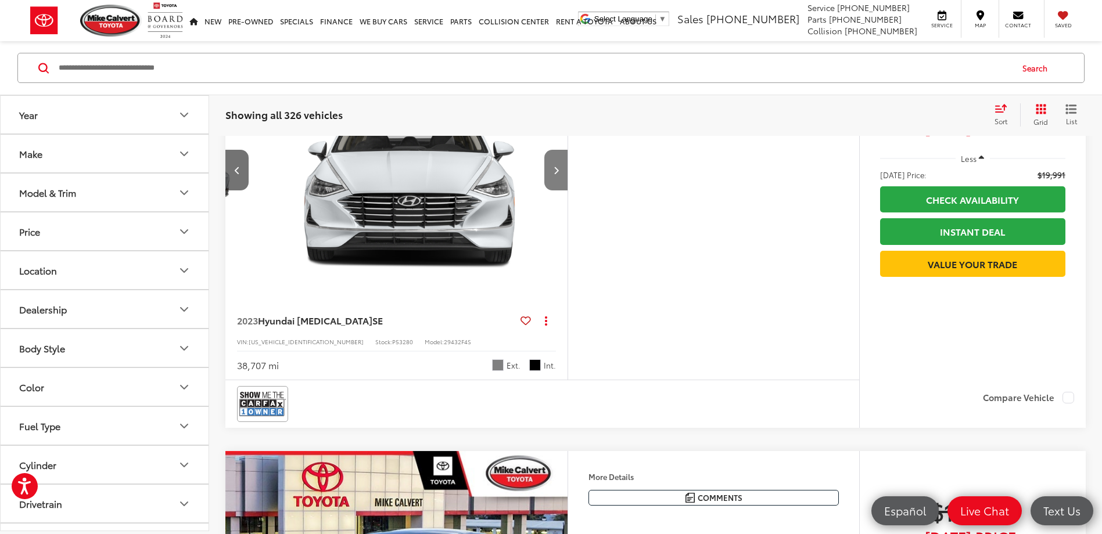
scroll to position [0, 1031]
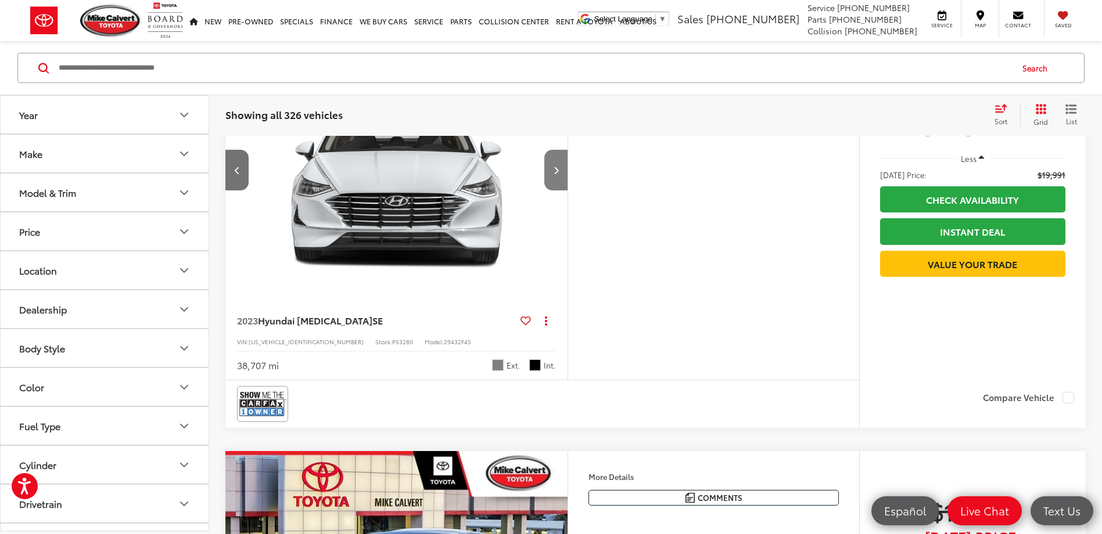
click at [553, 190] on button "Next image" at bounding box center [555, 170] width 23 height 41
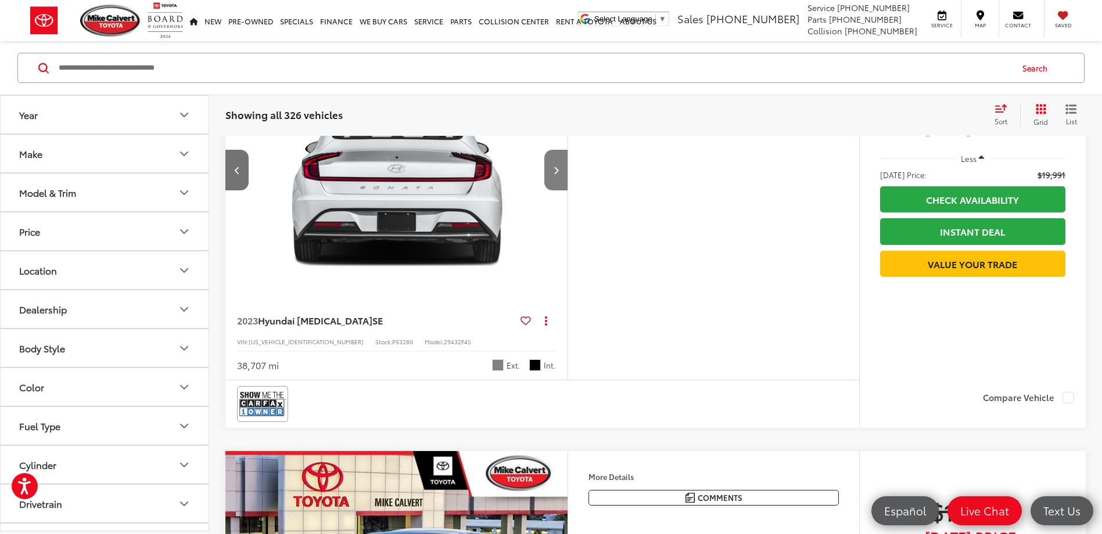
click at [553, 190] on button "Next image" at bounding box center [555, 170] width 23 height 41
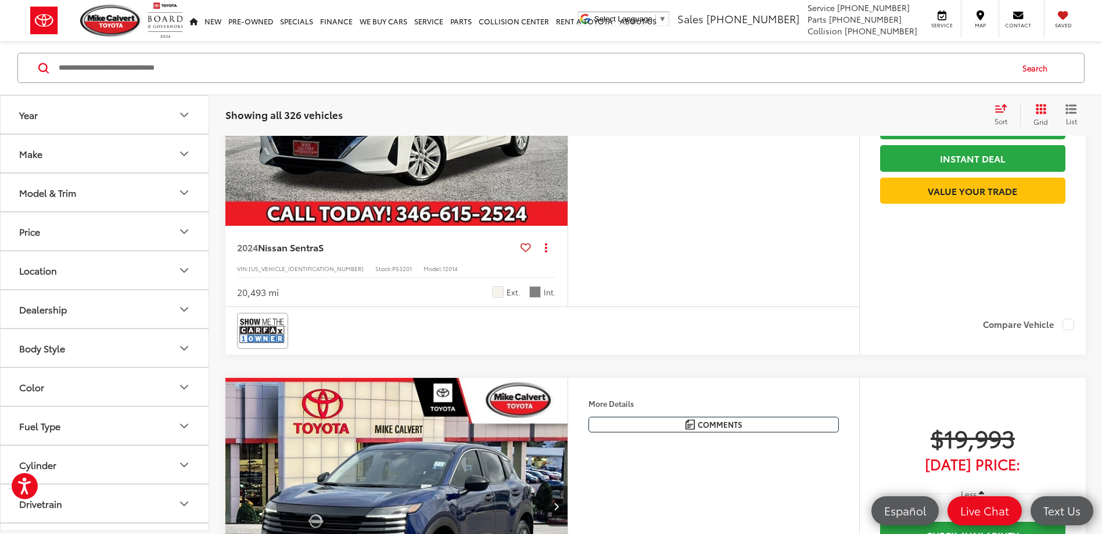
scroll to position [29108, 0]
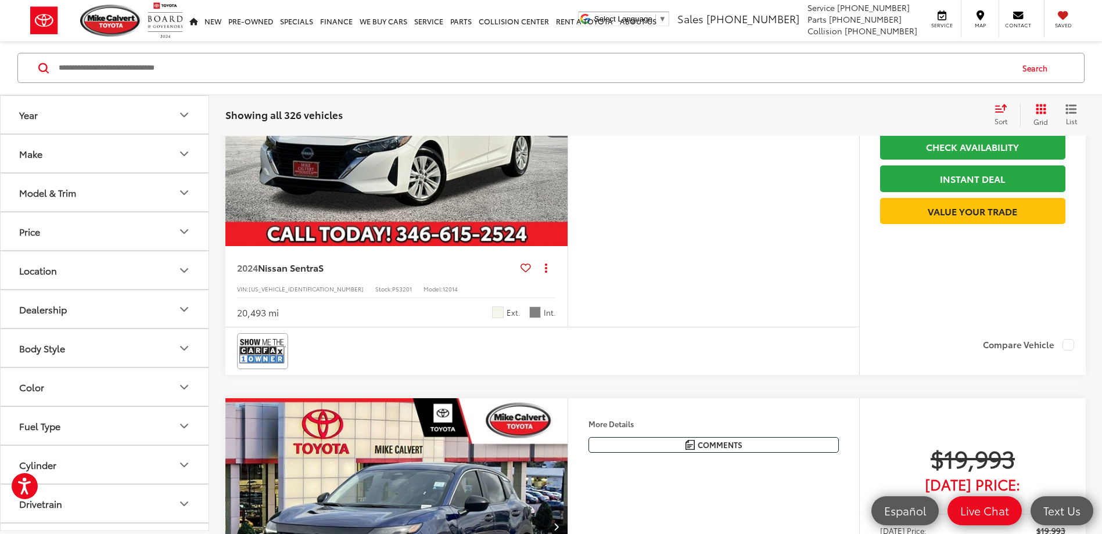
click at [552, 138] on button "Next image" at bounding box center [555, 117] width 23 height 41
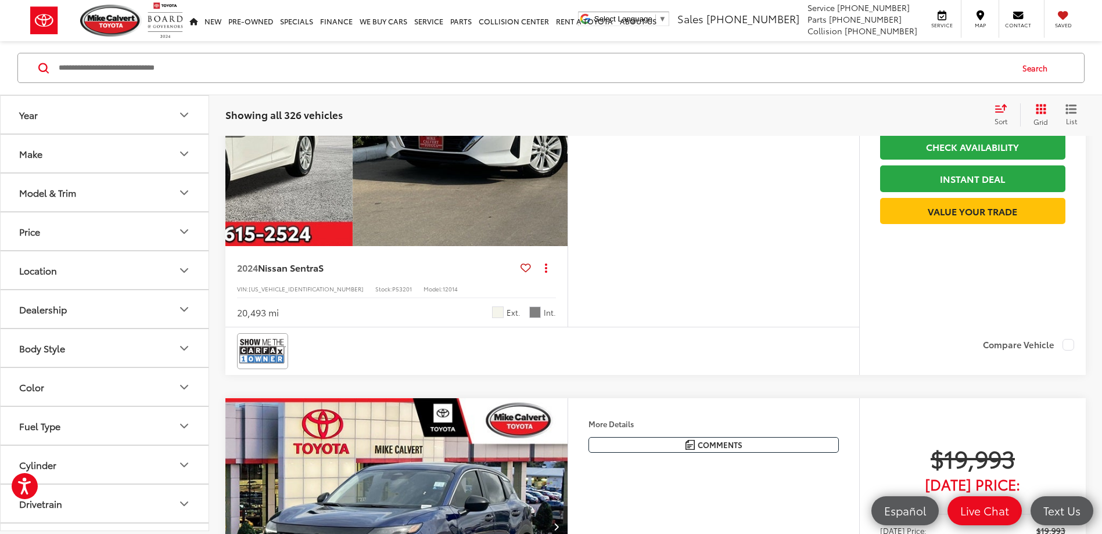
scroll to position [0, 344]
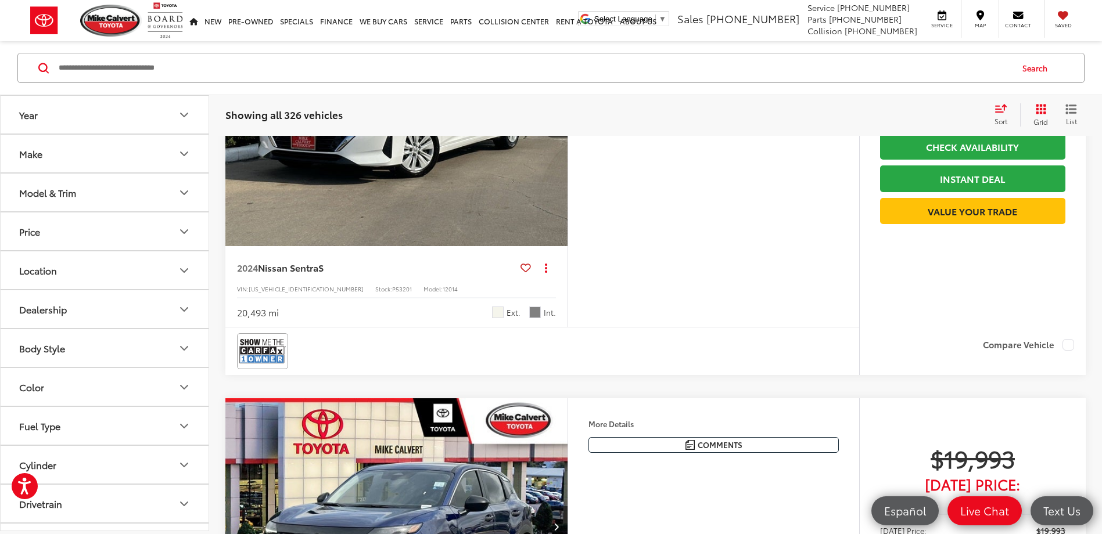
click at [554, 121] on icon "Next image" at bounding box center [555, 117] width 5 height 8
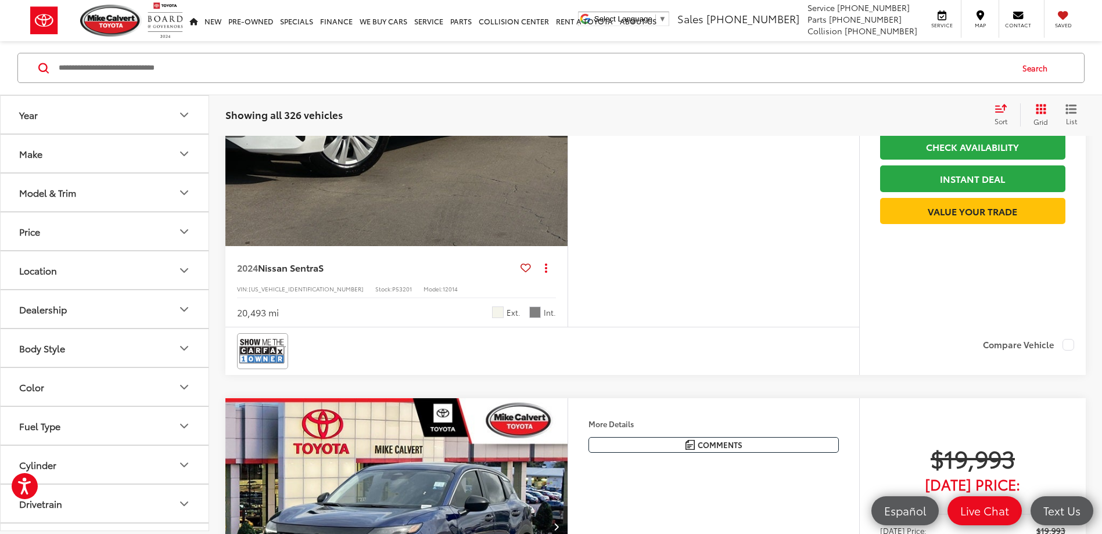
click at [554, 121] on icon "Next image" at bounding box center [555, 117] width 5 height 8
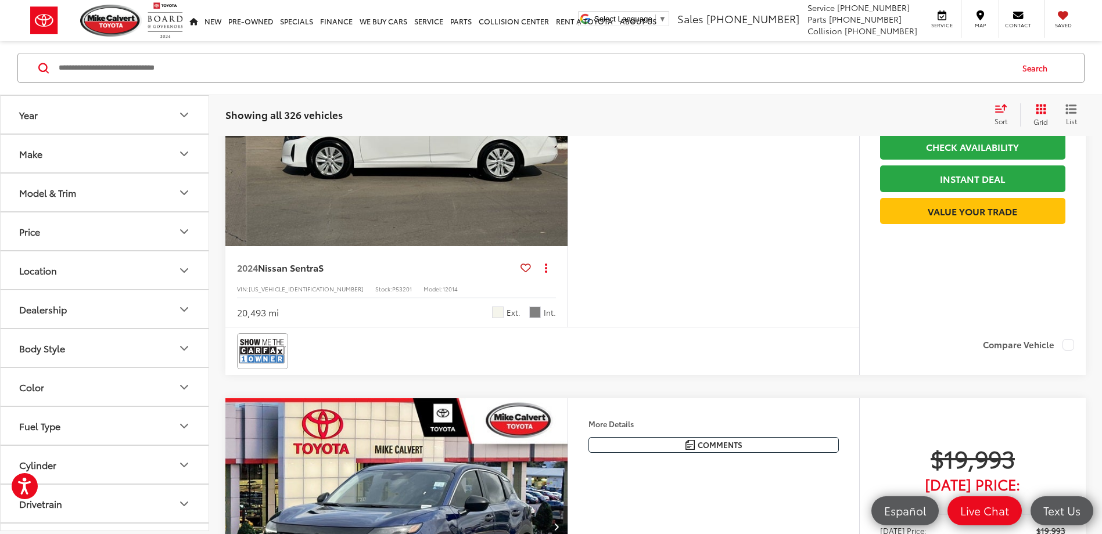
scroll to position [0, 1031]
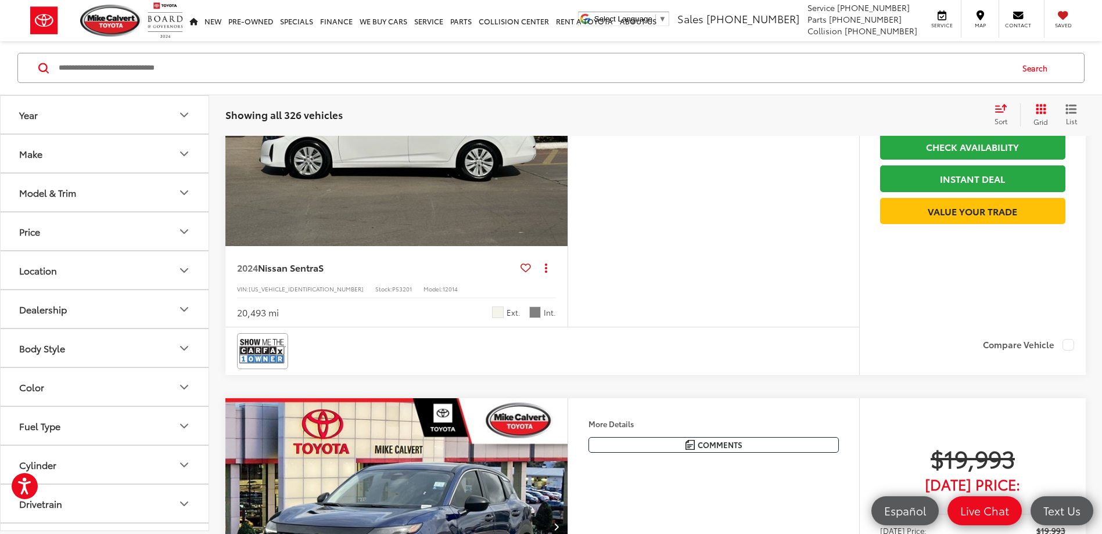
click at [559, 138] on button "Next image" at bounding box center [555, 117] width 23 height 41
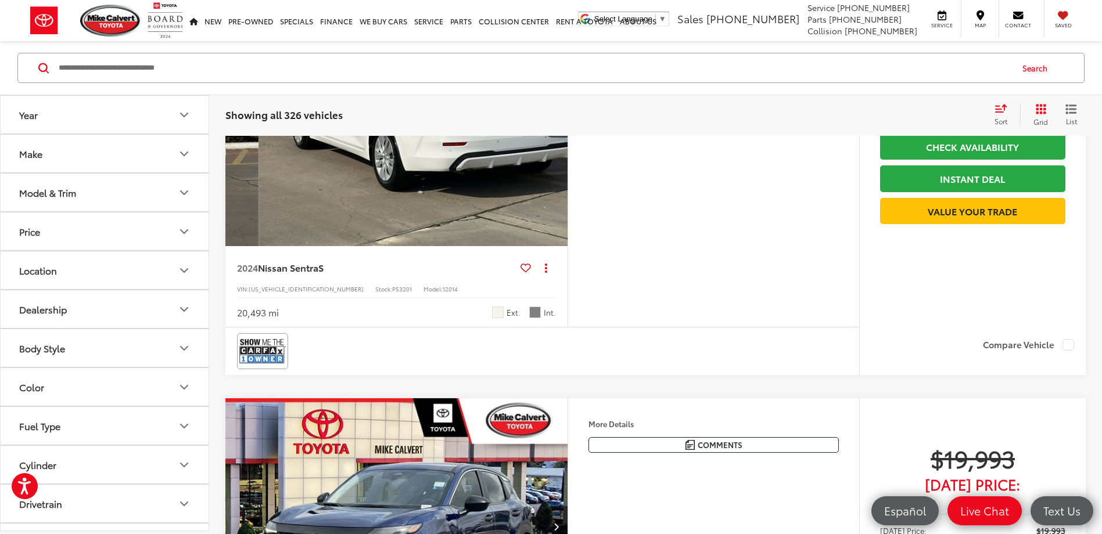
scroll to position [0, 1375]
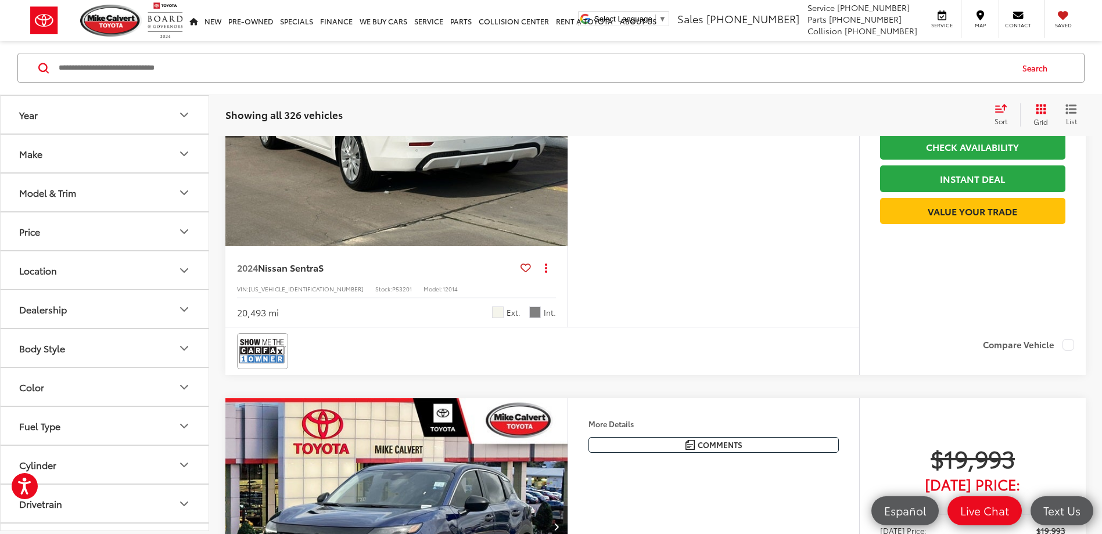
click at [560, 138] on button "Next image" at bounding box center [555, 117] width 23 height 41
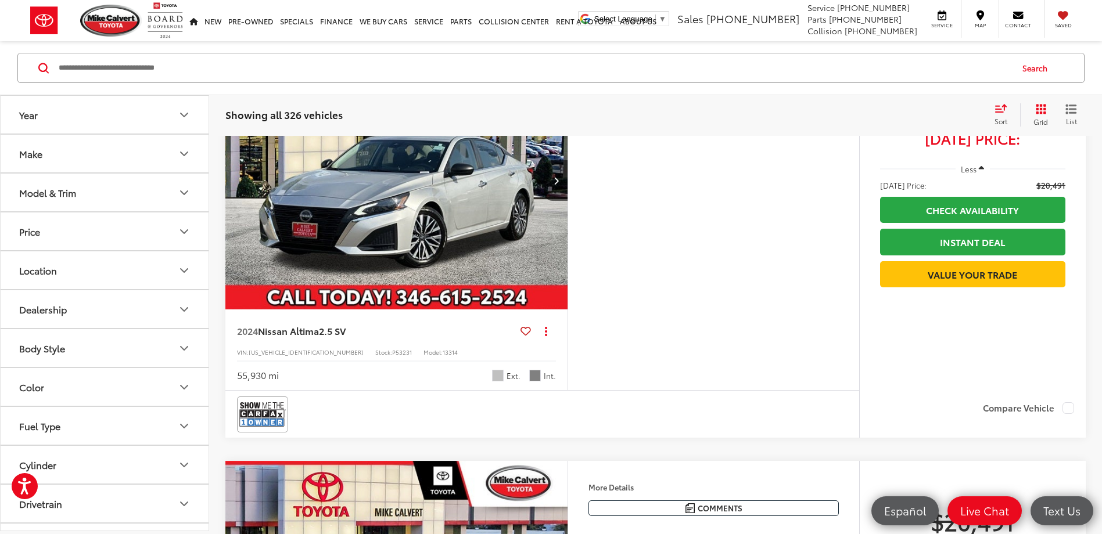
scroll to position [29921, 0]
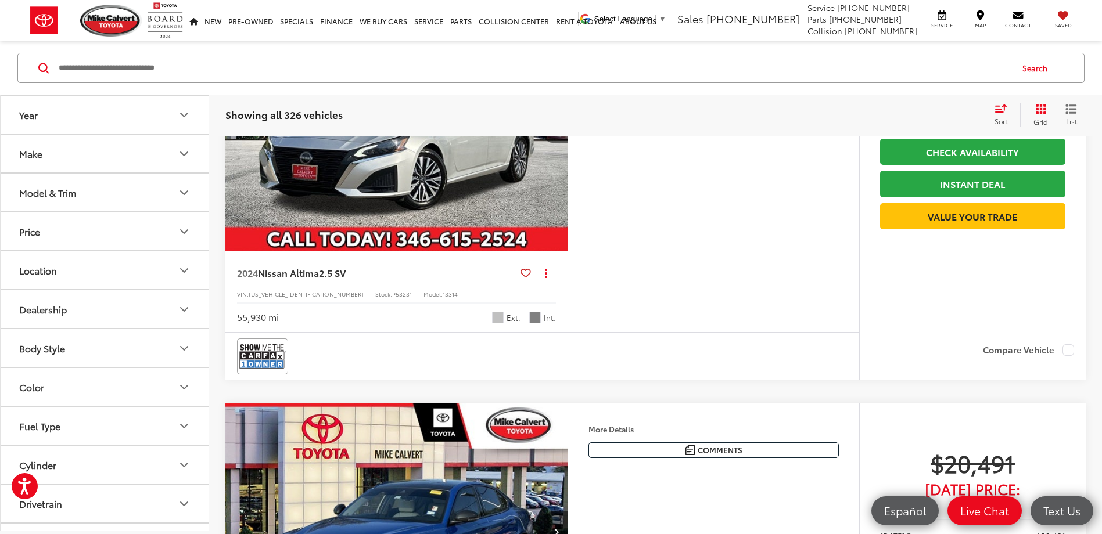
click at [552, 143] on button "Next image" at bounding box center [555, 122] width 23 height 41
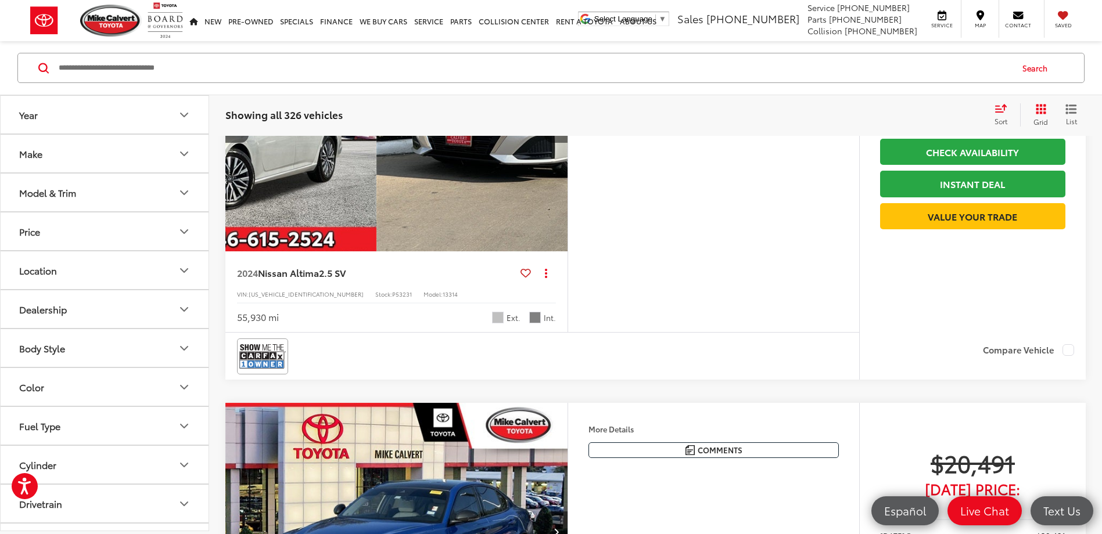
scroll to position [0, 344]
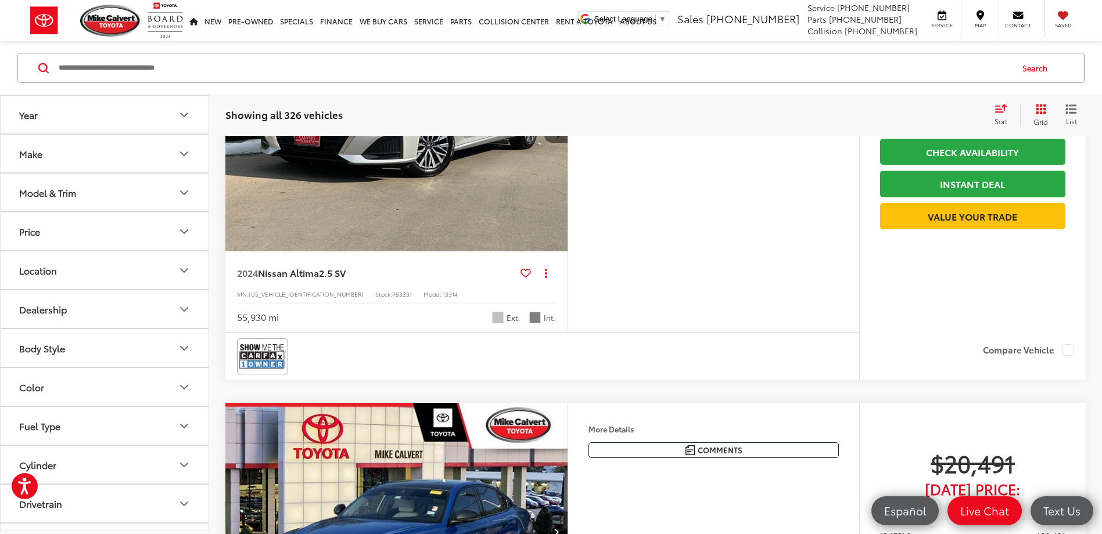
click at [552, 143] on button "Next image" at bounding box center [555, 122] width 23 height 41
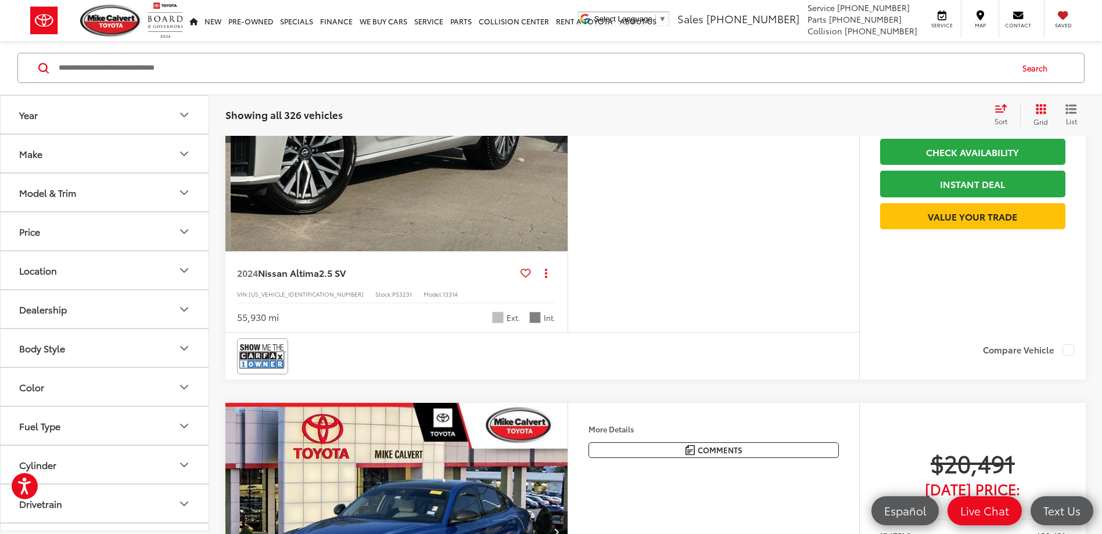
scroll to position [0, 688]
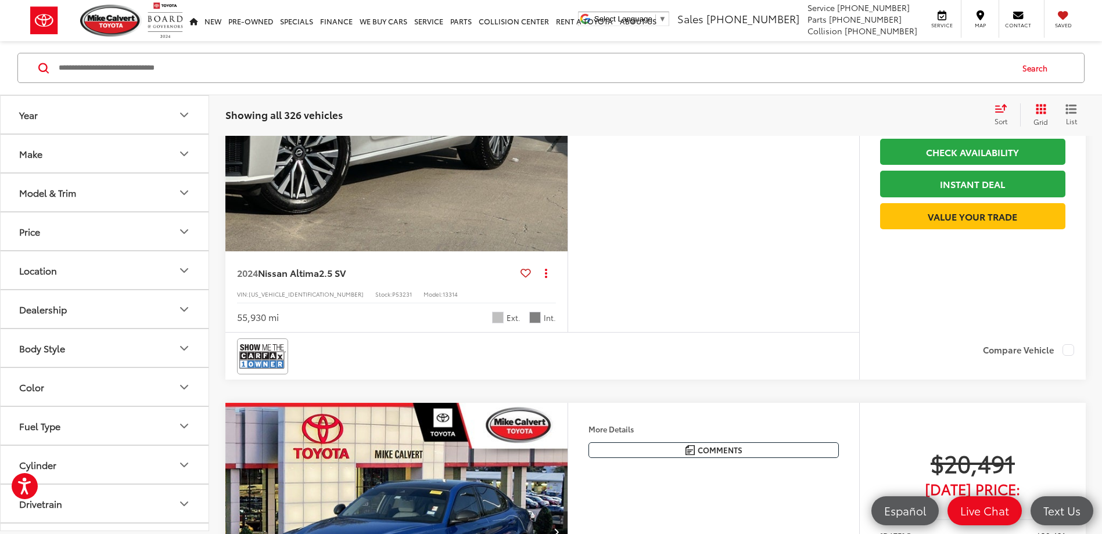
click at [552, 143] on button "Next image" at bounding box center [555, 122] width 23 height 41
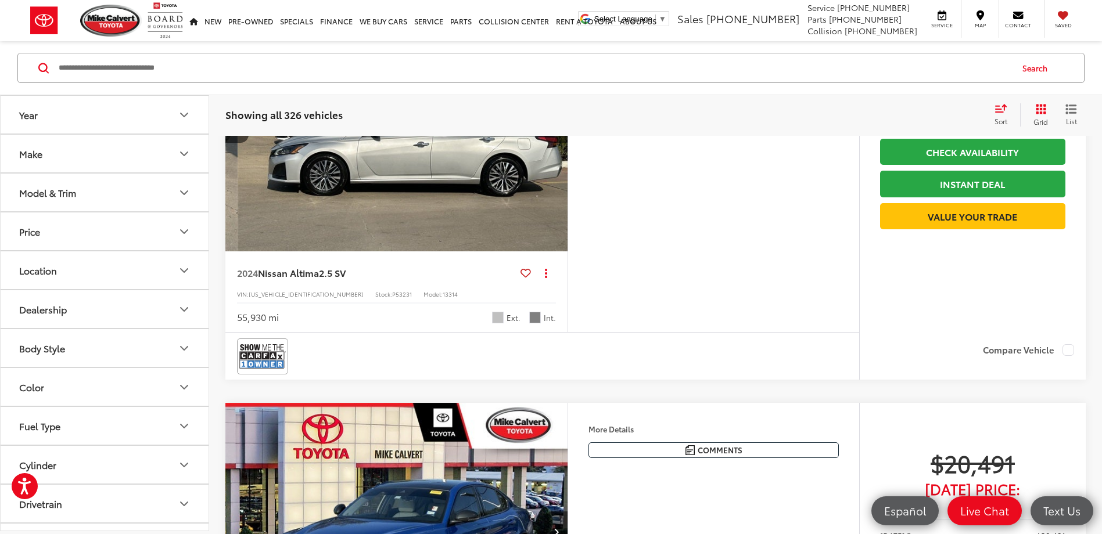
scroll to position [0, 1031]
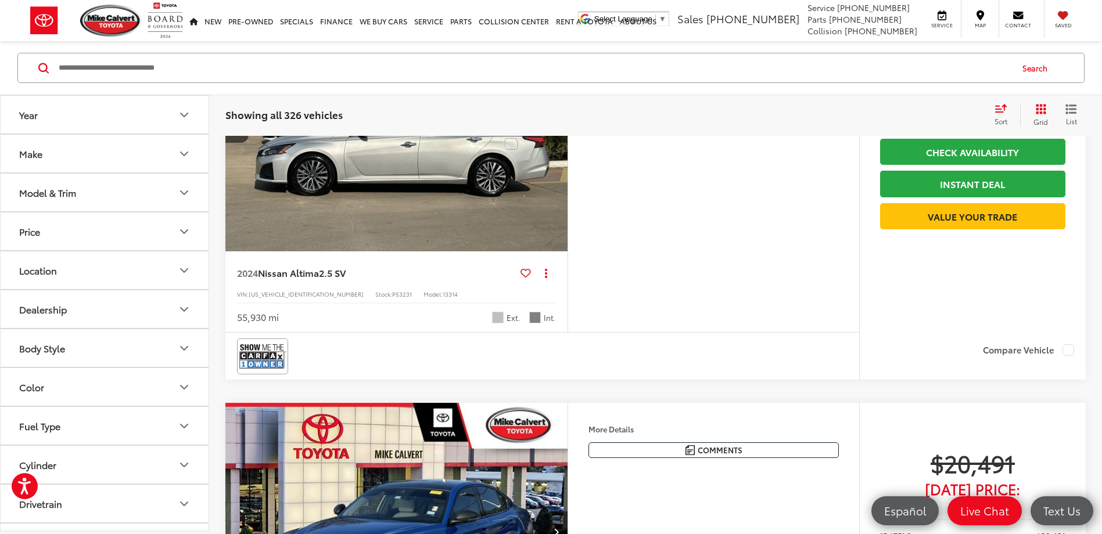
click at [552, 143] on button "Next image" at bounding box center [555, 122] width 23 height 41
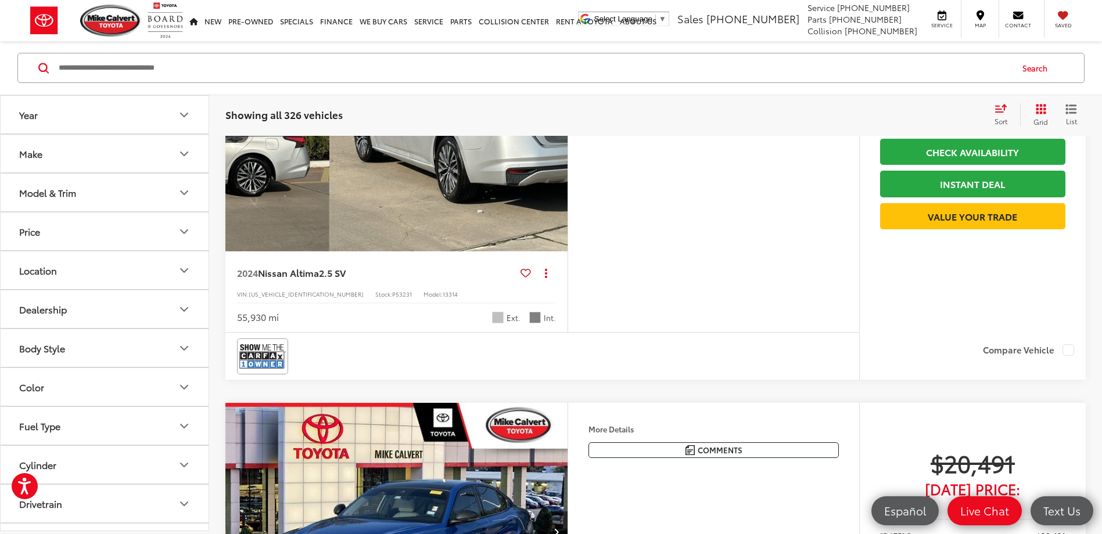
scroll to position [0, 1375]
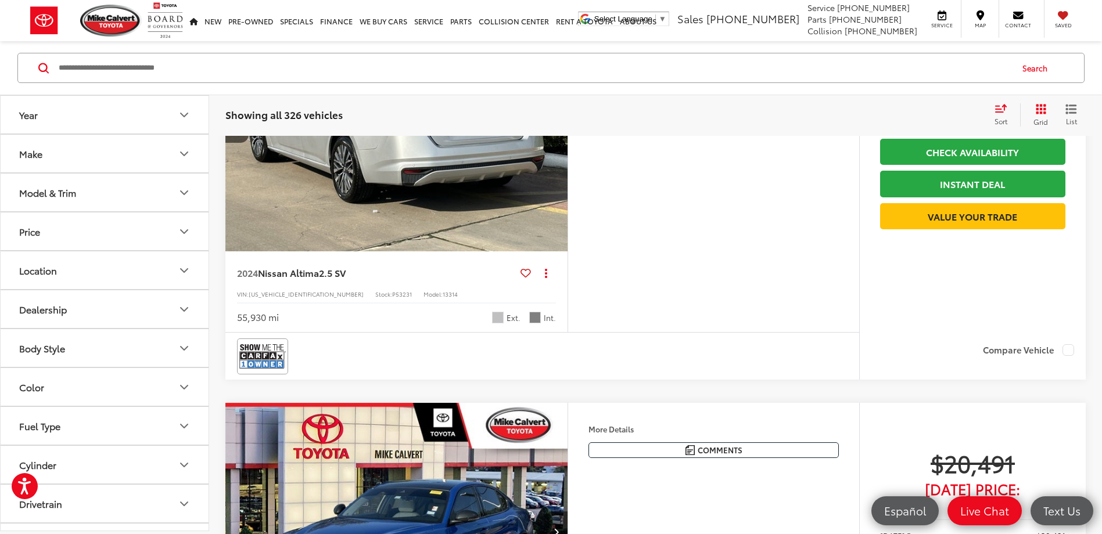
click at [552, 143] on button "Next image" at bounding box center [555, 122] width 23 height 41
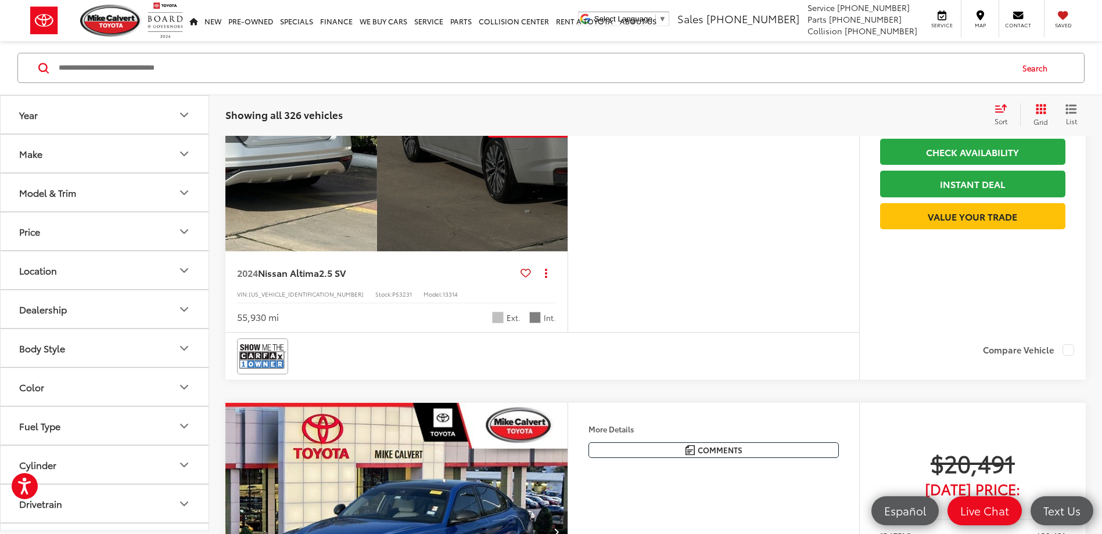
scroll to position [0, 1719]
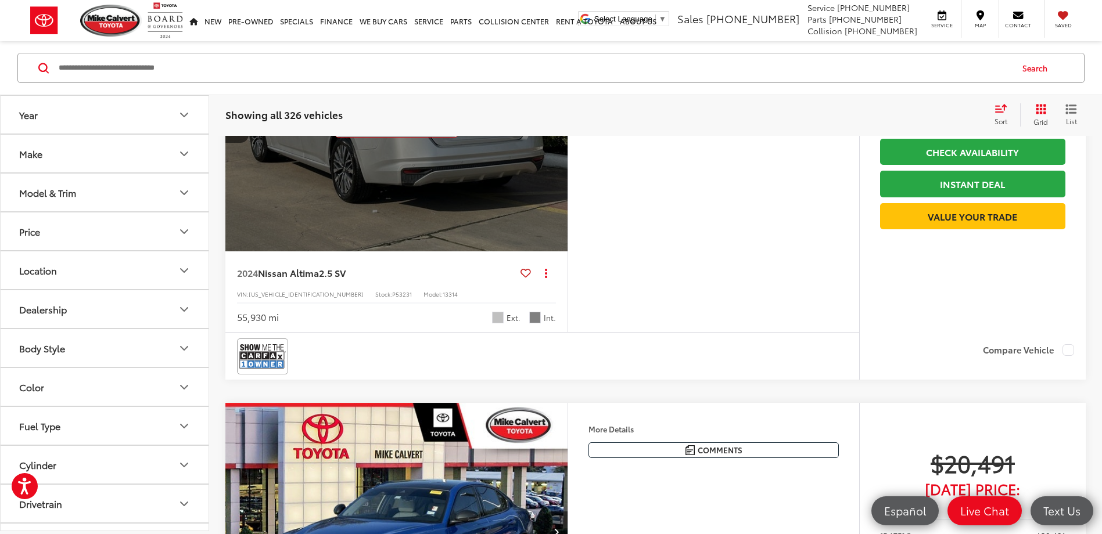
click at [413, 138] on button "View More" at bounding box center [396, 123] width 123 height 29
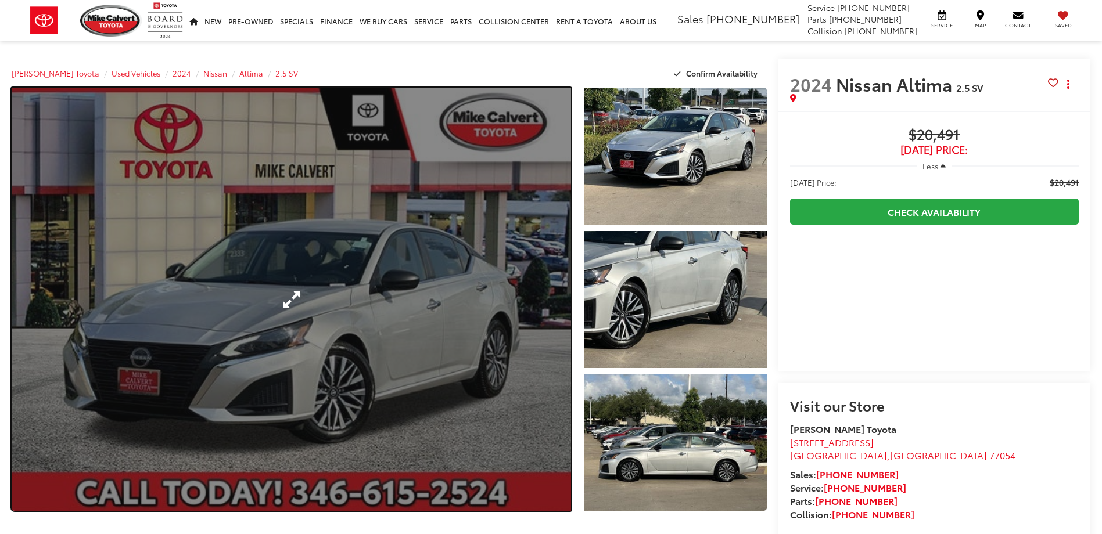
click at [524, 298] on link "Expand Photo 0" at bounding box center [291, 299] width 559 height 423
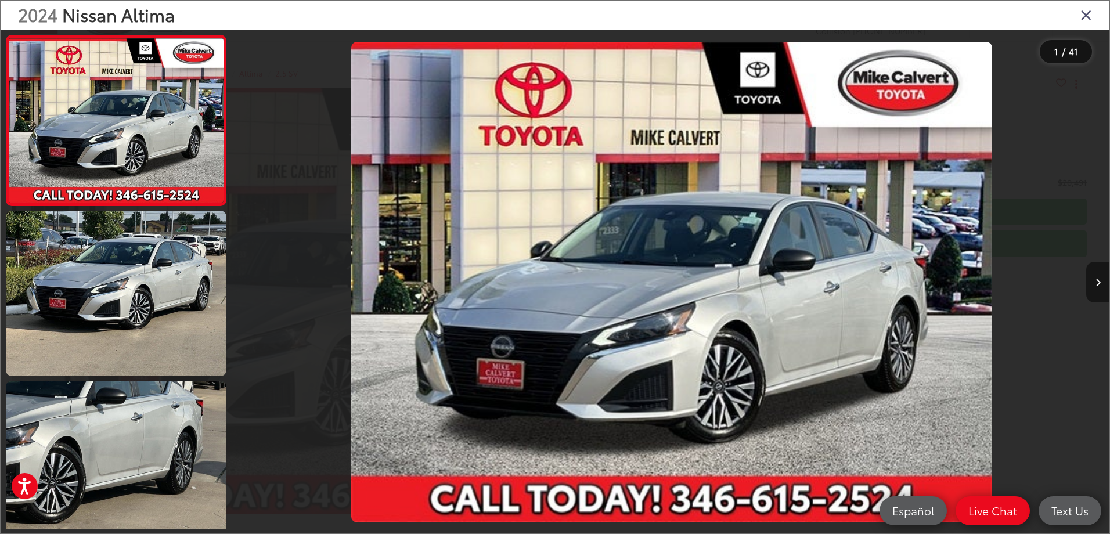
click at [1097, 283] on icon "Next image" at bounding box center [1098, 283] width 5 height 8
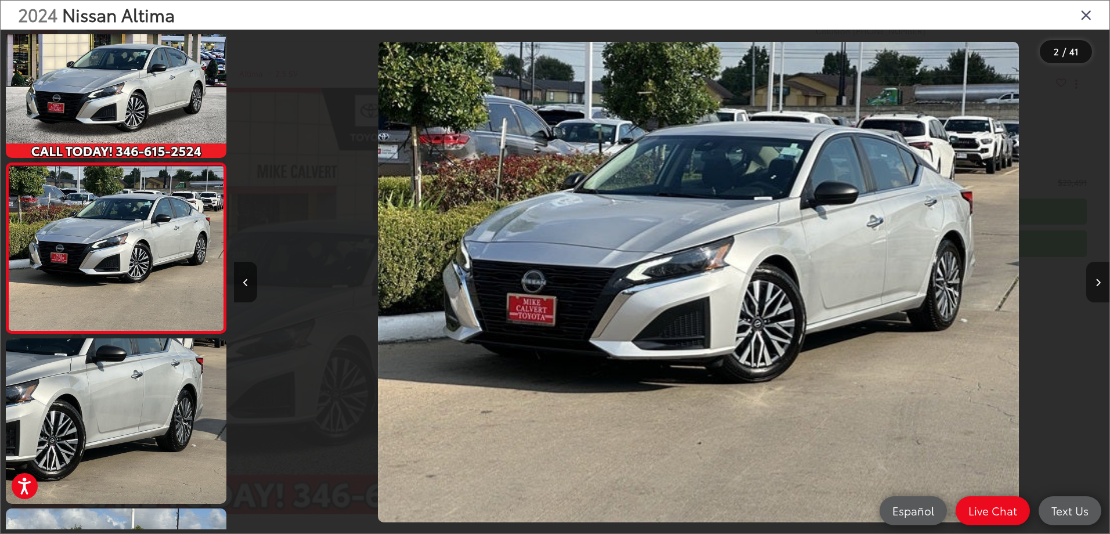
scroll to position [0, 876]
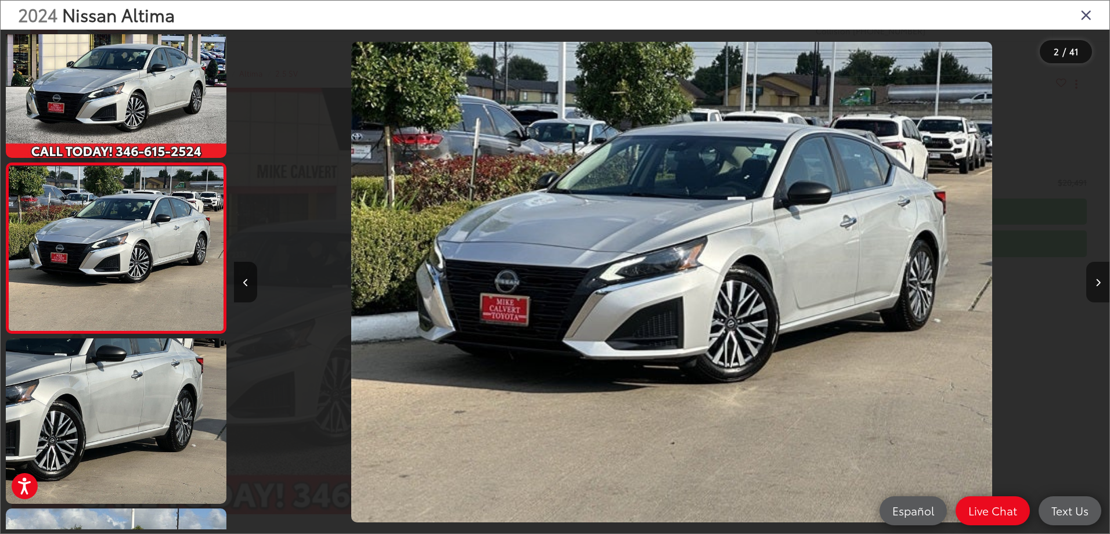
click at [1097, 283] on icon "Next image" at bounding box center [1098, 283] width 5 height 8
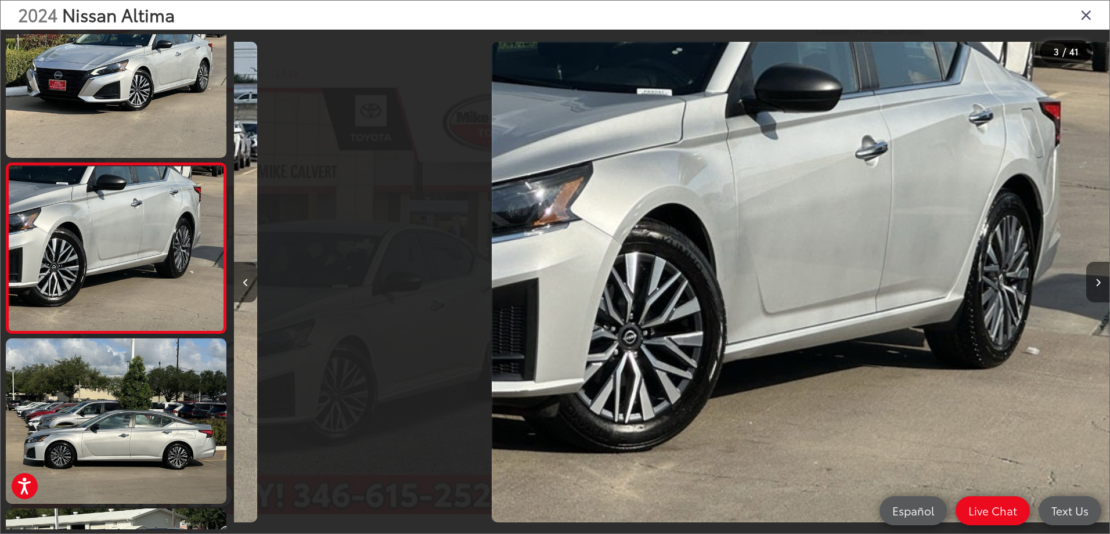
scroll to position [0, 1751]
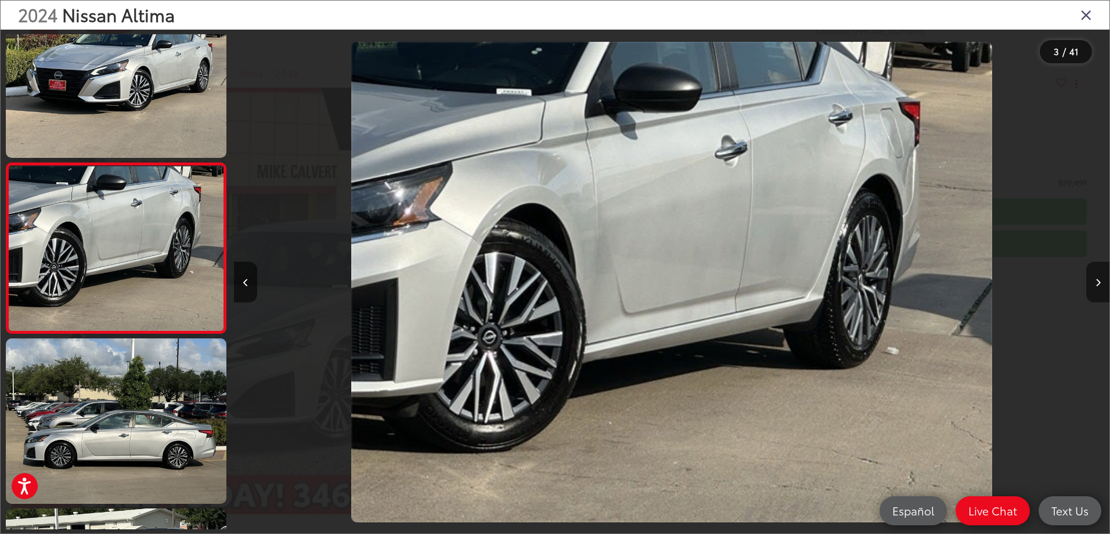
click at [1097, 283] on icon "Next image" at bounding box center [1098, 283] width 5 height 8
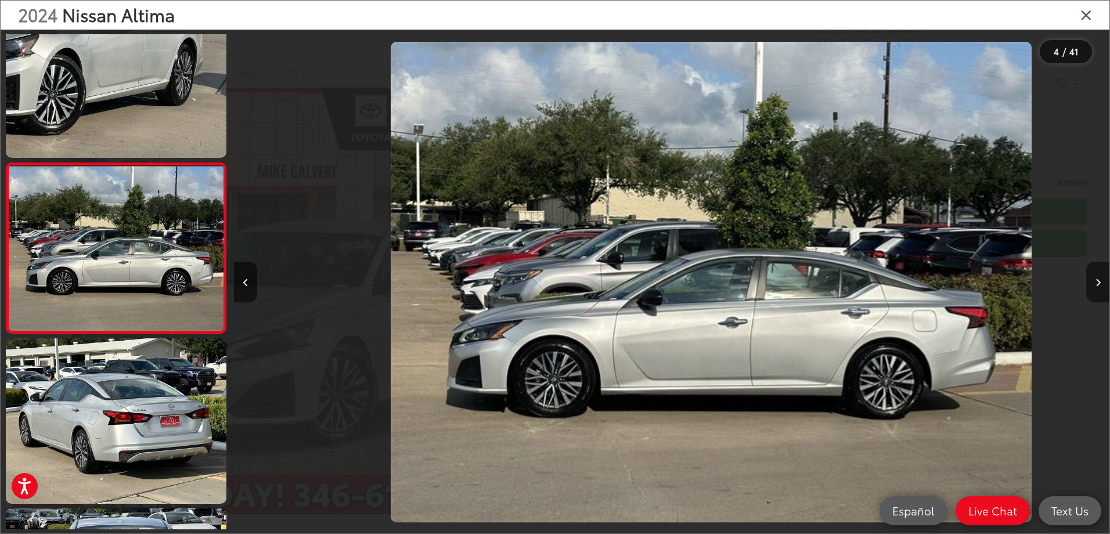
scroll to position [0, 2627]
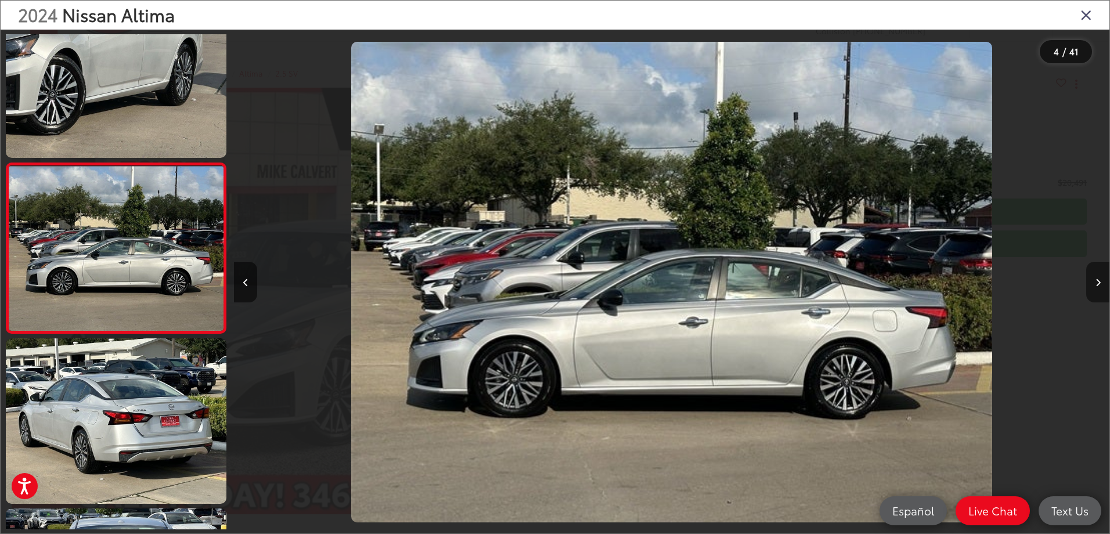
click at [1097, 283] on icon "Next image" at bounding box center [1098, 283] width 5 height 8
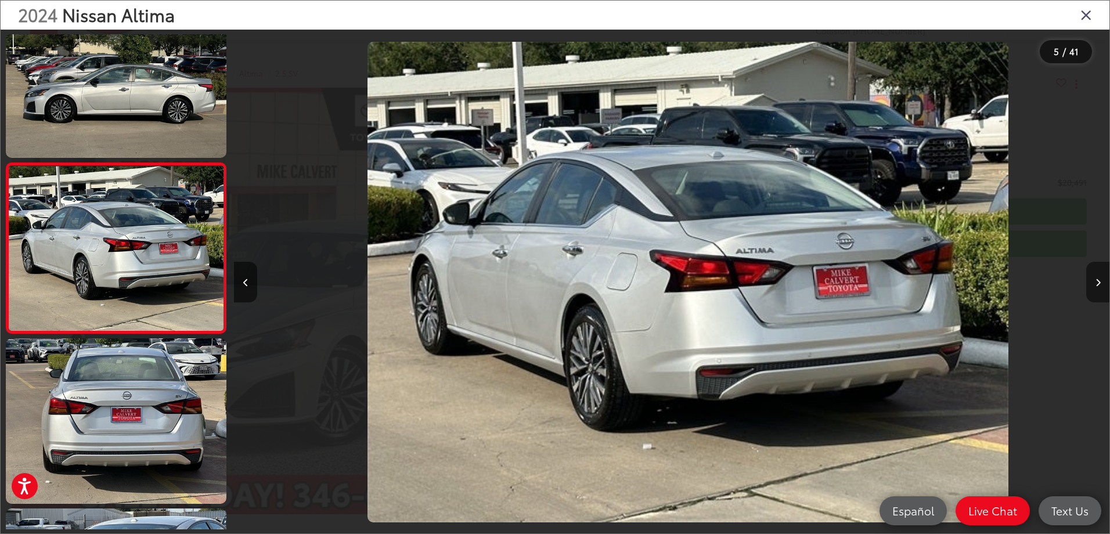
scroll to position [0, 3503]
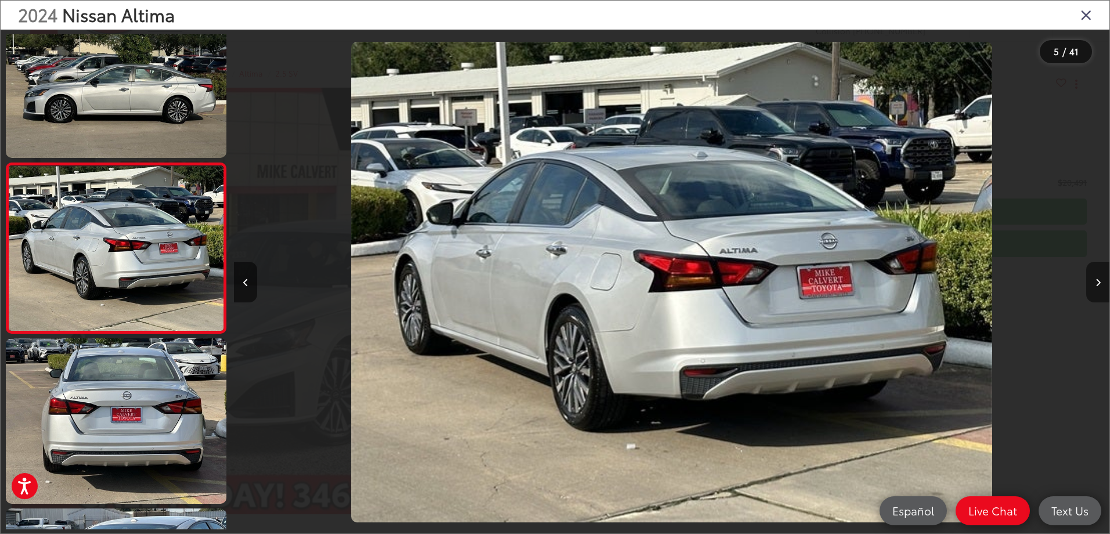
click at [1097, 283] on icon "Next image" at bounding box center [1098, 283] width 5 height 8
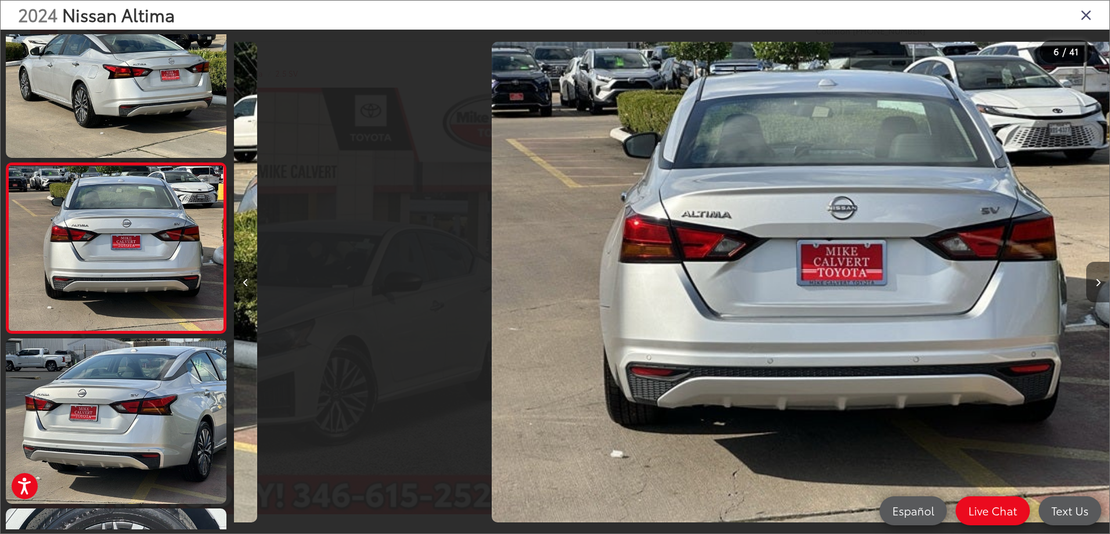
scroll to position [0, 4378]
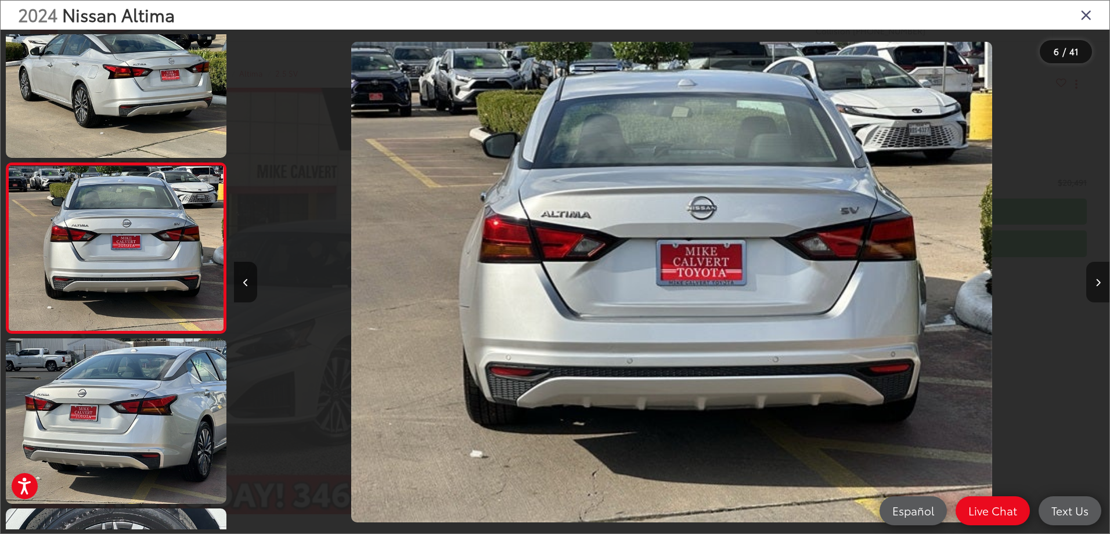
click at [1097, 283] on icon "Next image" at bounding box center [1098, 283] width 5 height 8
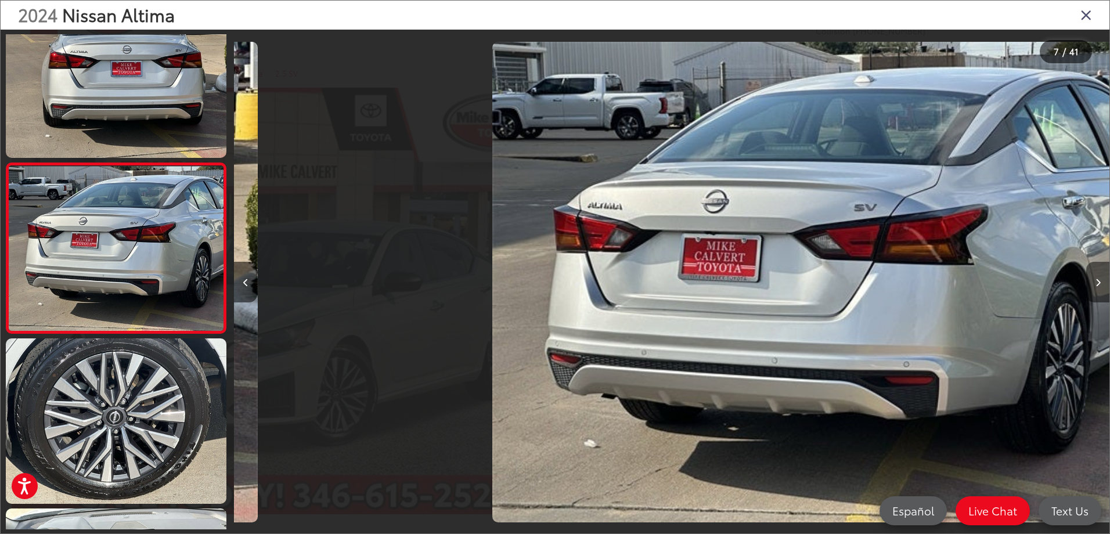
scroll to position [0, 5254]
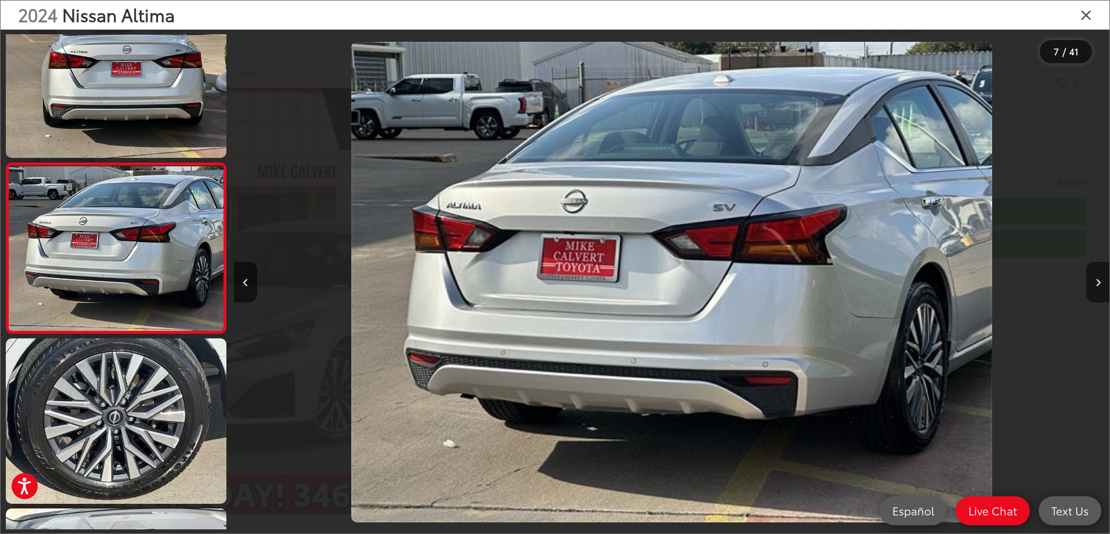
click at [1097, 283] on icon "Next image" at bounding box center [1098, 283] width 5 height 8
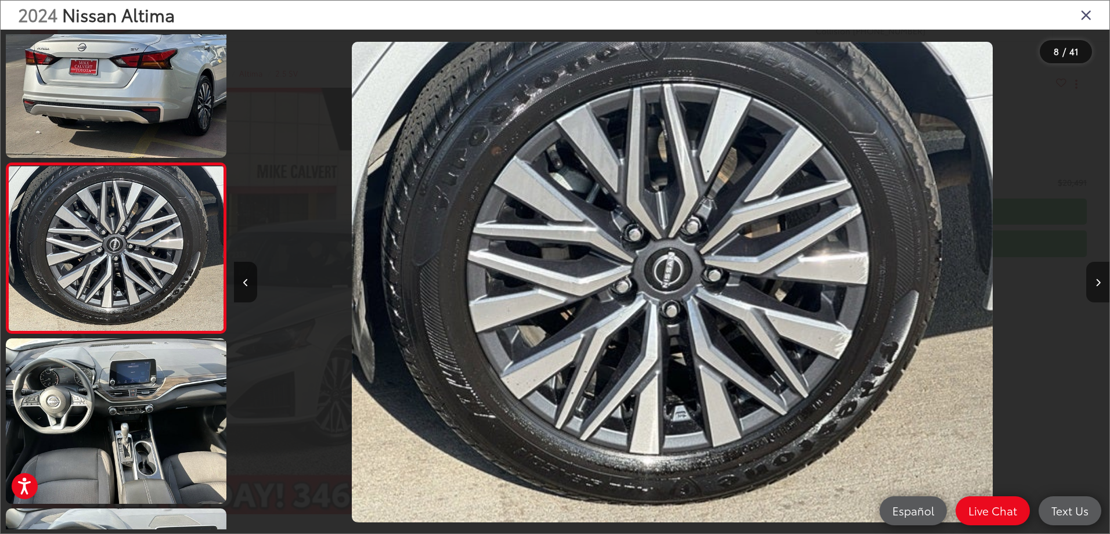
scroll to position [0, 6130]
click at [1097, 283] on icon "Next image" at bounding box center [1098, 283] width 5 height 8
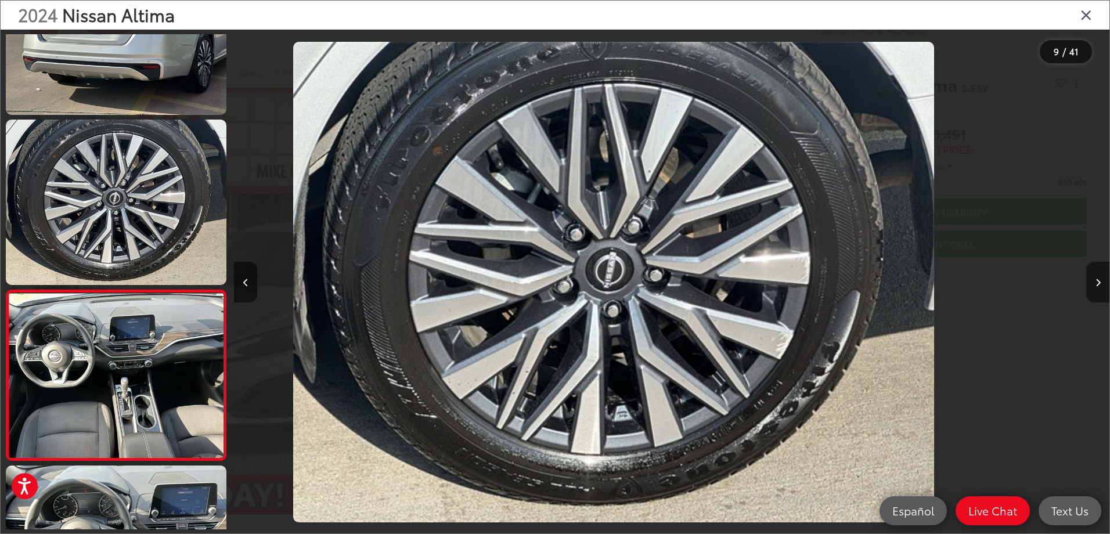
scroll to position [0, 0]
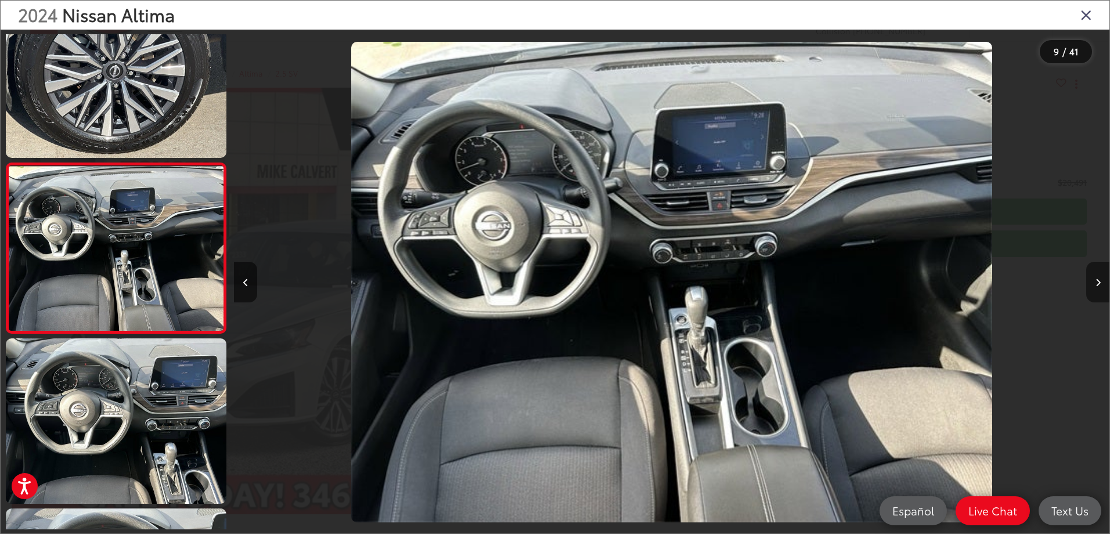
click at [1097, 283] on icon "Next image" at bounding box center [1098, 283] width 5 height 8
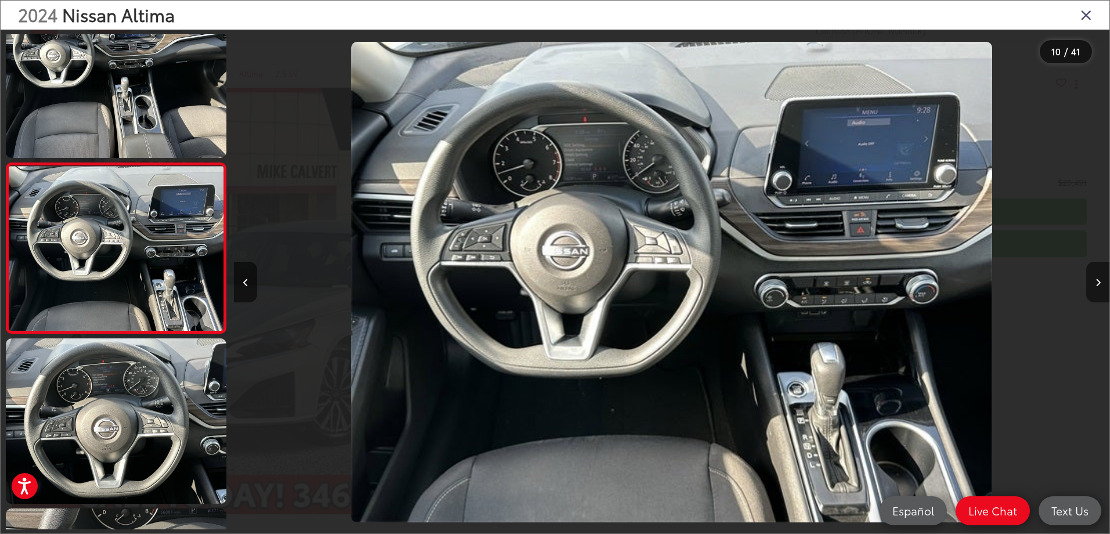
click at [1097, 283] on icon "Next image" at bounding box center [1098, 283] width 5 height 8
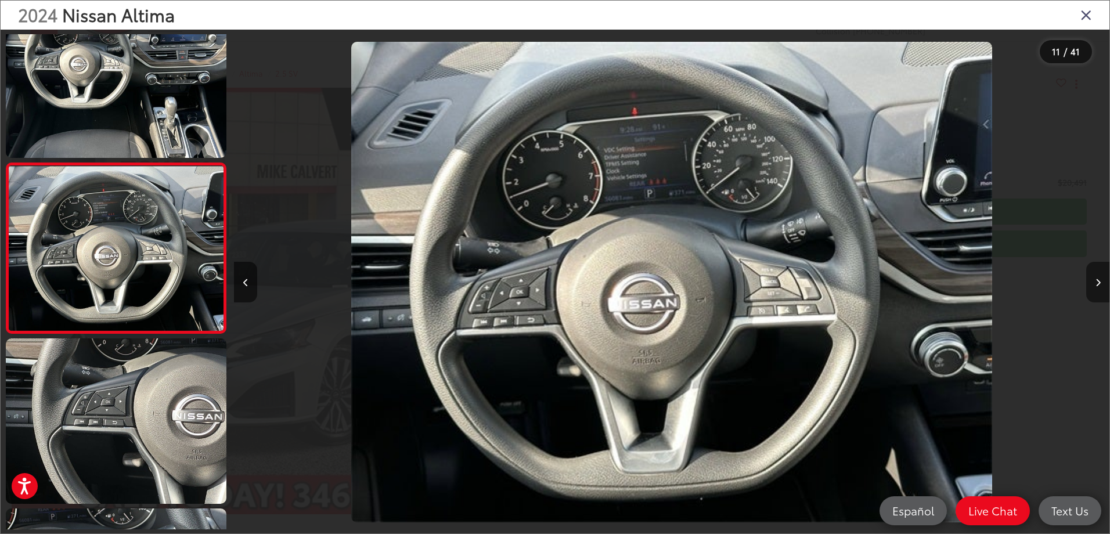
click at [1097, 283] on icon "Next image" at bounding box center [1098, 283] width 5 height 8
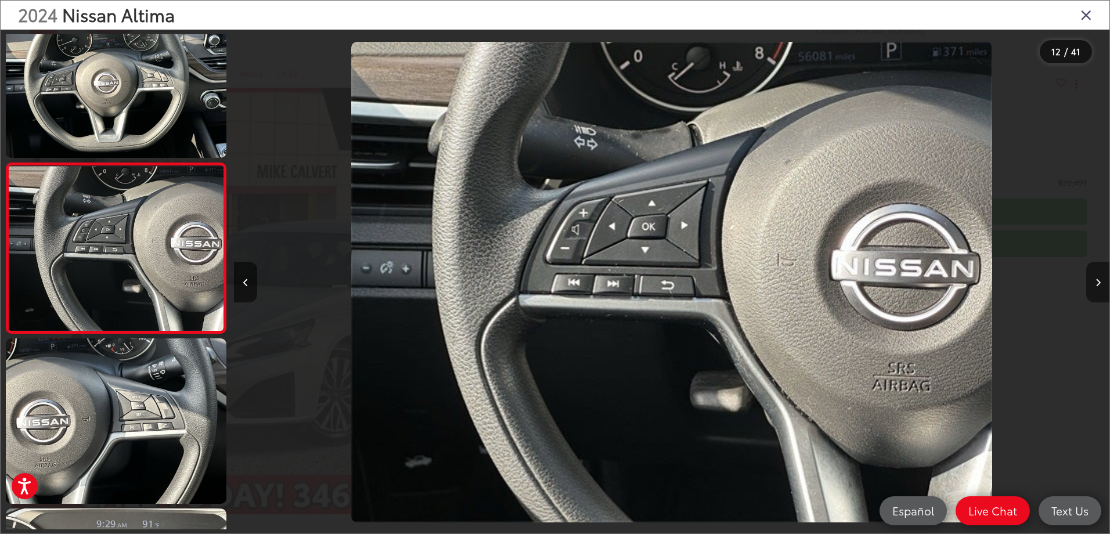
click at [1097, 283] on icon "Next image" at bounding box center [1098, 283] width 5 height 8
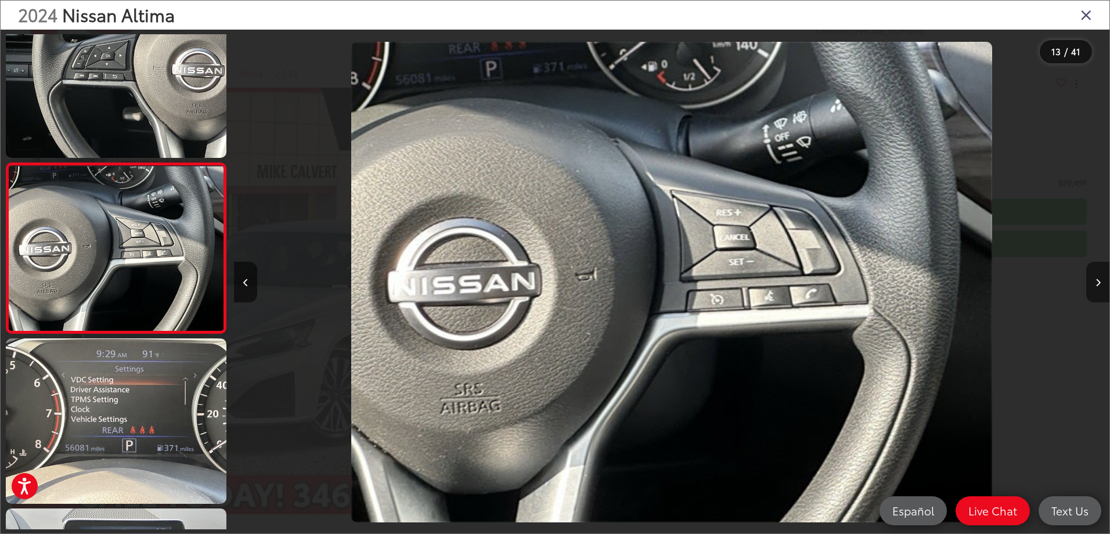
click at [1097, 283] on icon "Next image" at bounding box center [1098, 283] width 5 height 8
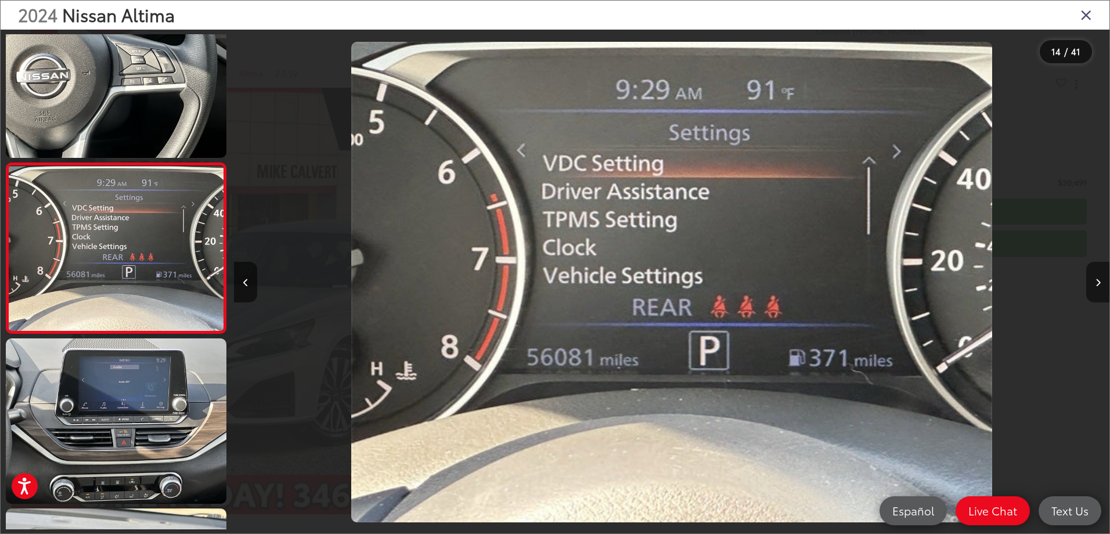
click at [1097, 283] on icon "Next image" at bounding box center [1098, 283] width 5 height 8
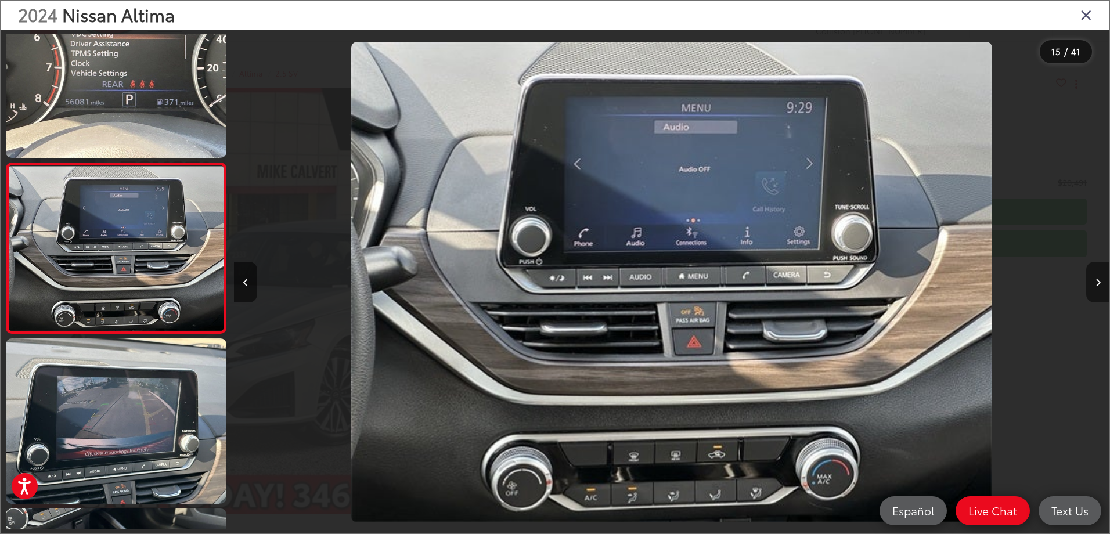
click at [1097, 283] on icon "Next image" at bounding box center [1098, 283] width 5 height 8
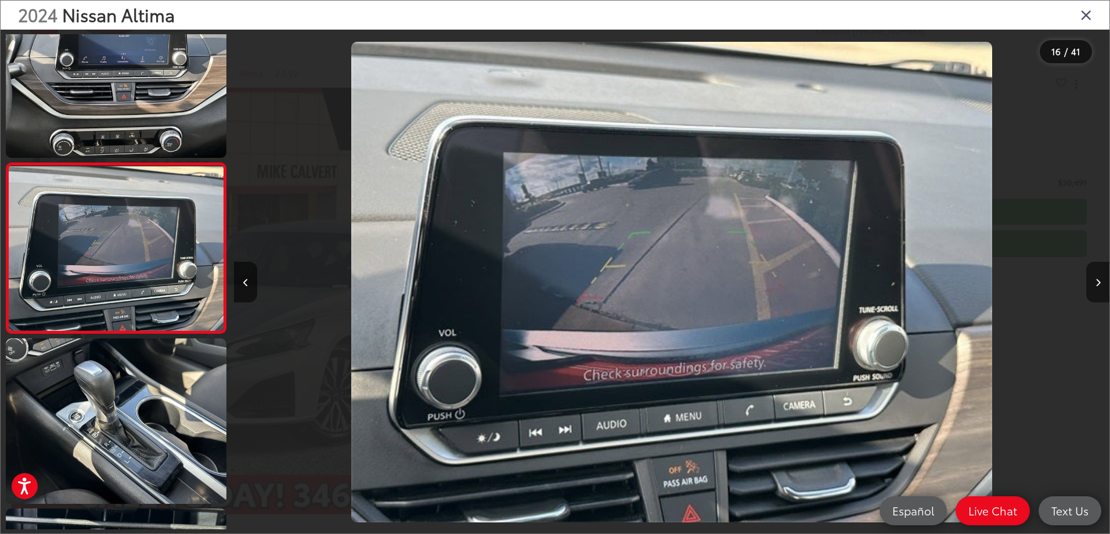
click at [1097, 283] on icon "Next image" at bounding box center [1098, 283] width 5 height 8
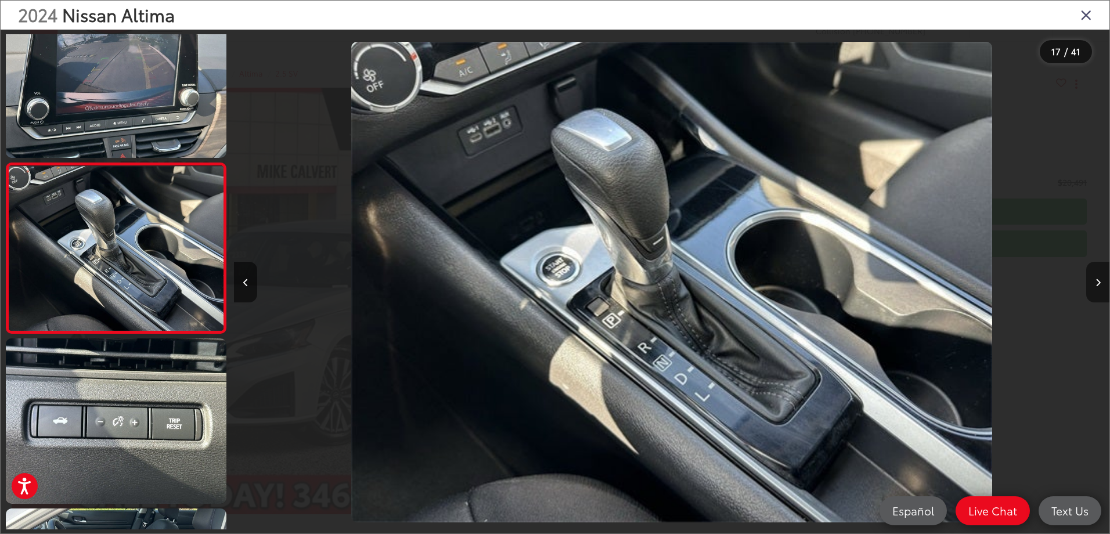
click at [1097, 283] on icon "Next image" at bounding box center [1098, 283] width 5 height 8
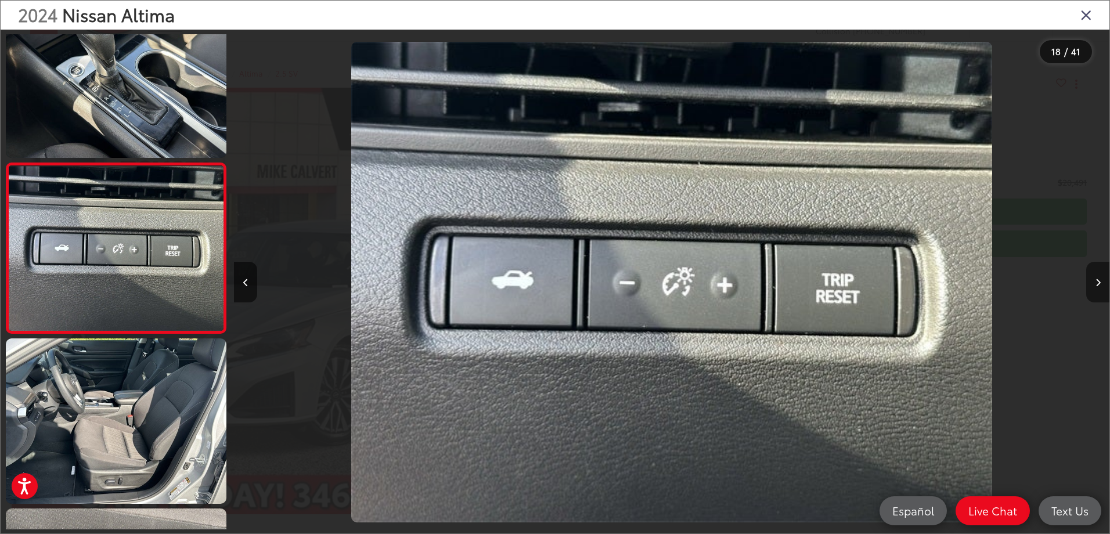
click at [1097, 283] on icon "Next image" at bounding box center [1098, 283] width 5 height 8
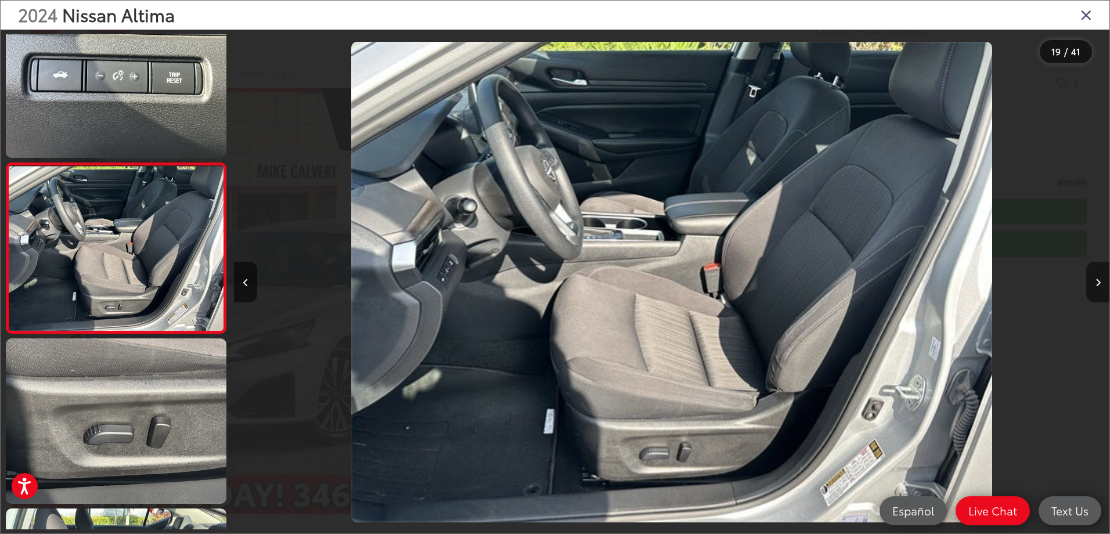
click at [1097, 283] on icon "Next image" at bounding box center [1098, 283] width 5 height 8
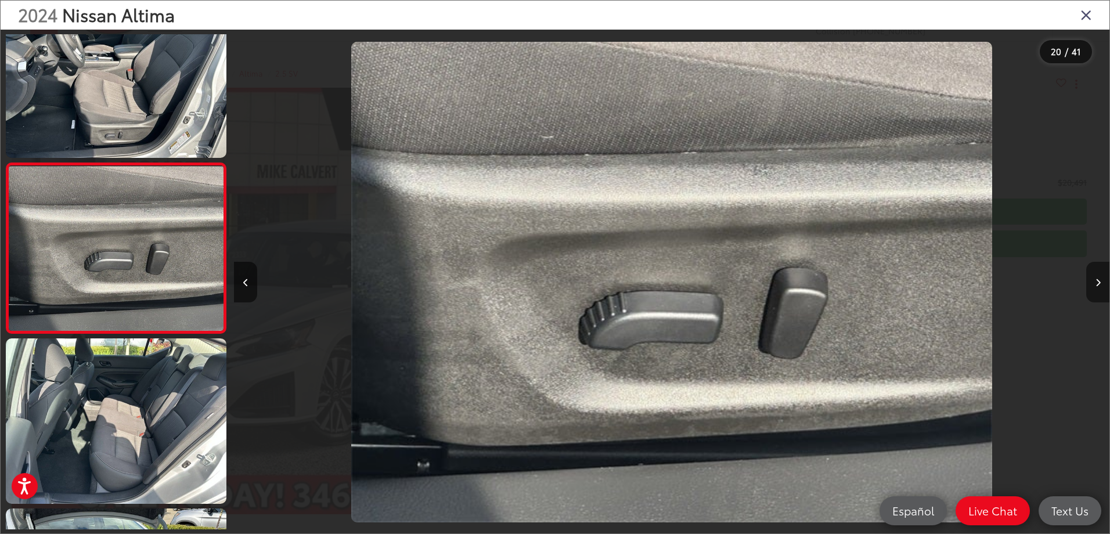
click at [1097, 283] on icon "Next image" at bounding box center [1098, 283] width 5 height 8
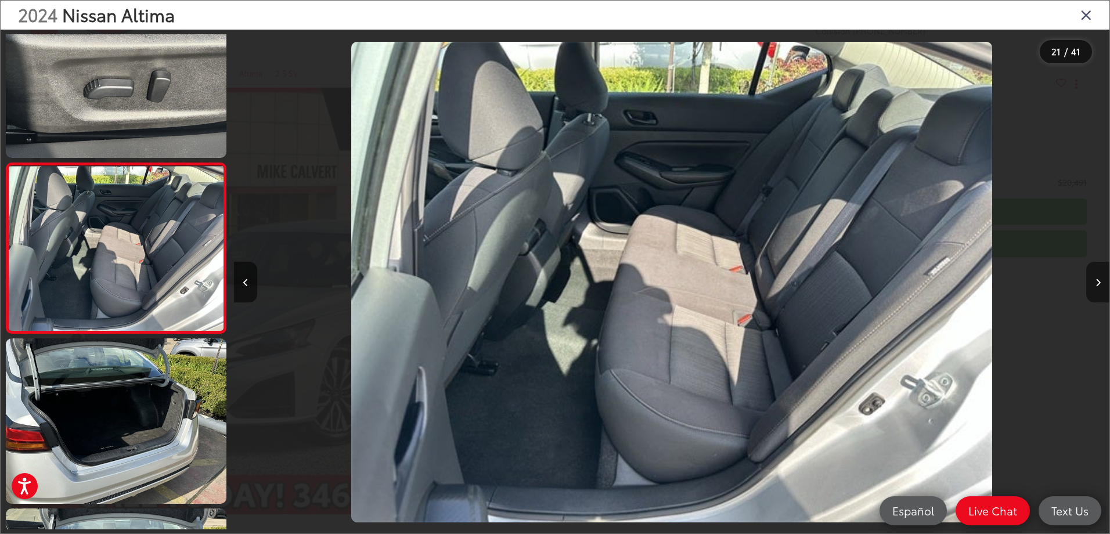
click at [1097, 283] on icon "Next image" at bounding box center [1098, 283] width 5 height 8
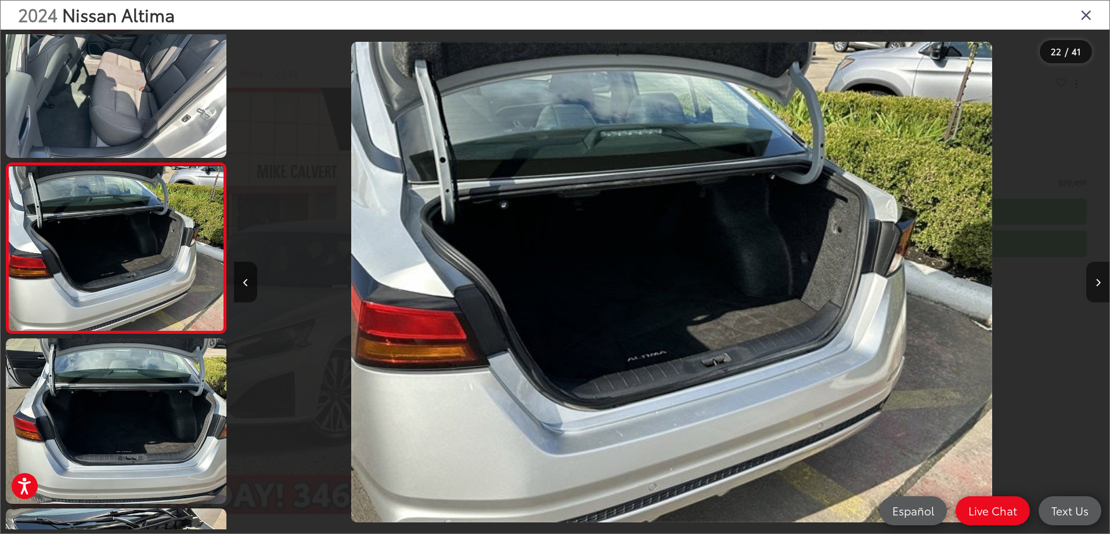
click at [1097, 283] on icon "Next image" at bounding box center [1098, 283] width 5 height 8
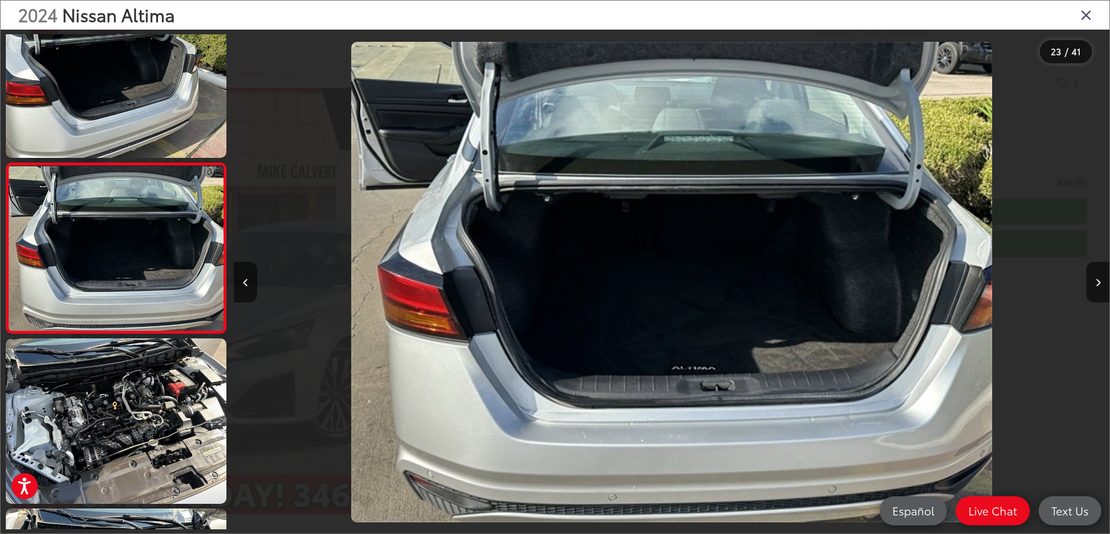
click at [1084, 19] on icon "Close gallery" at bounding box center [1087, 14] width 12 height 15
